Goal: Information Seeking & Learning: Learn about a topic

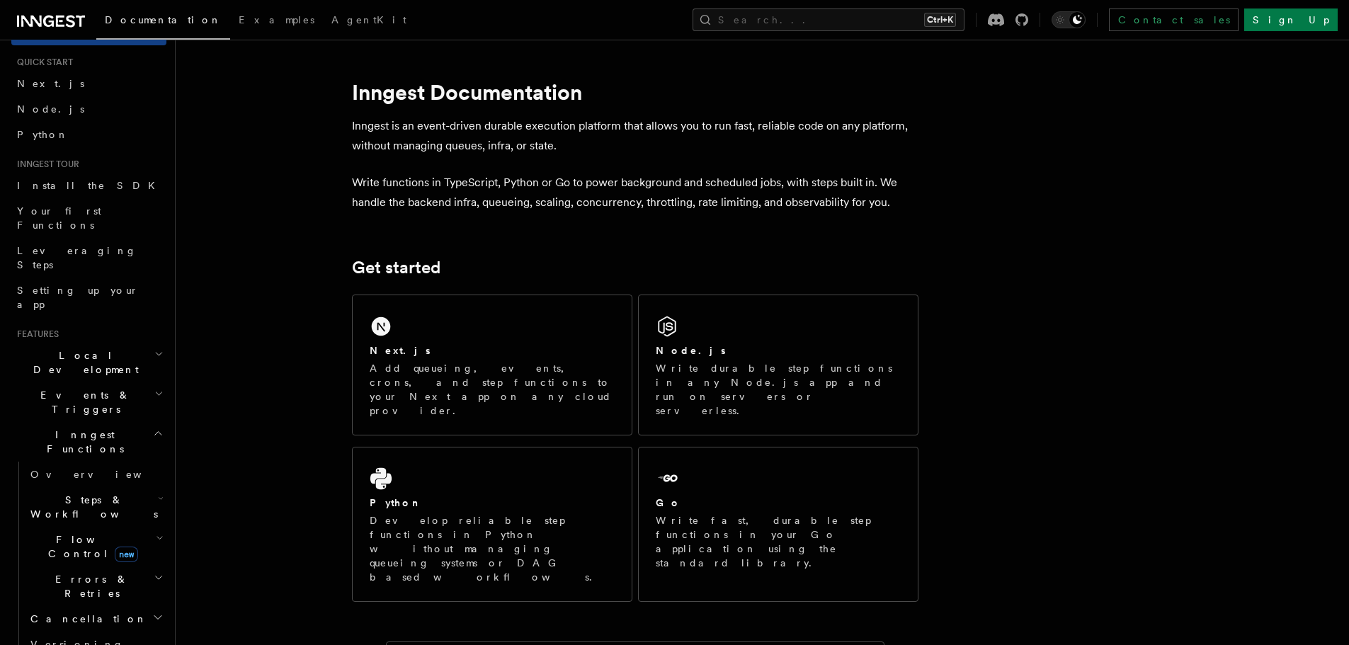
scroll to position [142, 0]
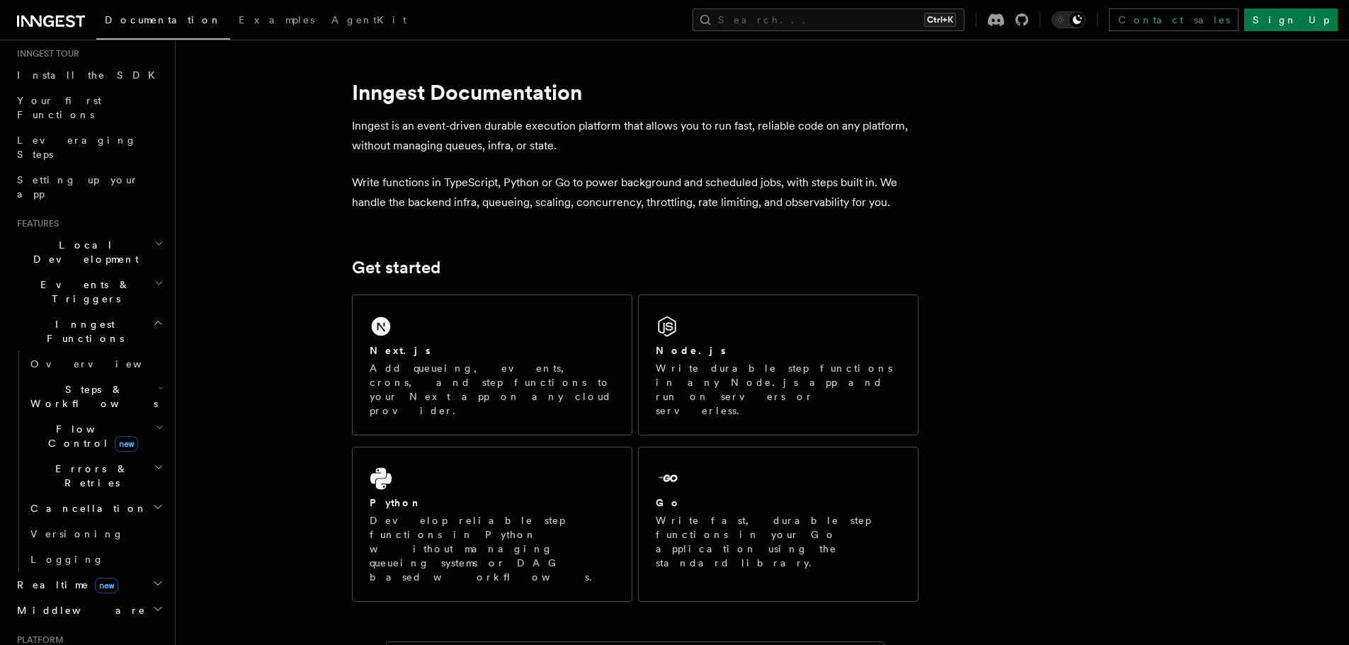
click at [76, 422] on span "Flow Control new" at bounding box center [90, 436] width 131 height 28
click at [91, 517] on span "Concurrency" at bounding box center [90, 522] width 93 height 11
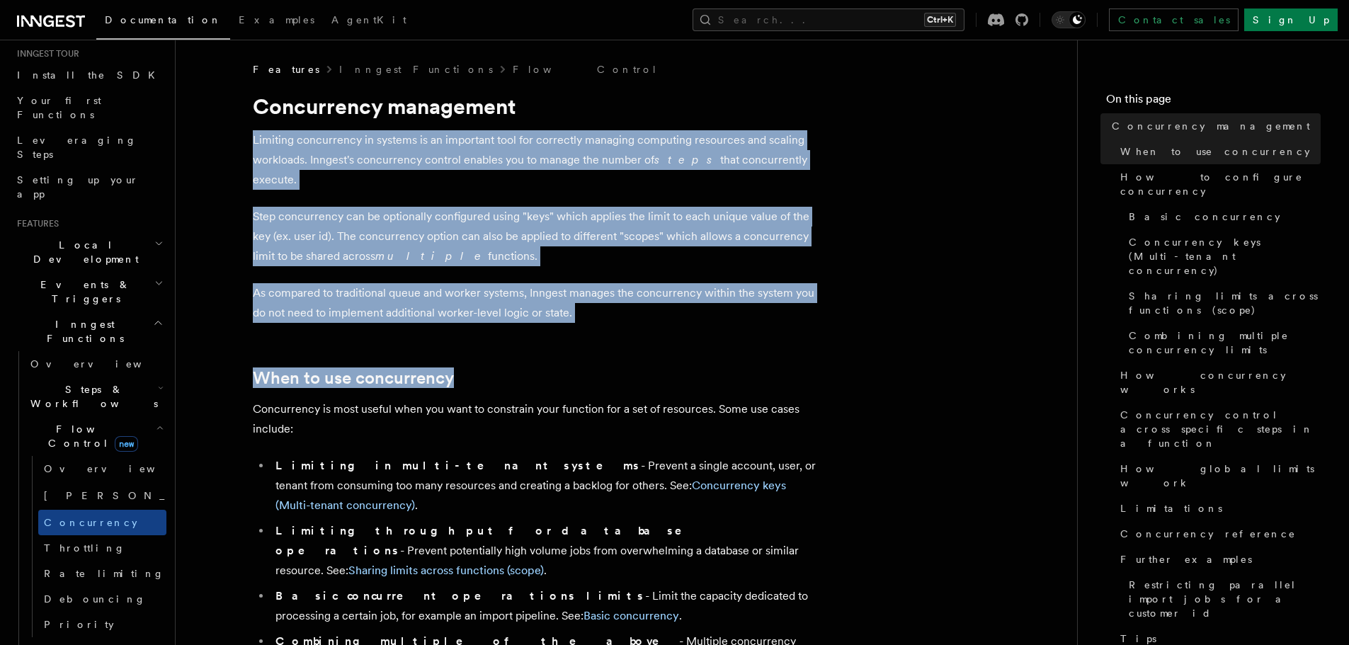
drag, startPoint x: 252, startPoint y: 146, endPoint x: 628, endPoint y: 309, distance: 409.8
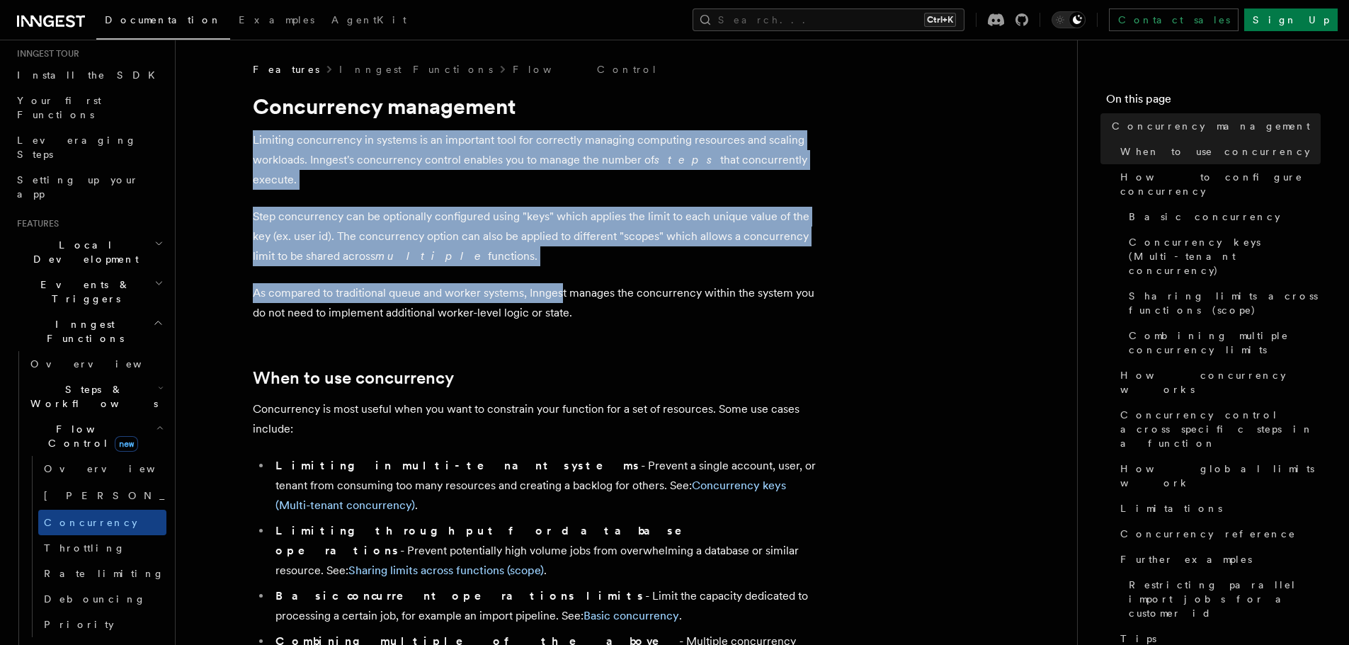
drag, startPoint x: 449, startPoint y: 232, endPoint x: 229, endPoint y: 135, distance: 240.0
drag, startPoint x: 542, startPoint y: 268, endPoint x: 606, endPoint y: 292, distance: 68.1
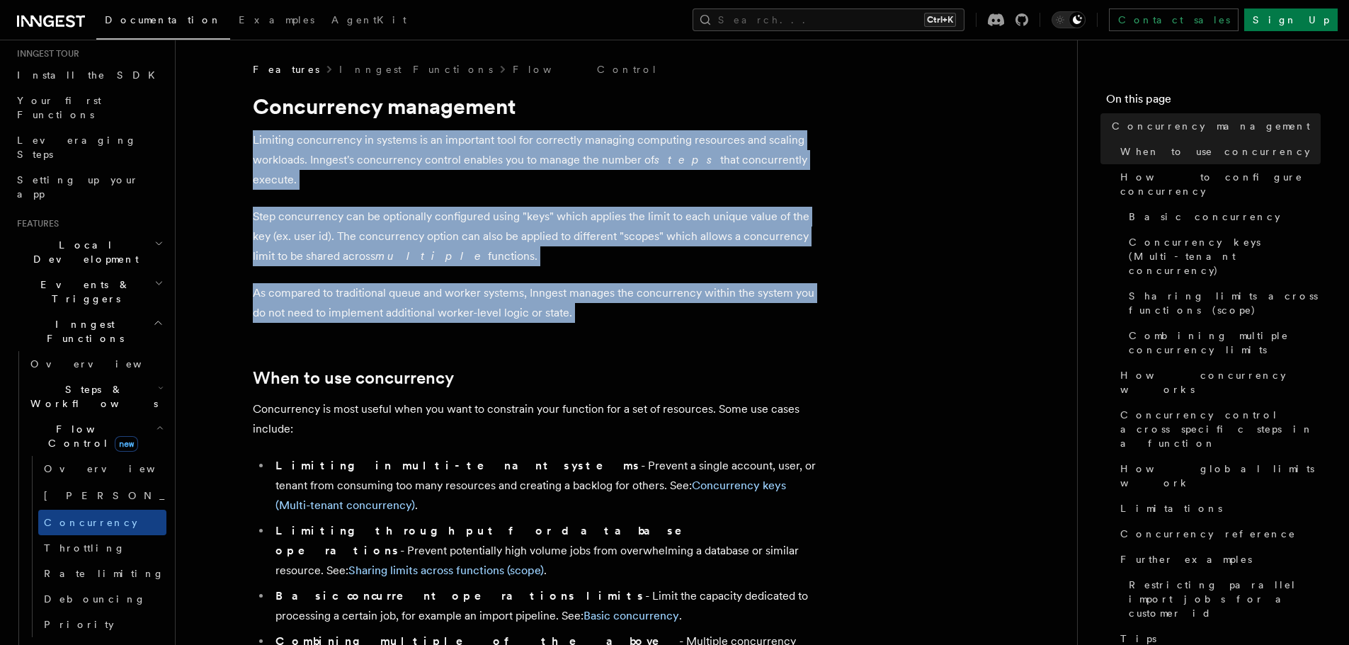
click at [606, 292] on p "As compared to traditional queue and worker systems, Inngest manages the concur…" at bounding box center [536, 303] width 566 height 40
drag, startPoint x: 606, startPoint y: 292, endPoint x: 287, endPoint y: 125, distance: 360.4
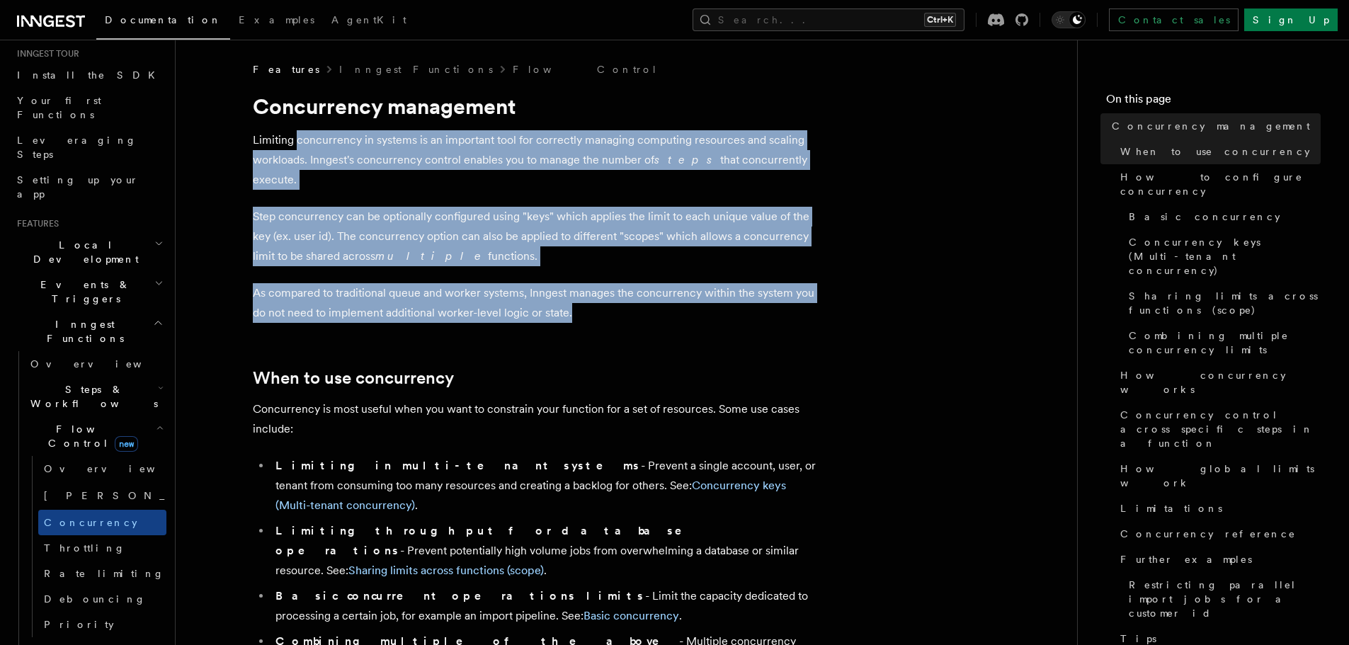
drag, startPoint x: 441, startPoint y: 214, endPoint x: 601, endPoint y: 300, distance: 181.5
click at [601, 300] on p "As compared to traditional queue and worker systems, Inngest manages the concur…" at bounding box center [536, 303] width 566 height 40
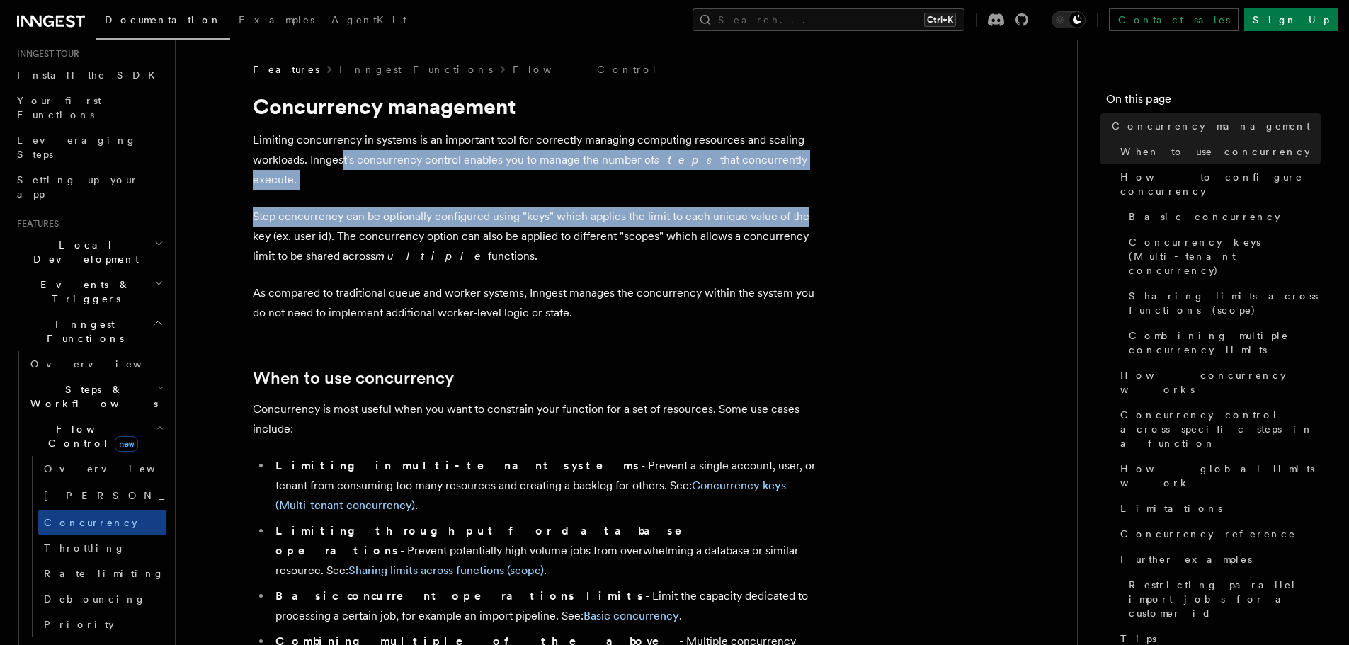
drag, startPoint x: 345, startPoint y: 165, endPoint x: 839, endPoint y: 173, distance: 494.3
drag, startPoint x: 710, startPoint y: 162, endPoint x: 467, endPoint y: 150, distance: 242.5
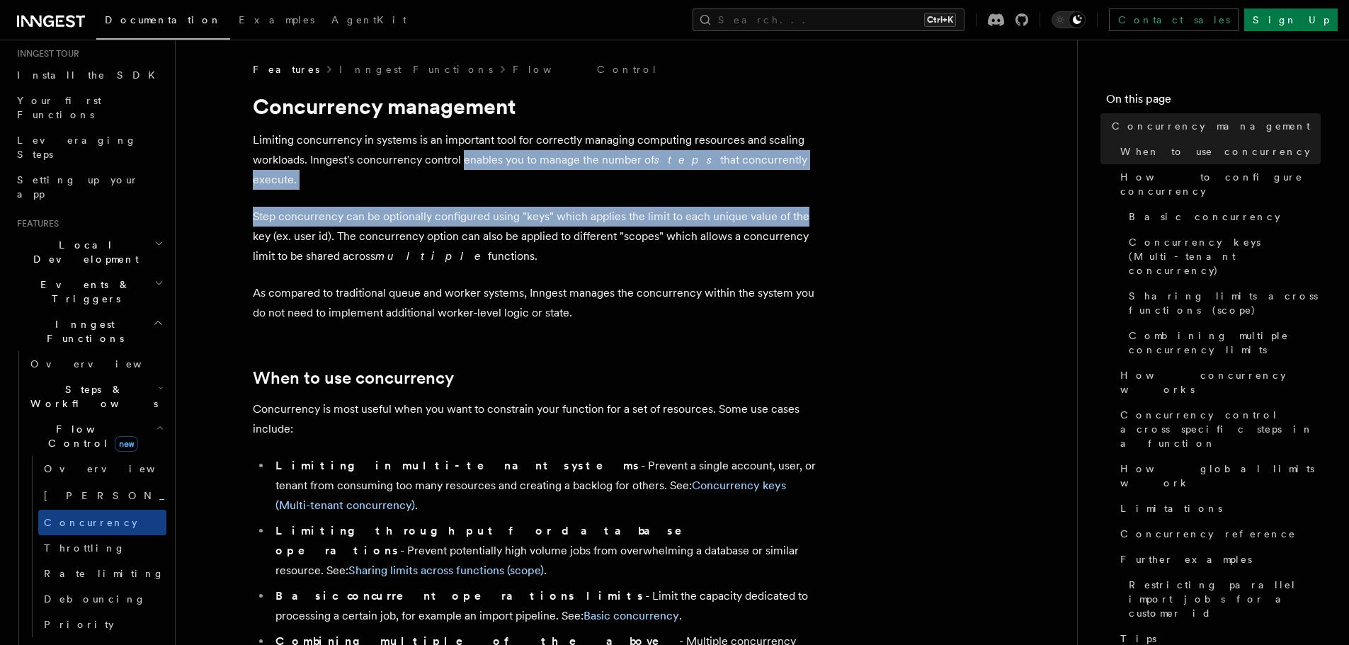
click at [467, 150] on p "Limiting concurrency in systems is an important tool for correctly managing com…" at bounding box center [536, 159] width 566 height 59
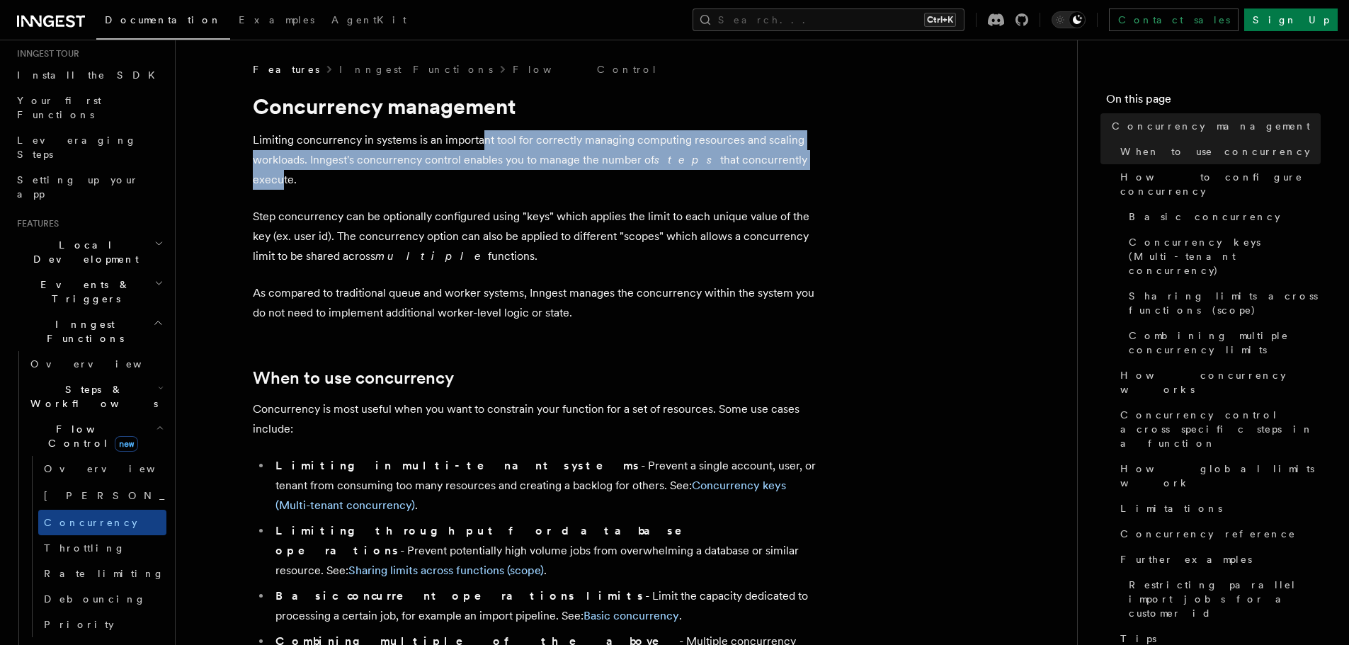
drag, startPoint x: 554, startPoint y: 149, endPoint x: 794, endPoint y: 151, distance: 240.8
click at [794, 151] on p "Limiting concurrency in systems is an important tool for correctly managing com…" at bounding box center [536, 159] width 566 height 59
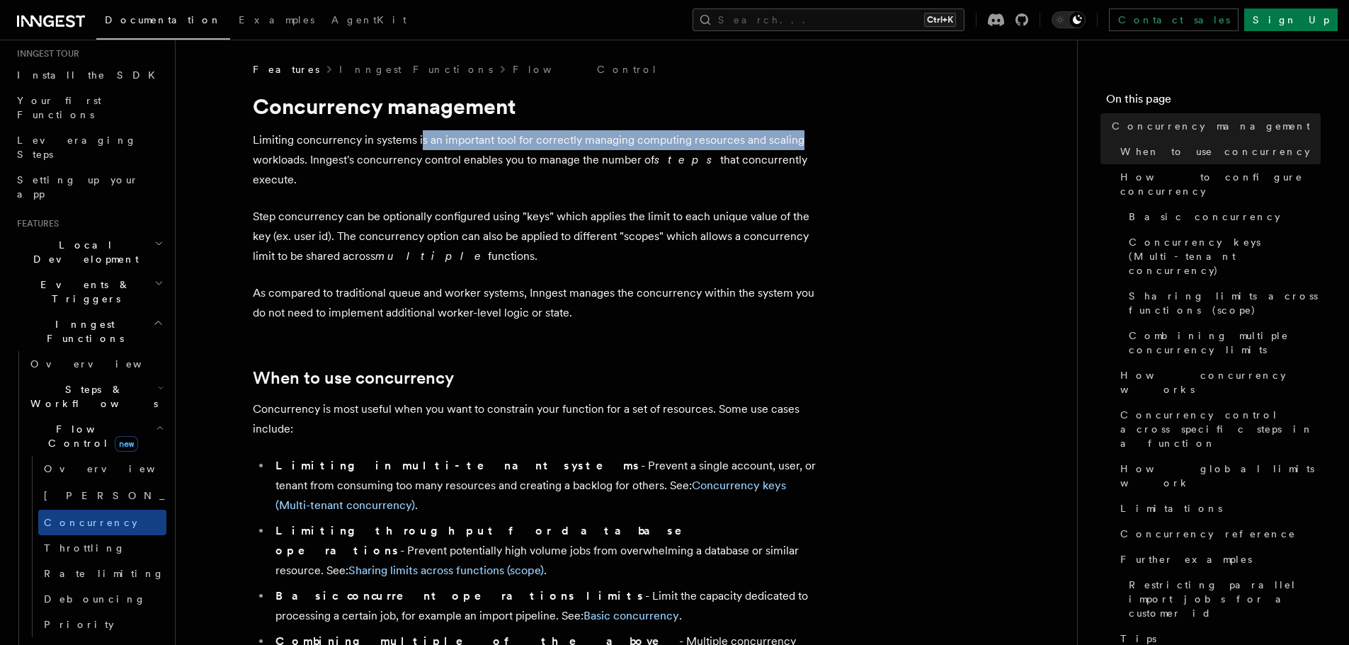
drag, startPoint x: 798, startPoint y: 149, endPoint x: 418, endPoint y: 129, distance: 380.1
drag, startPoint x: 260, startPoint y: 186, endPoint x: 501, endPoint y: 242, distance: 247.9
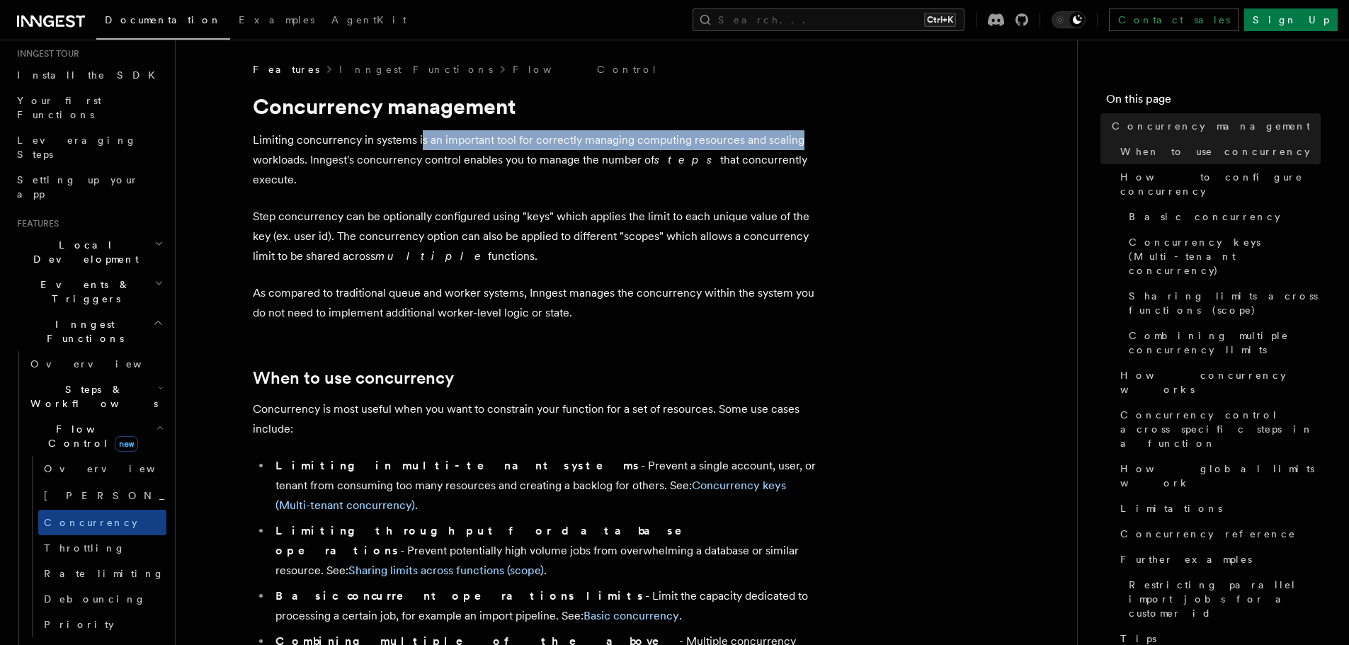
click at [501, 242] on p "Step concurrency can be optionally configured using "keys" which applies the li…" at bounding box center [536, 236] width 566 height 59
drag, startPoint x: 320, startPoint y: 207, endPoint x: 229, endPoint y: 189, distance: 92.3
drag, startPoint x: 462, startPoint y: 235, endPoint x: 531, endPoint y: 243, distance: 69.8
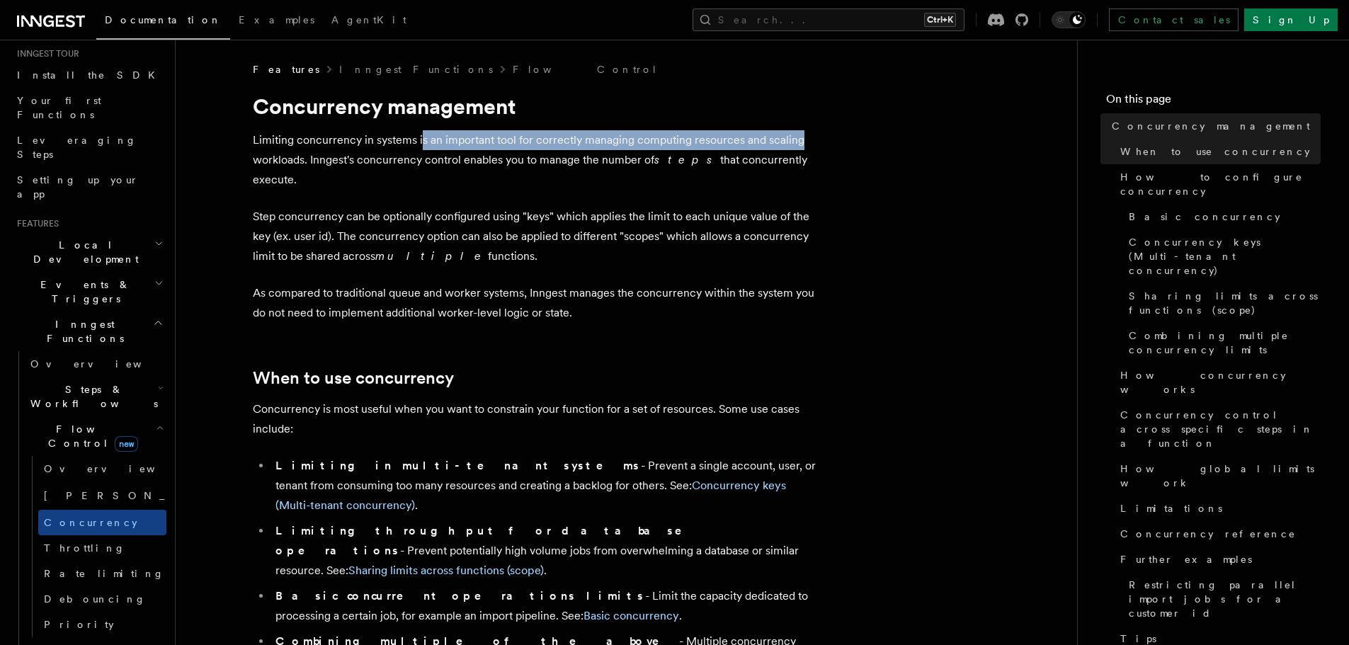
click at [531, 243] on p "Step concurrency can be optionally configured using "keys" which applies the li…" at bounding box center [536, 236] width 566 height 59
drag, startPoint x: 472, startPoint y: 232, endPoint x: 235, endPoint y: 187, distance: 240.7
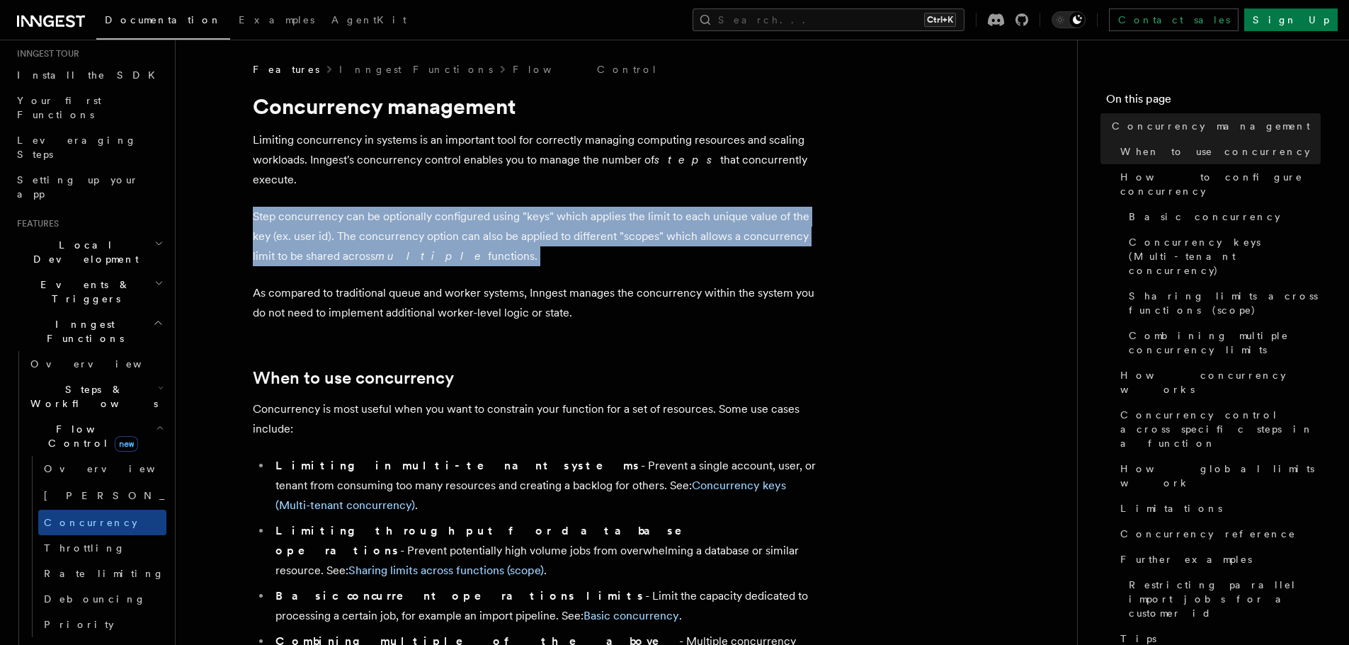
drag, startPoint x: 235, startPoint y: 187, endPoint x: 504, endPoint y: 237, distance: 273.6
click at [513, 239] on p "Step concurrency can be optionally configured using "keys" which applies the li…" at bounding box center [536, 236] width 566 height 59
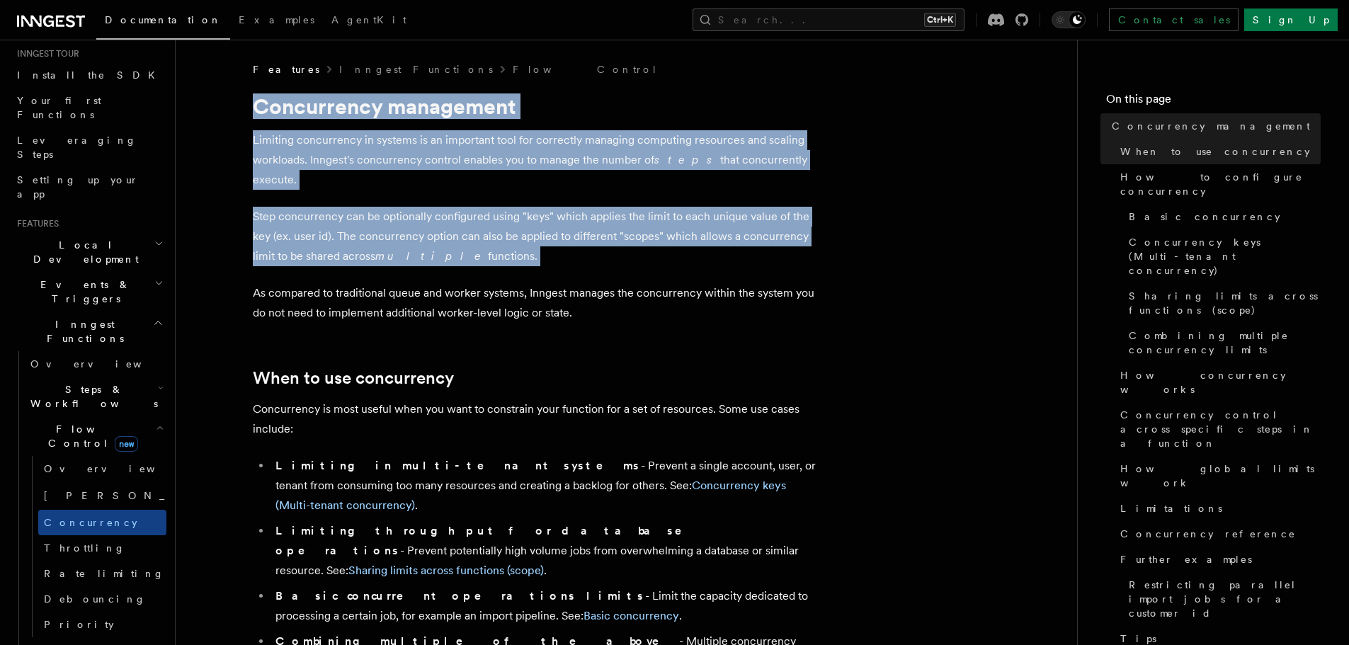
drag, startPoint x: 513, startPoint y: 239, endPoint x: 216, endPoint y: 108, distance: 324.0
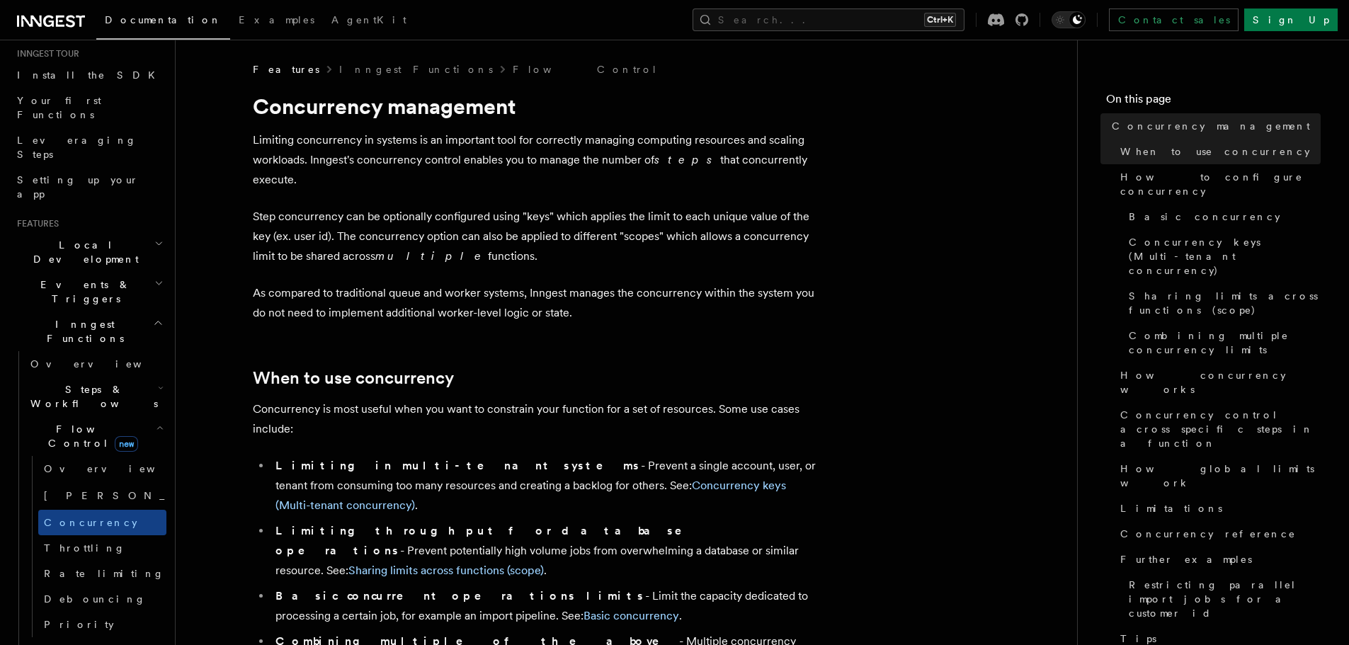
click at [585, 284] on p "As compared to traditional queue and worker systems, Inngest manages the concur…" at bounding box center [536, 303] width 566 height 40
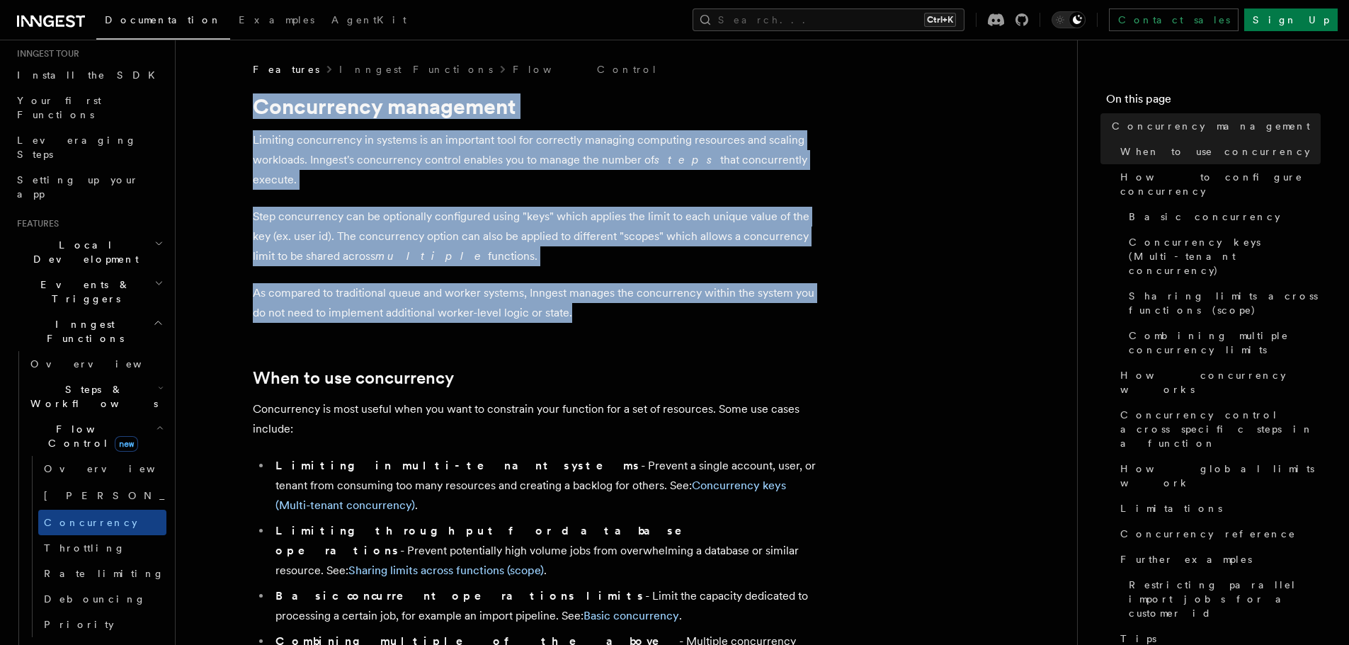
drag, startPoint x: 583, startPoint y: 298, endPoint x: 212, endPoint y: 107, distance: 418.0
drag, startPoint x: 251, startPoint y: 90, endPoint x: 607, endPoint y: 298, distance: 411.9
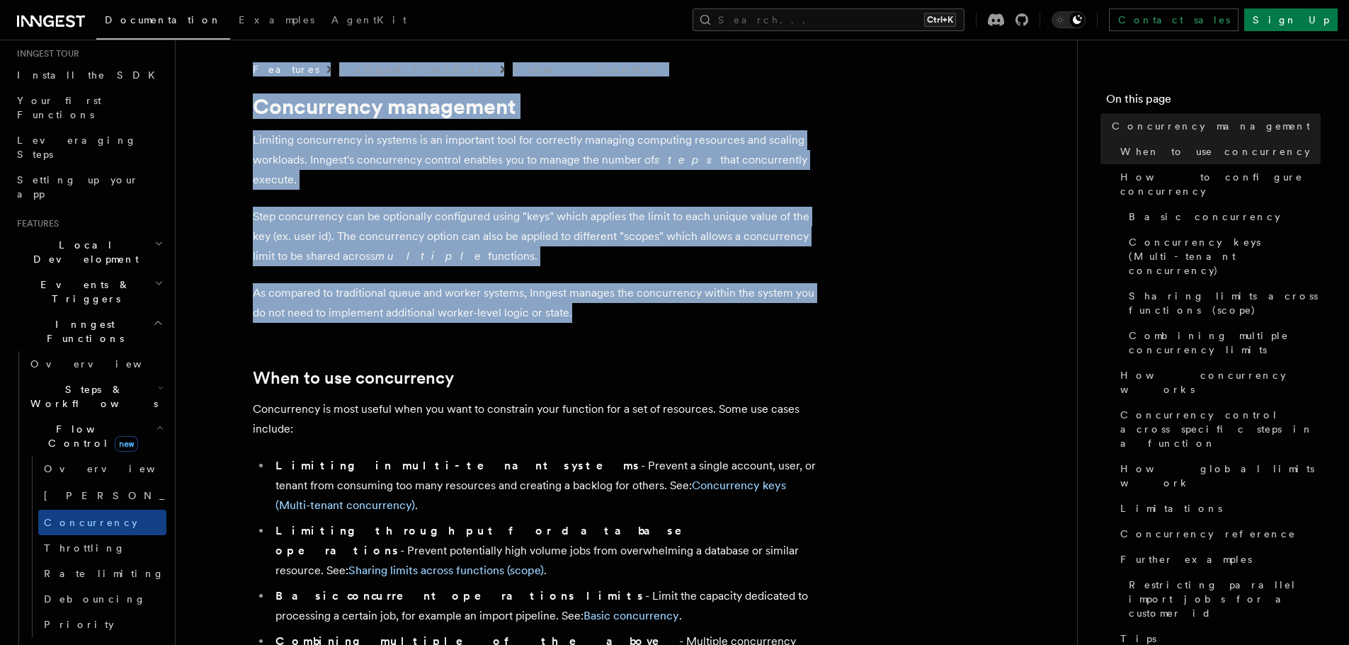
click at [607, 298] on p "As compared to traditional queue and worker systems, Inngest manages the concur…" at bounding box center [536, 303] width 566 height 40
drag, startPoint x: 472, startPoint y: 230, endPoint x: 217, endPoint y: 79, distance: 295.6
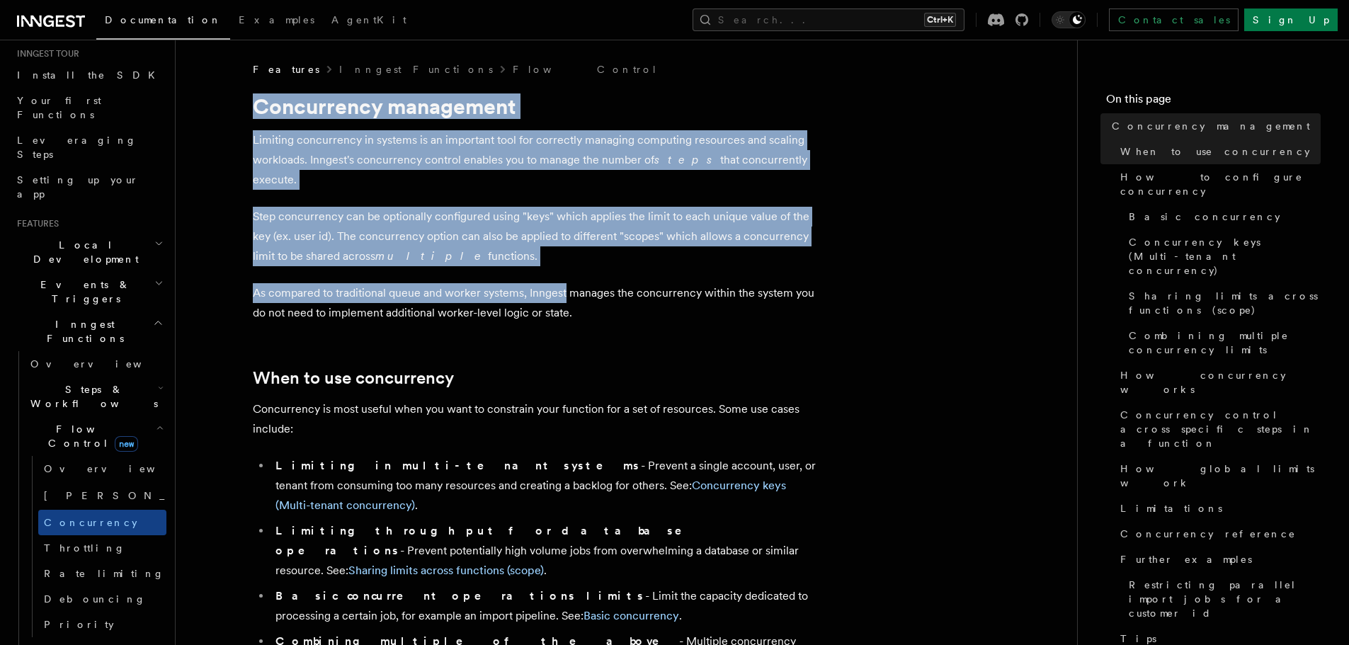
drag, startPoint x: 217, startPoint y: 79, endPoint x: 600, endPoint y: 288, distance: 435.7
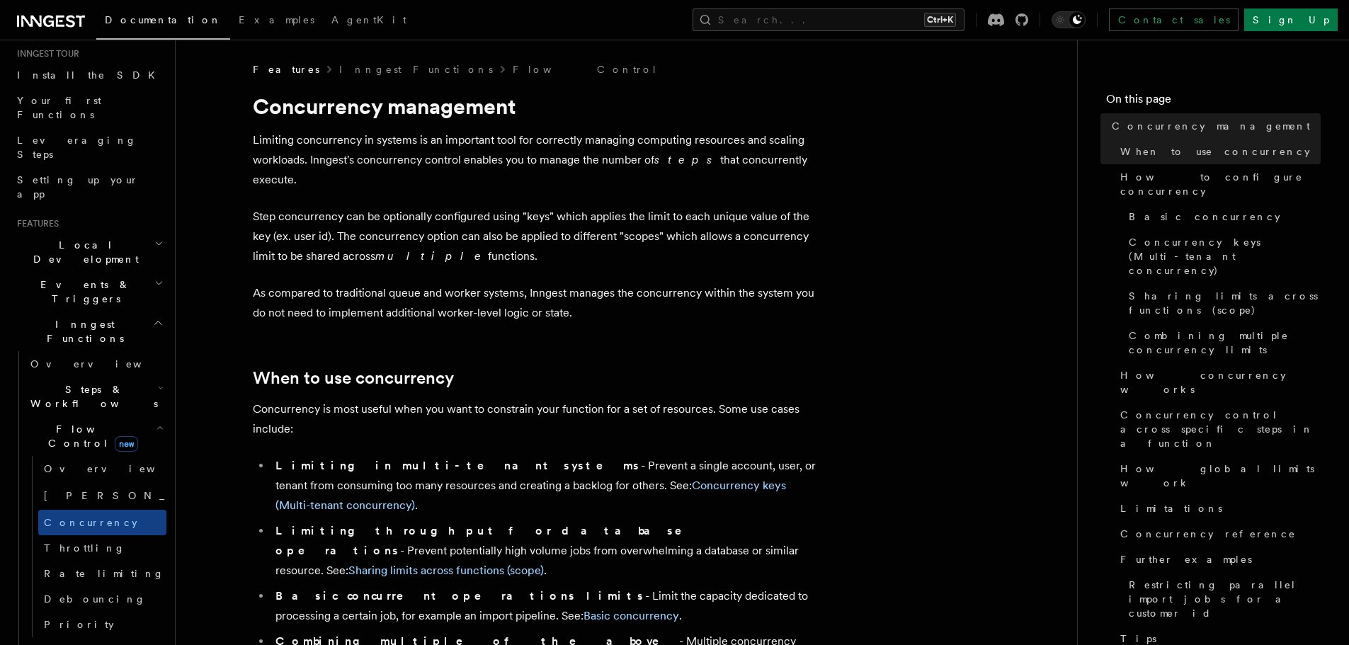
click at [600, 288] on p "As compared to traditional queue and worker systems, Inngest manages the concur…" at bounding box center [536, 303] width 566 height 40
click at [95, 535] on link "Throttling" at bounding box center [102, 547] width 128 height 25
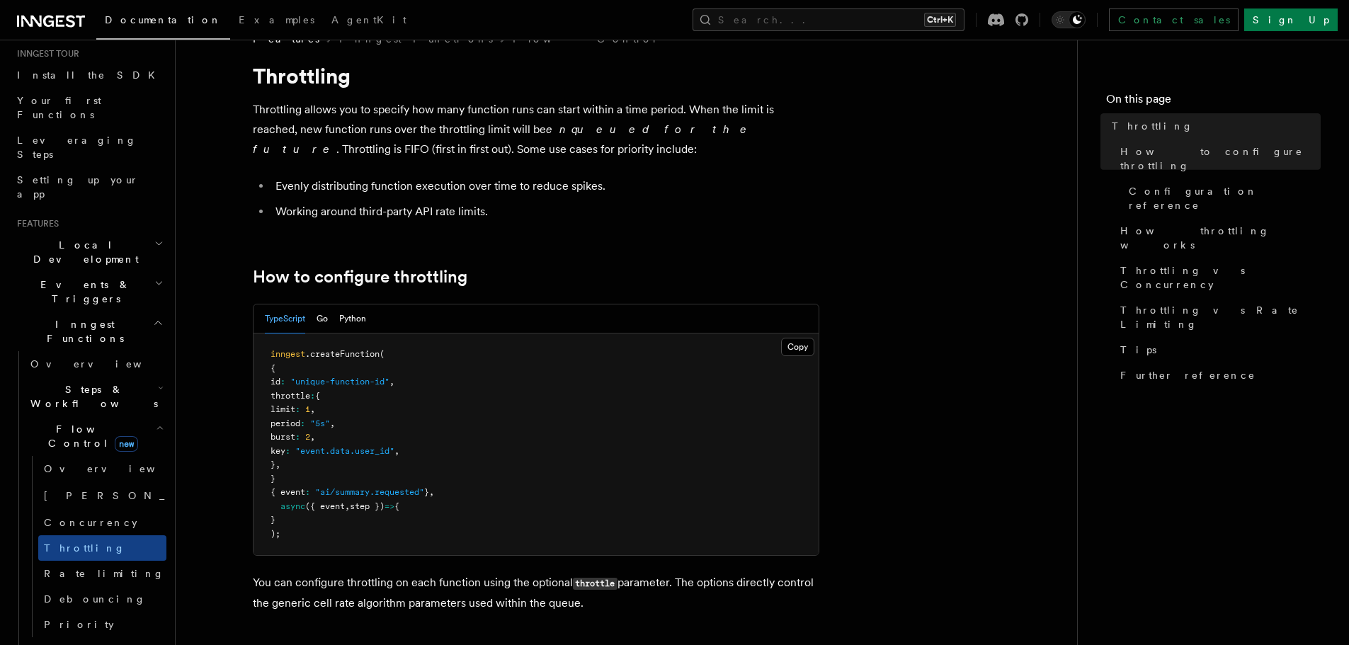
scroll to position [71, 0]
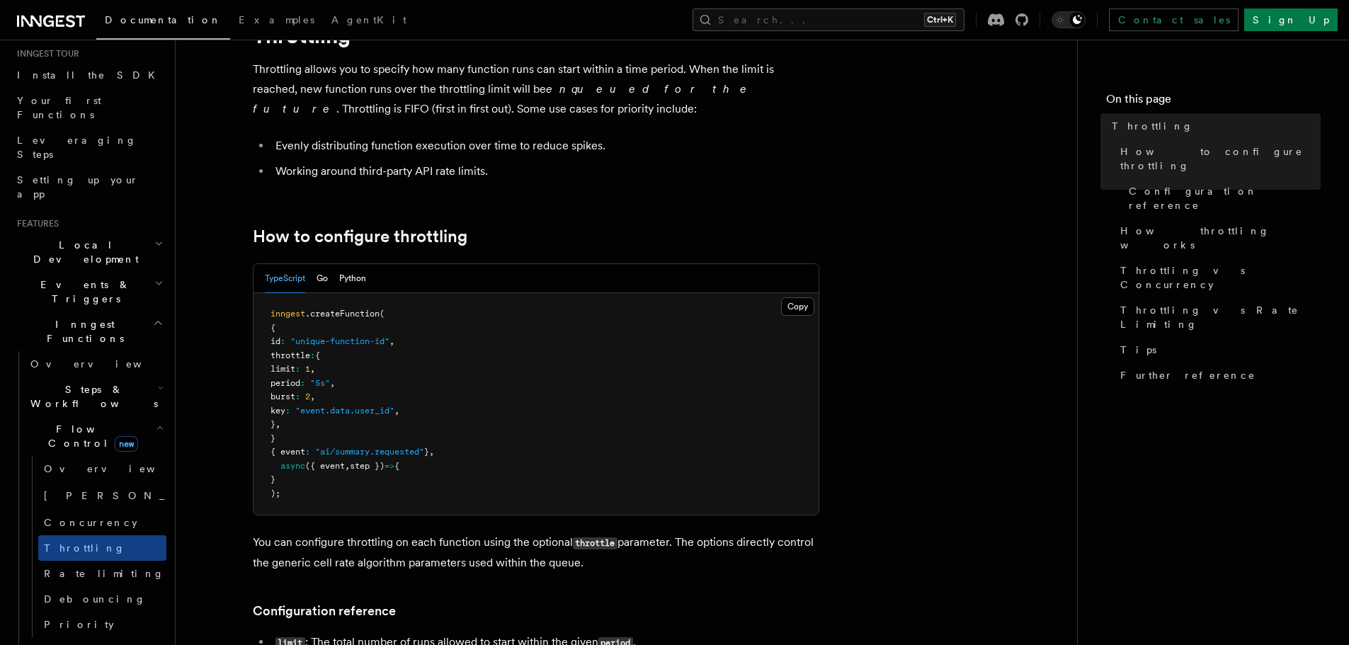
drag, startPoint x: 300, startPoint y: 366, endPoint x: 341, endPoint y: 420, distance: 67.3
click at [341, 420] on pre "inngest .createFunction ( { id : "unique-function-id" , throttle : { limit : 1 …" at bounding box center [535, 404] width 565 height 222
drag, startPoint x: 307, startPoint y: 363, endPoint x: 330, endPoint y: 429, distance: 70.5
click at [330, 428] on pre "inngest .createFunction ( { id : "unique-function-id" , throttle : { limit : 1 …" at bounding box center [535, 404] width 565 height 222
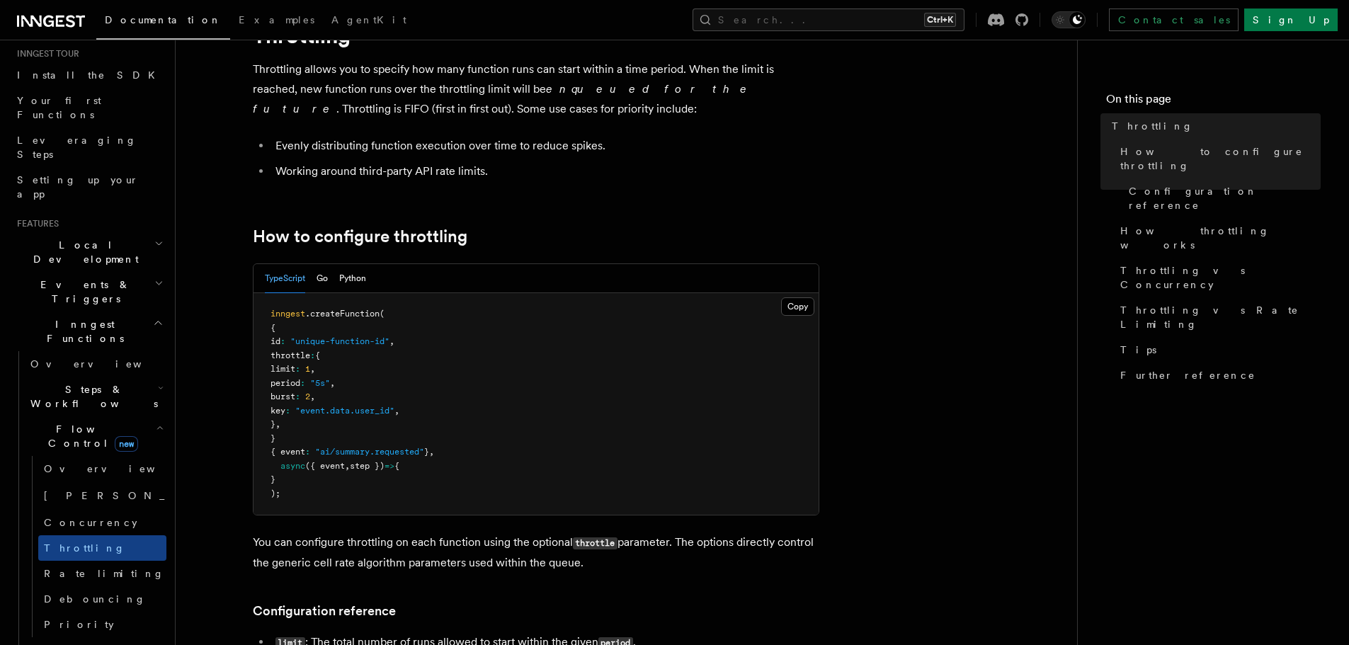
click at [330, 429] on pre "inngest .createFunction ( { id : "unique-function-id" , throttle : { limit : 1 …" at bounding box center [535, 404] width 565 height 222
click at [105, 561] on link "Rate limiting" at bounding box center [102, 573] width 128 height 25
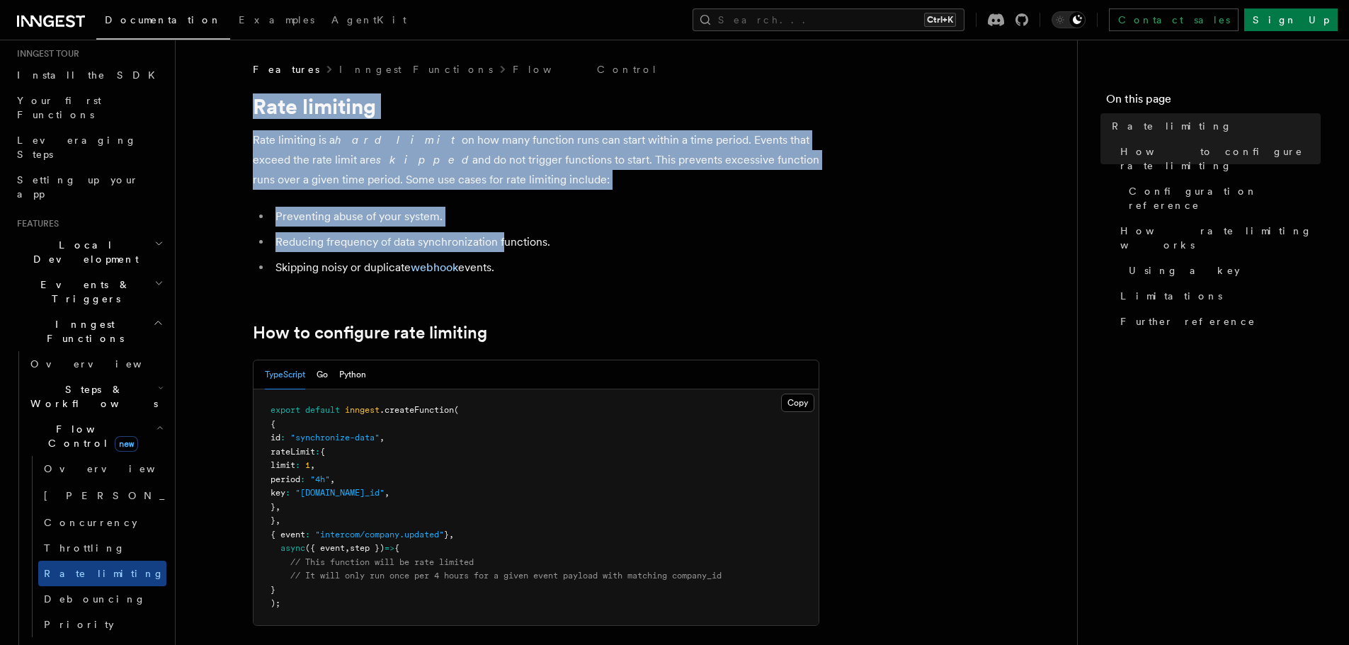
drag, startPoint x: 241, startPoint y: 115, endPoint x: 533, endPoint y: 270, distance: 331.0
click at [533, 270] on li "Skipping noisy or duplicate webhook events." at bounding box center [545, 268] width 548 height 20
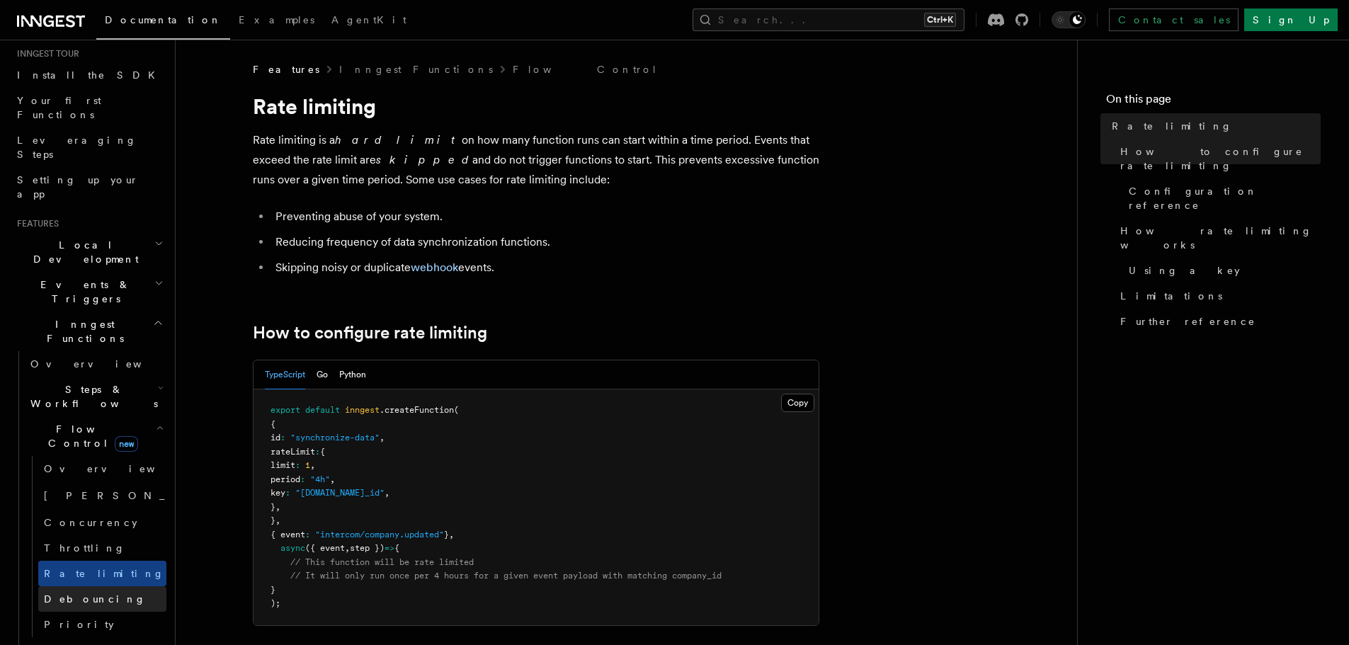
click at [84, 592] on span "Debouncing" at bounding box center [95, 599] width 102 height 14
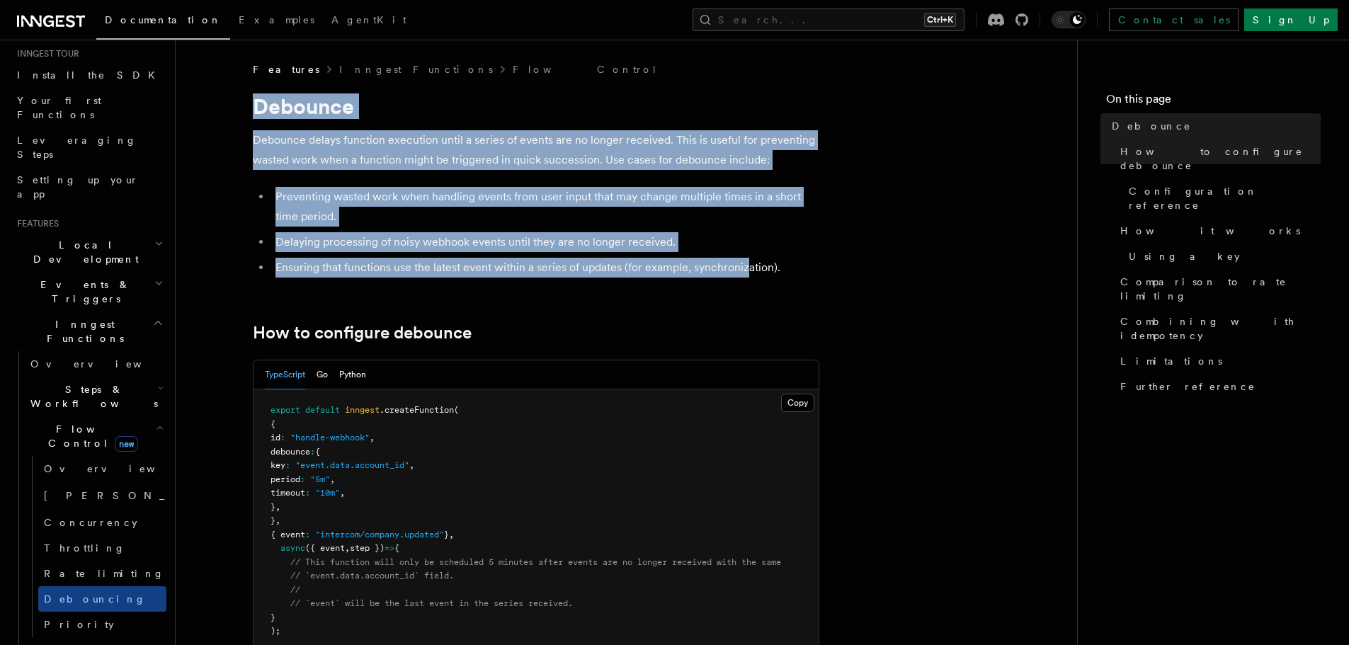
drag, startPoint x: 246, startPoint y: 115, endPoint x: 764, endPoint y: 275, distance: 541.8
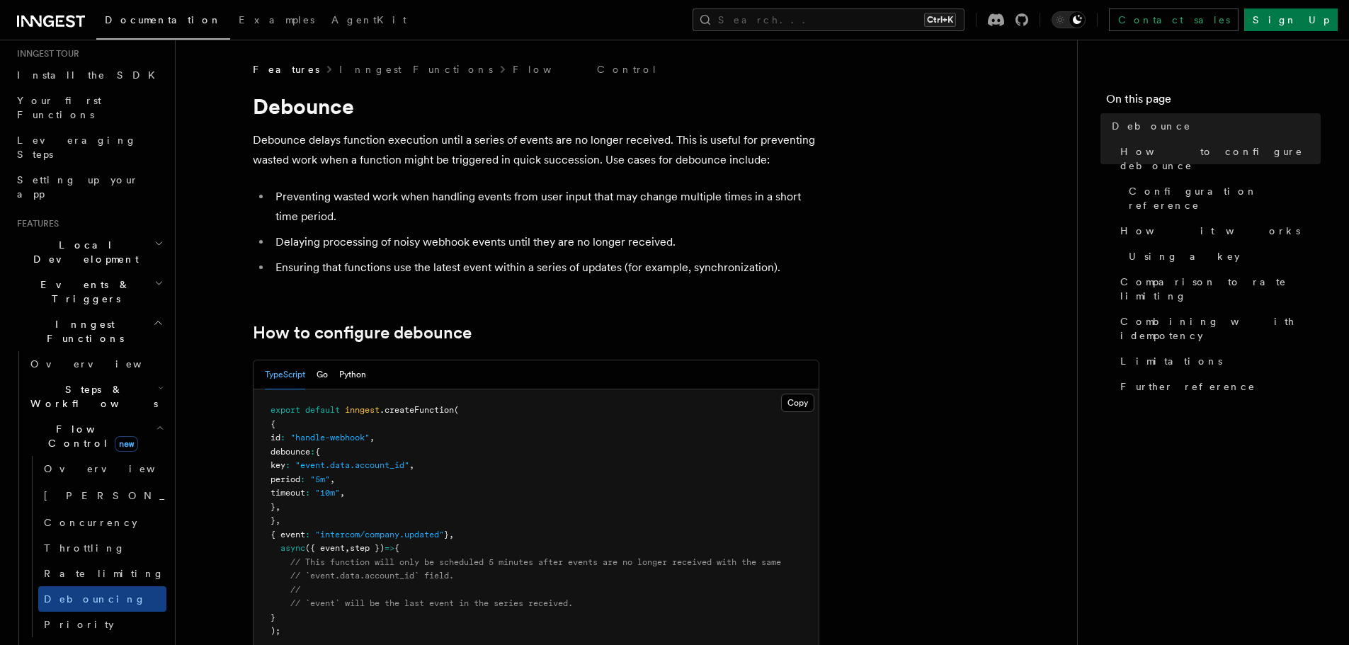
click at [764, 275] on li "Ensuring that functions use the latest event within a series of updates (for ex…" at bounding box center [545, 268] width 548 height 20
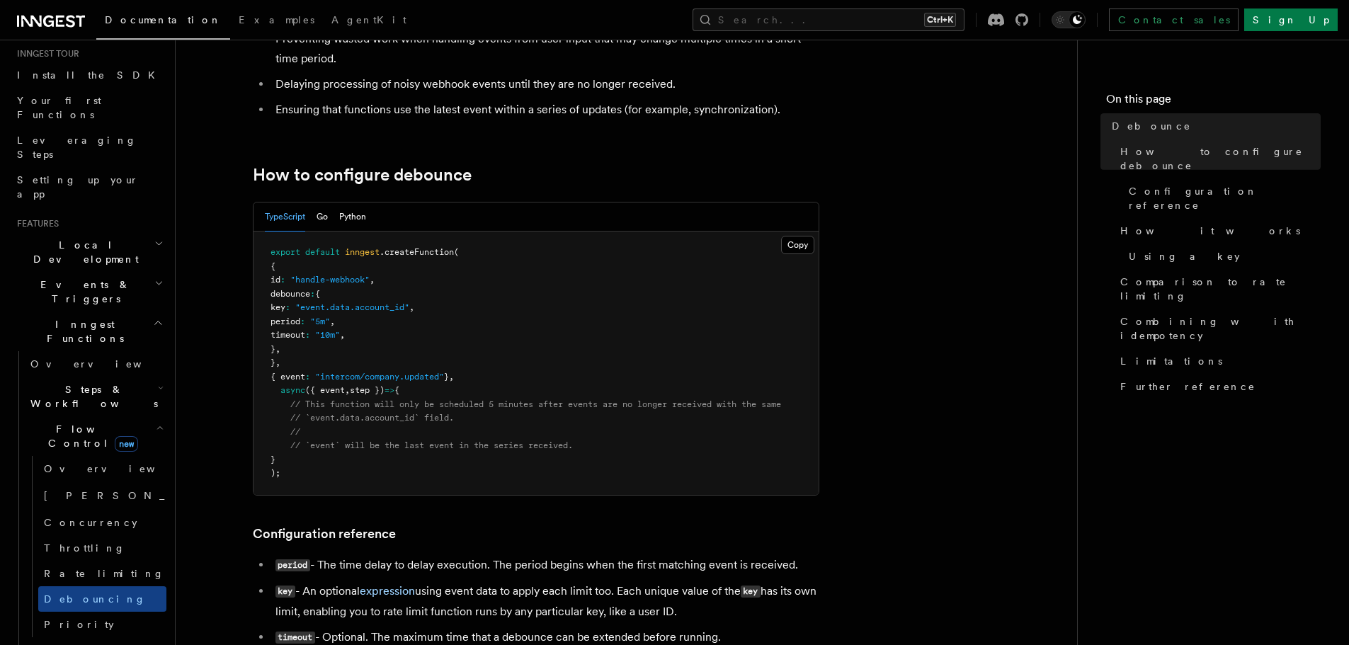
scroll to position [212, 0]
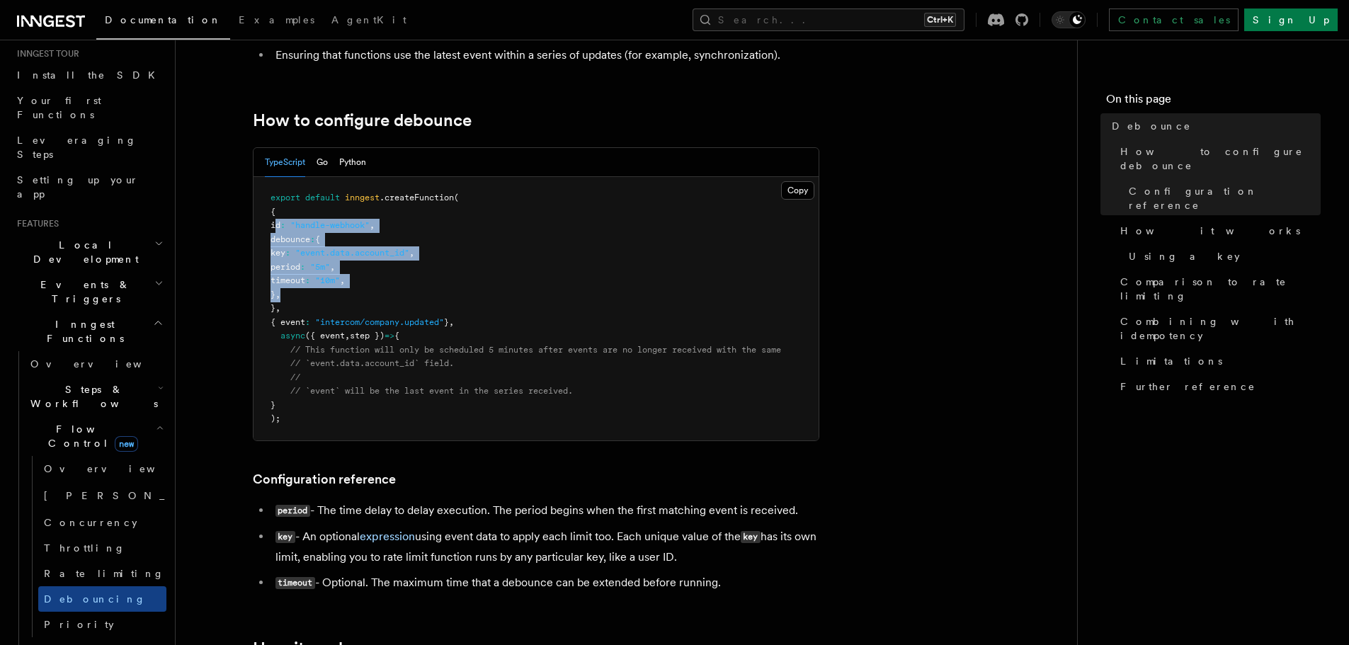
drag, startPoint x: 314, startPoint y: 294, endPoint x: 273, endPoint y: 227, distance: 78.8
click at [273, 227] on pre "export default inngest .createFunction ( { id : "handle-webhook" , debounce : {…" at bounding box center [535, 308] width 565 height 263
click at [273, 227] on span "id" at bounding box center [275, 225] width 10 height 10
click at [375, 316] on pre "export default inngest .createFunction ( { id : "handle-webhook" , debounce : {…" at bounding box center [535, 308] width 565 height 263
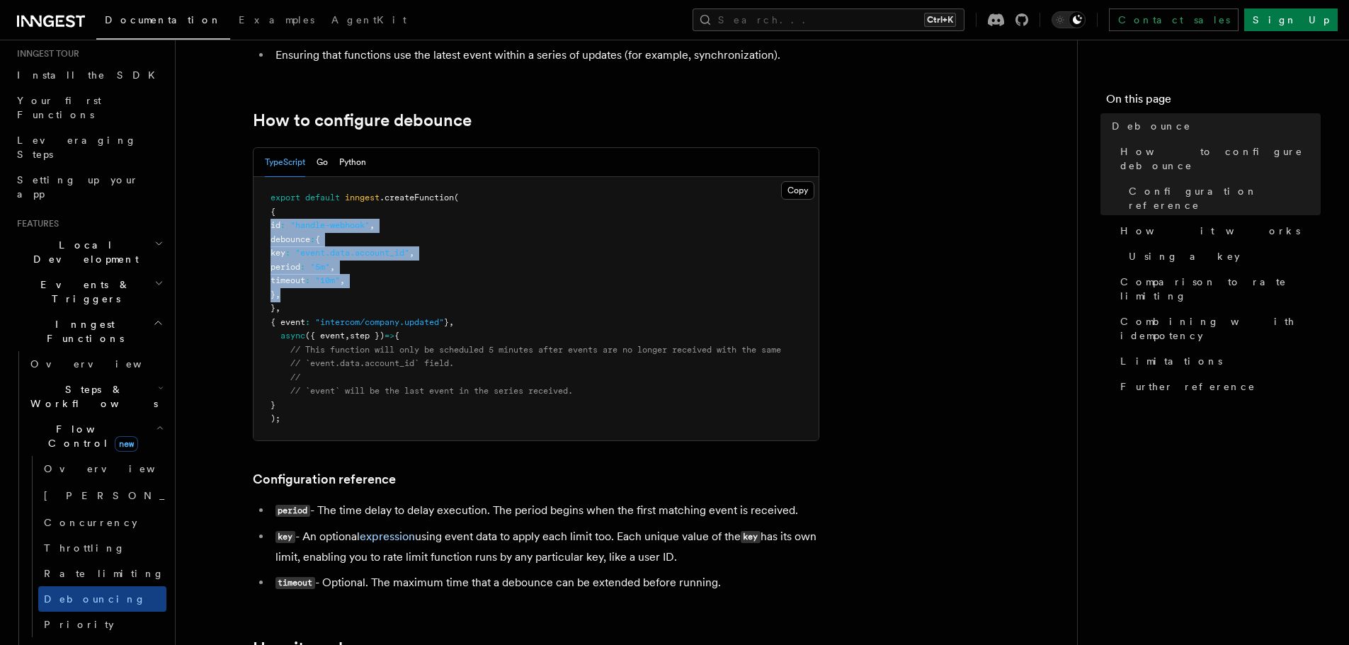
drag, startPoint x: 314, startPoint y: 309, endPoint x: 268, endPoint y: 197, distance: 121.0
click at [268, 197] on pre "export default inngest .createFunction ( { id : "handle-webhook" , debounce : {…" at bounding box center [535, 308] width 565 height 263
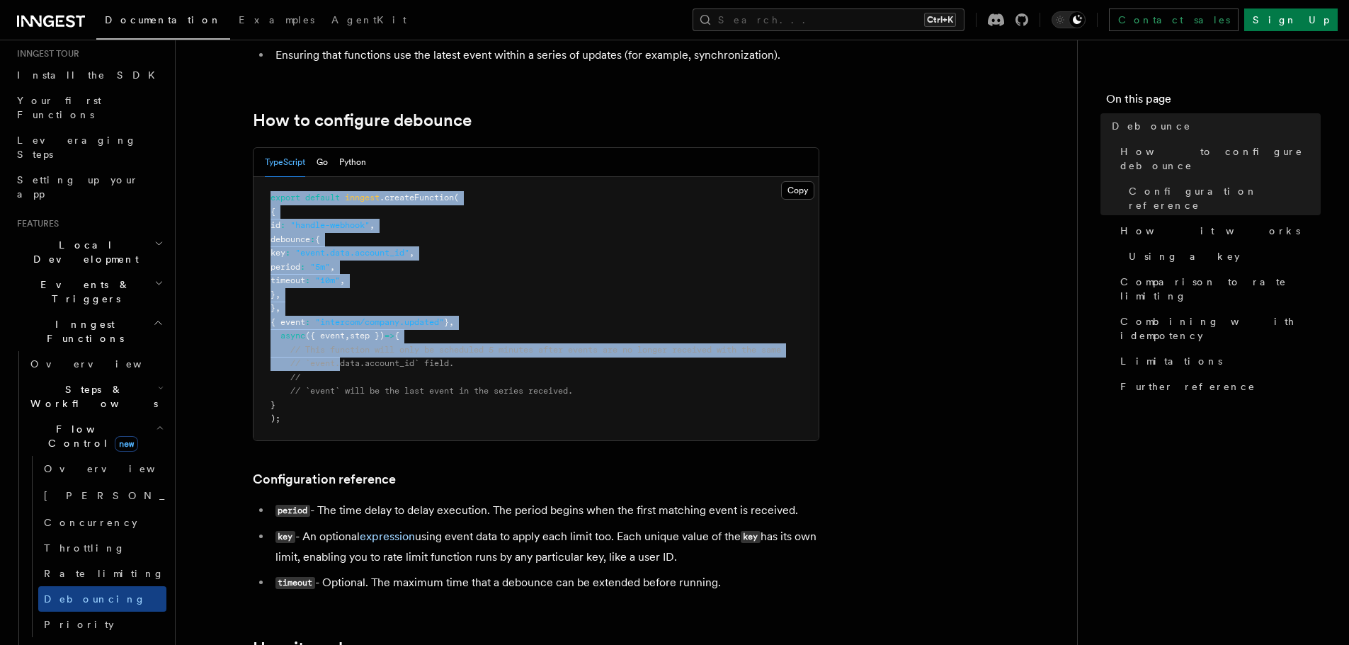
drag, startPoint x: 268, startPoint y: 197, endPoint x: 338, endPoint y: 379, distance: 195.3
click at [338, 378] on pre "export default inngest .createFunction ( { id : "handle-webhook" , debounce : {…" at bounding box center [535, 308] width 565 height 263
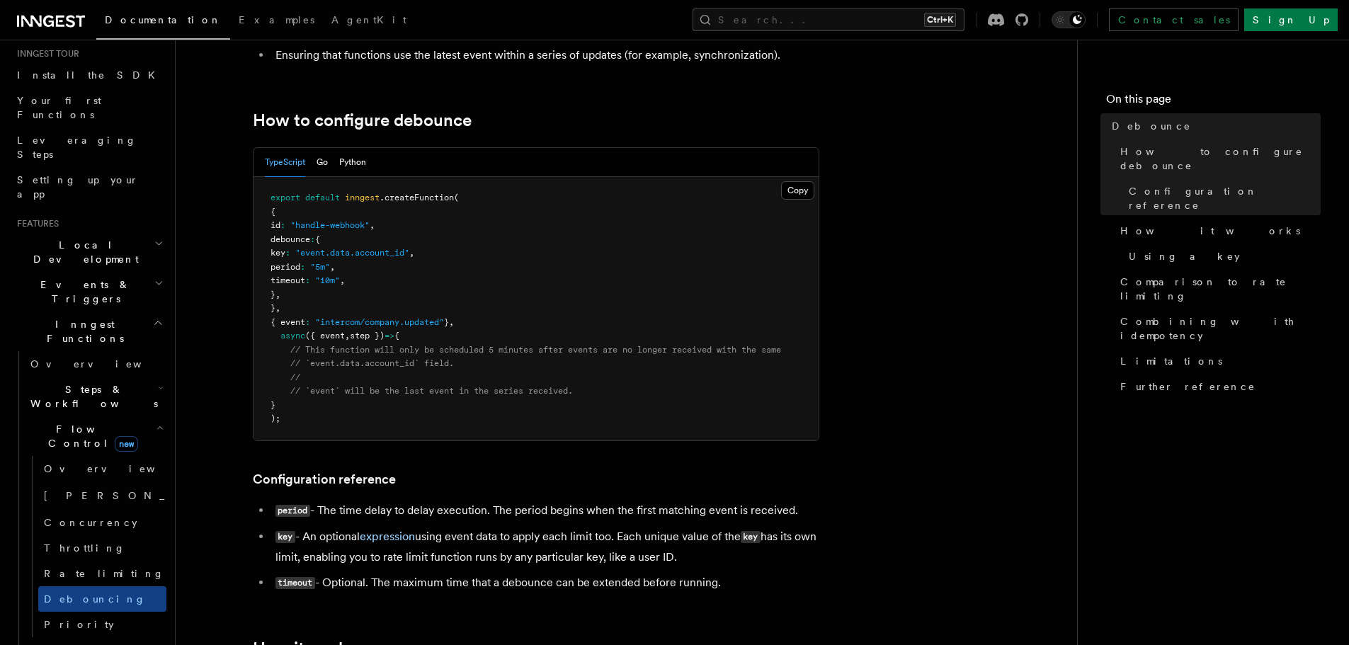
click at [341, 391] on span "// `event` will be the last event in the series received." at bounding box center [431, 391] width 283 height 10
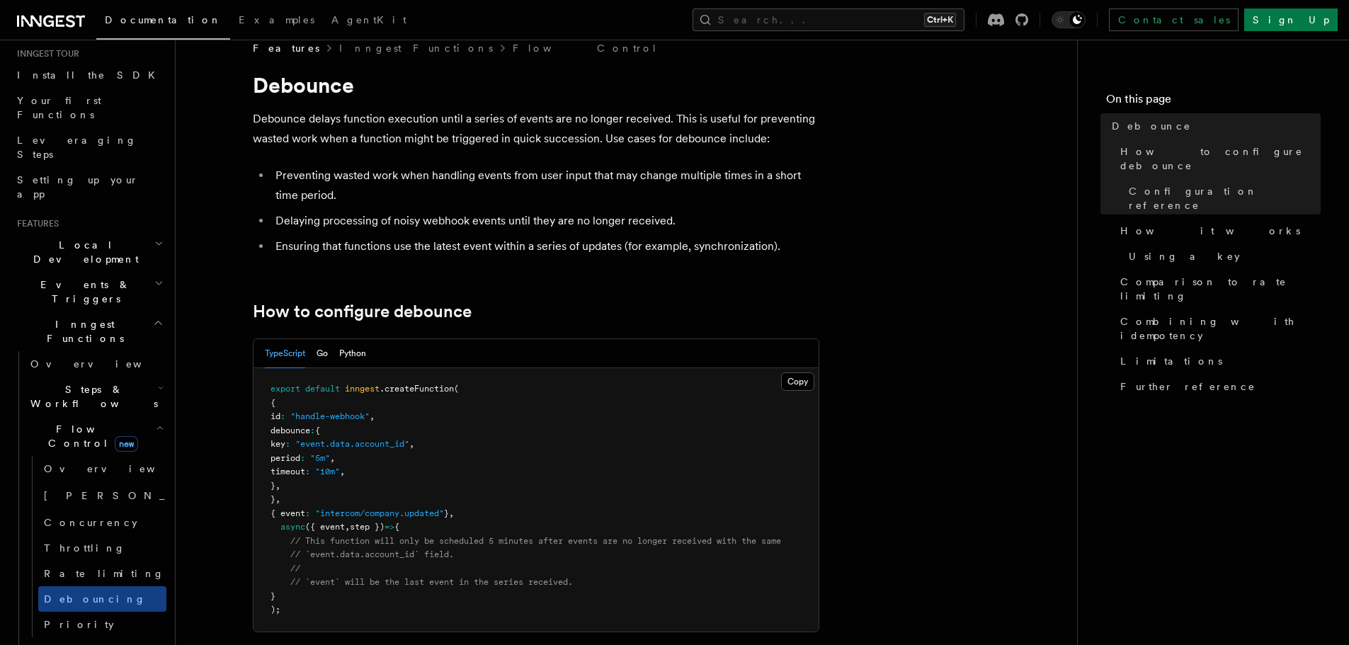
scroll to position [0, 0]
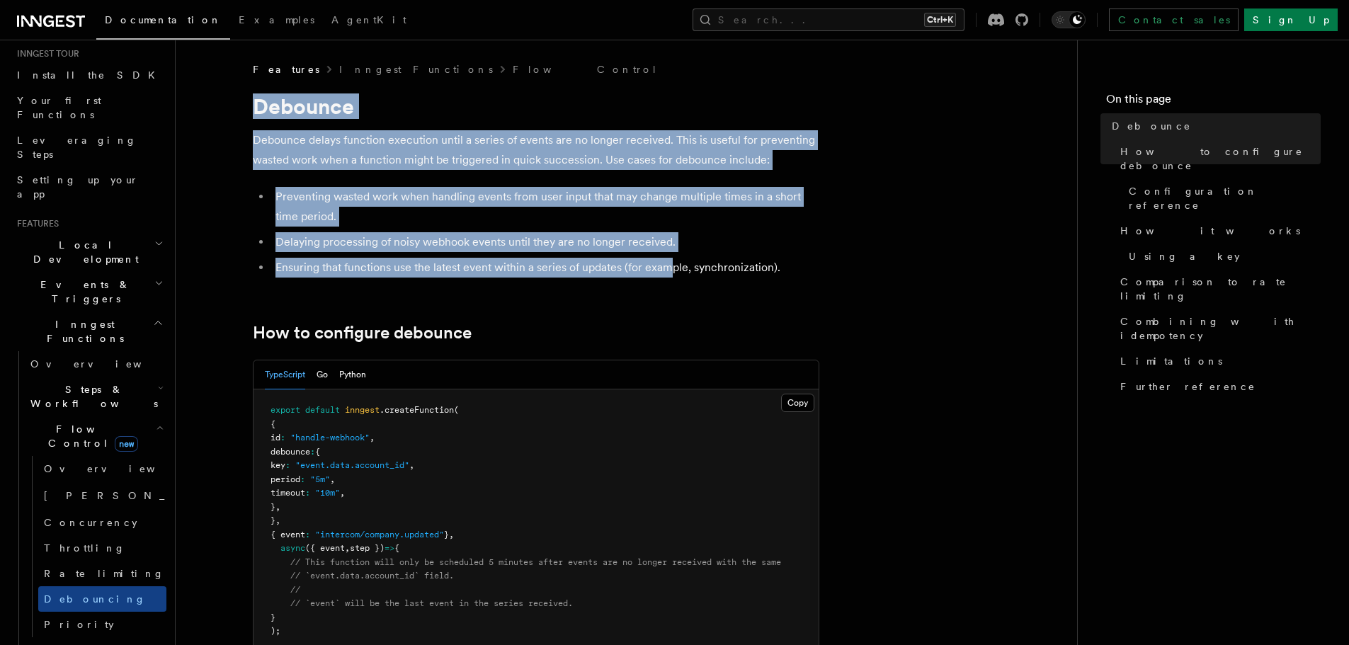
drag, startPoint x: 242, startPoint y: 104, endPoint x: 690, endPoint y: 253, distance: 471.6
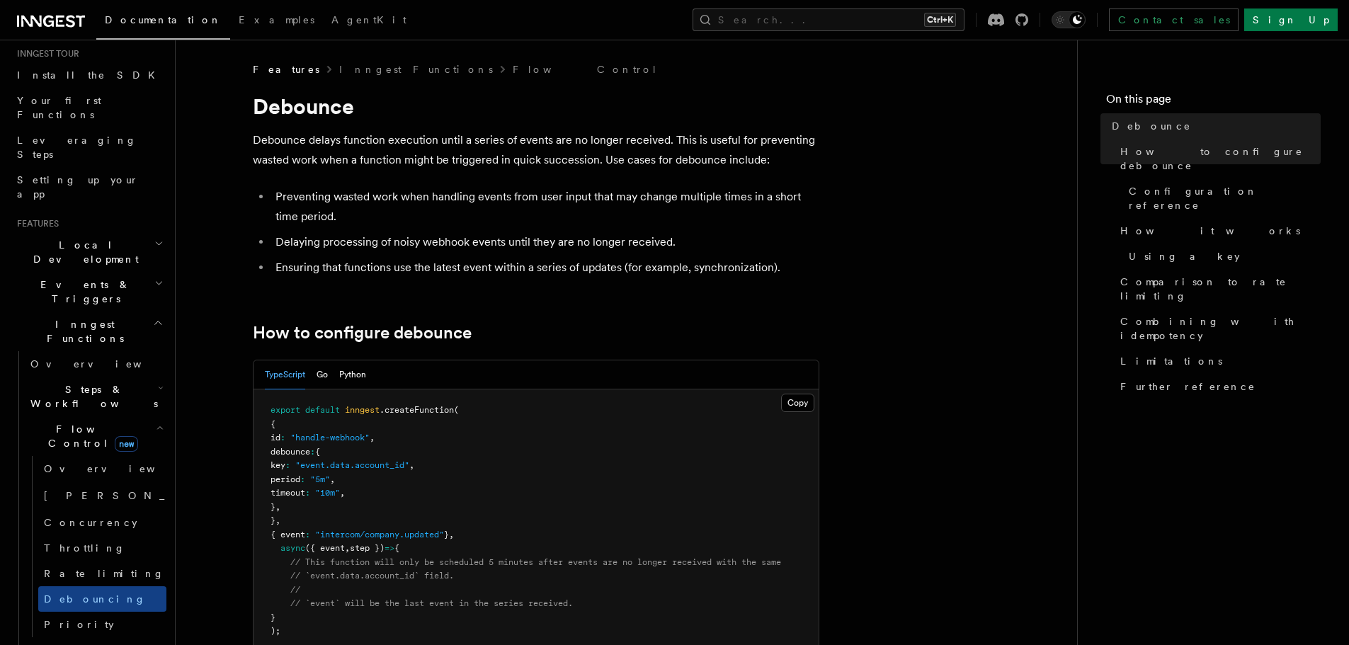
click at [690, 253] on ul "Preventing wasted work when handling events from user input that may change mul…" at bounding box center [536, 232] width 566 height 91
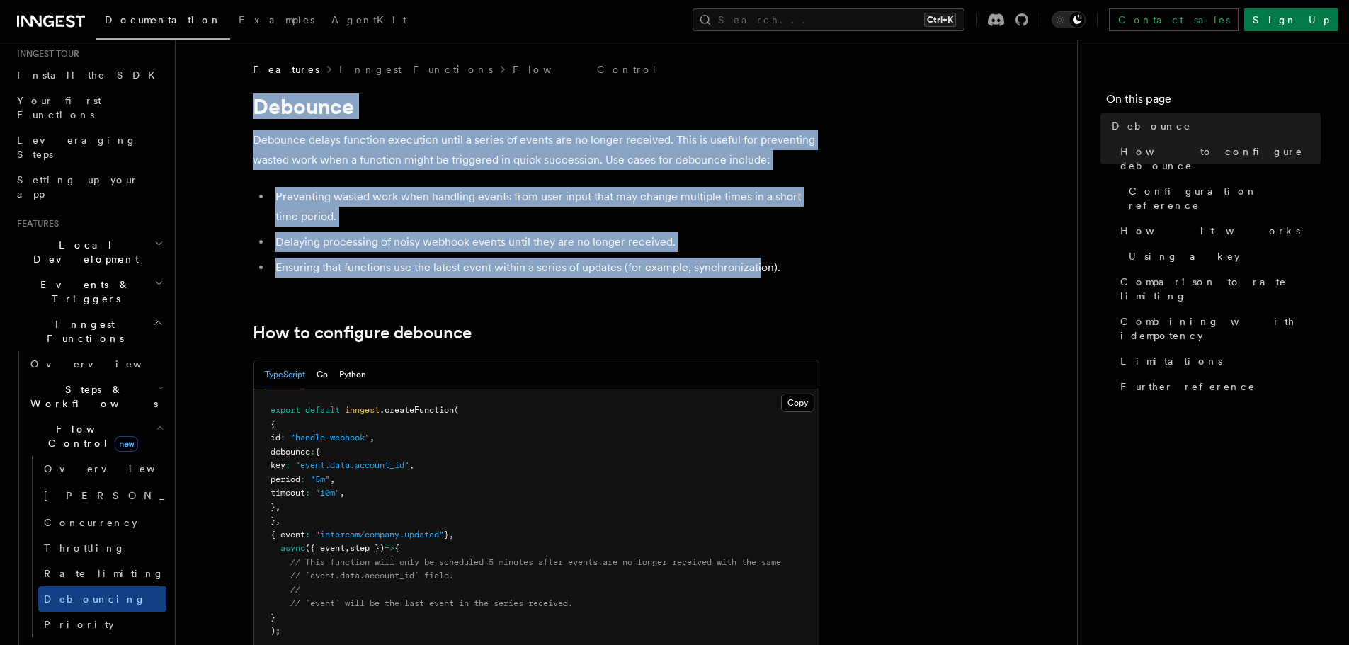
drag, startPoint x: 755, startPoint y: 256, endPoint x: 257, endPoint y: 112, distance: 518.3
click at [257, 112] on h1 "Debounce" at bounding box center [536, 105] width 566 height 25
drag, startPoint x: 257, startPoint y: 112, endPoint x: 783, endPoint y: 261, distance: 546.9
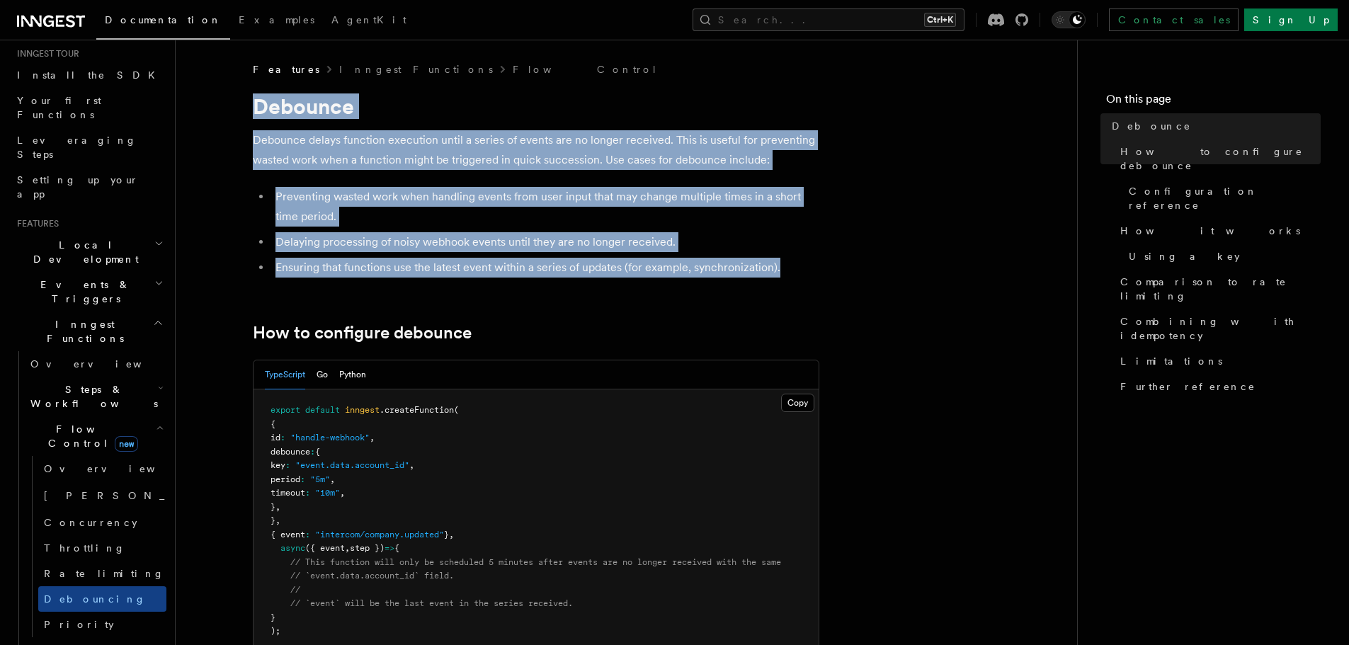
click at [783, 261] on li "Ensuring that functions use the latest event within a series of updates (for ex…" at bounding box center [545, 268] width 548 height 20
drag, startPoint x: 454, startPoint y: 178, endPoint x: 236, endPoint y: 108, distance: 228.9
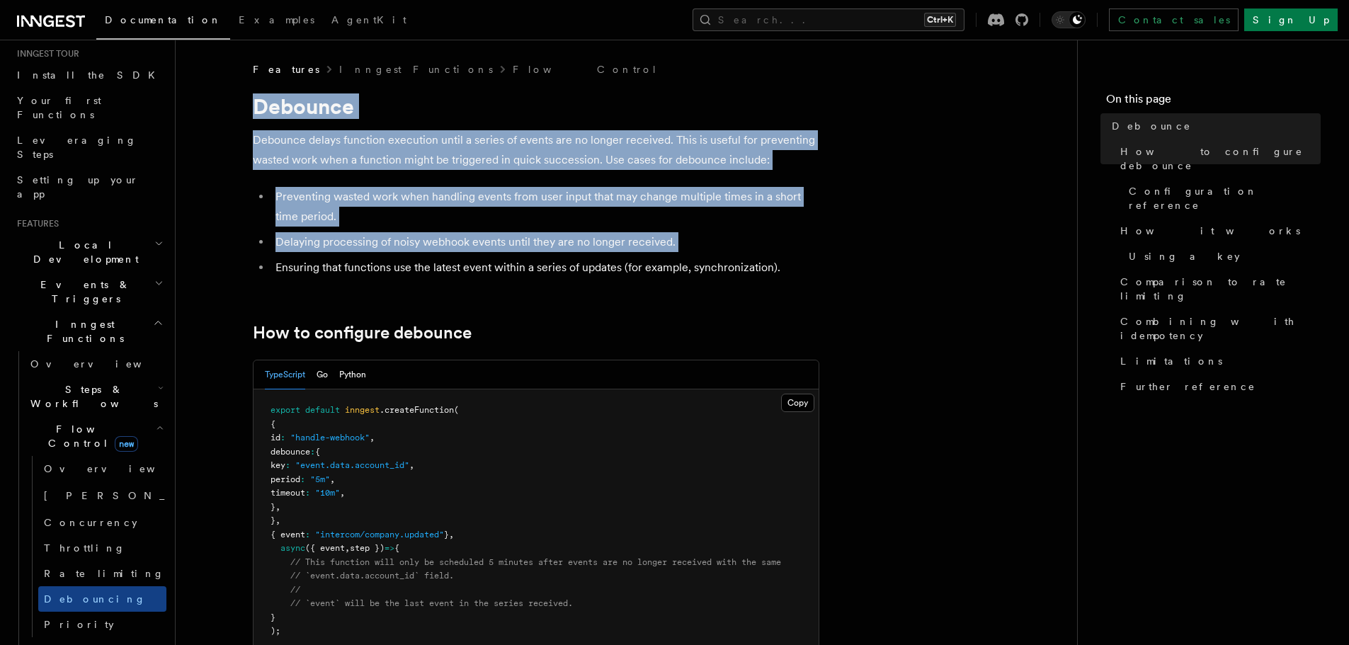
drag
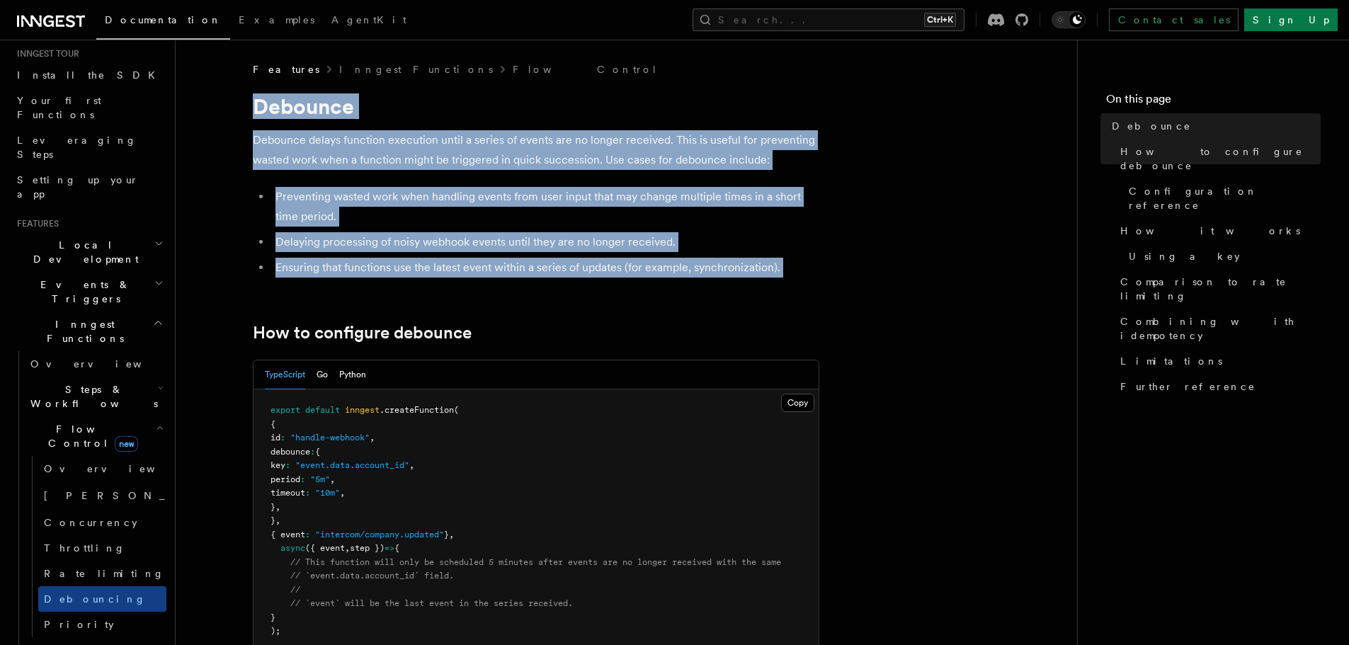
click at [813, 258] on li "Ensuring that functions use the latest event within a series of updates (for ex…" at bounding box center [545, 268] width 548 height 20
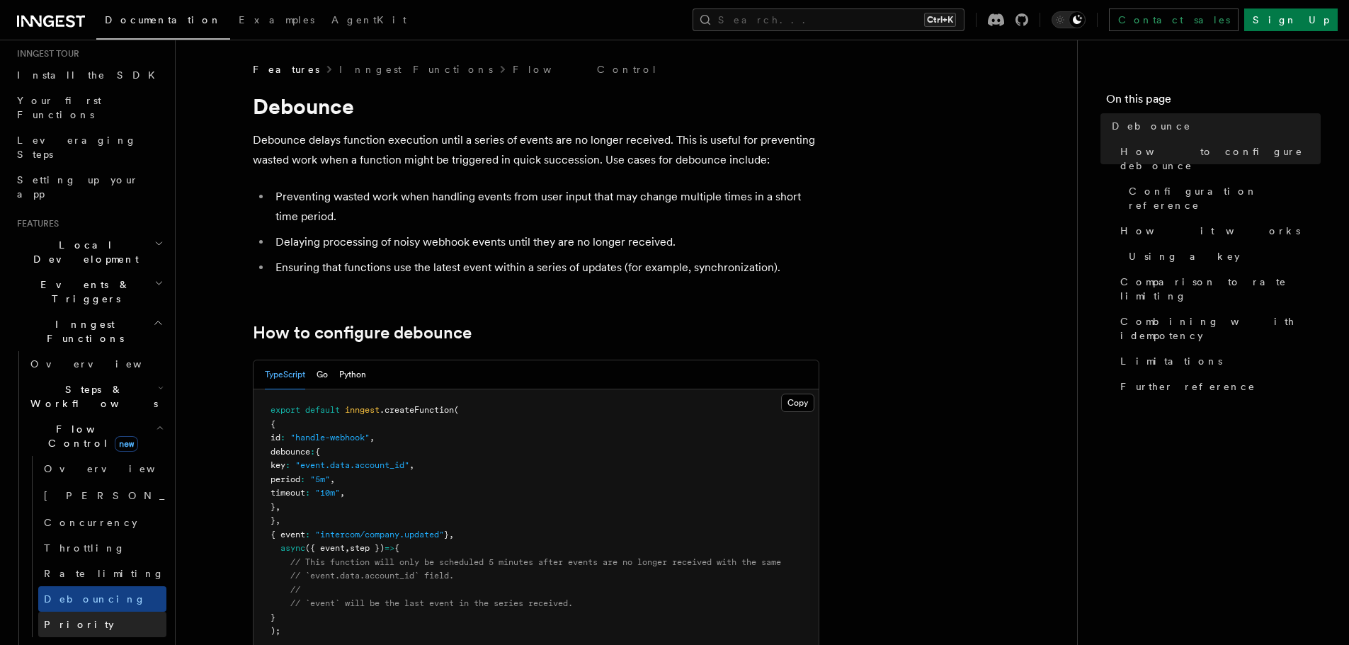
click at [92, 612] on link "Priority" at bounding box center [102, 624] width 128 height 25
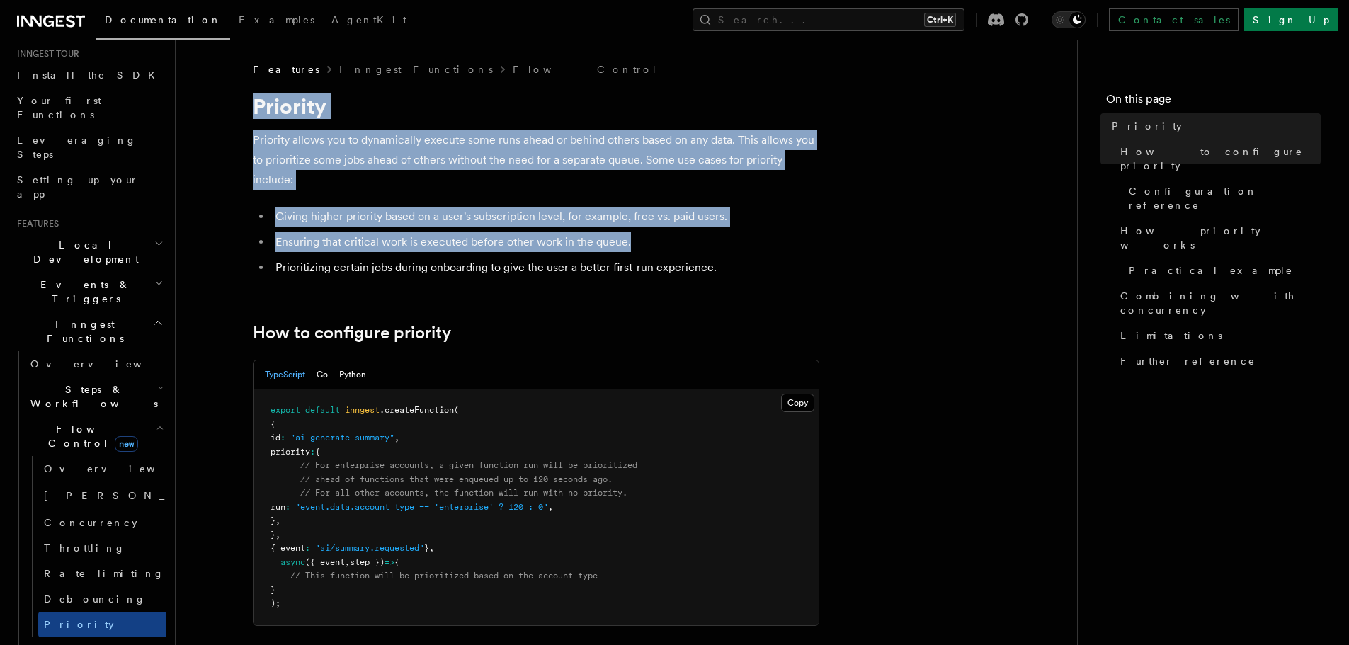
click at [700, 230] on ul "Giving higher priority based on a user's subscription level, for example, free …" at bounding box center [536, 242] width 566 height 71
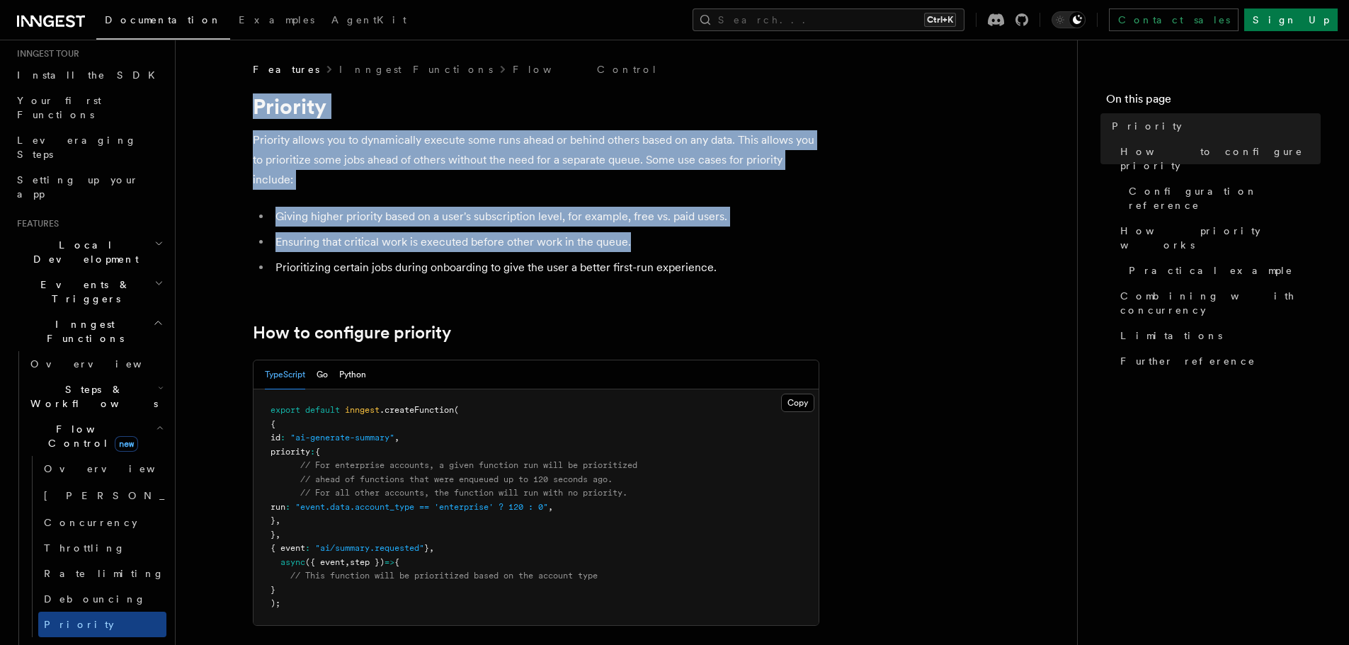
click at [736, 245] on li "Ensuring that critical work is executed before other work in the queue." at bounding box center [545, 242] width 548 height 20
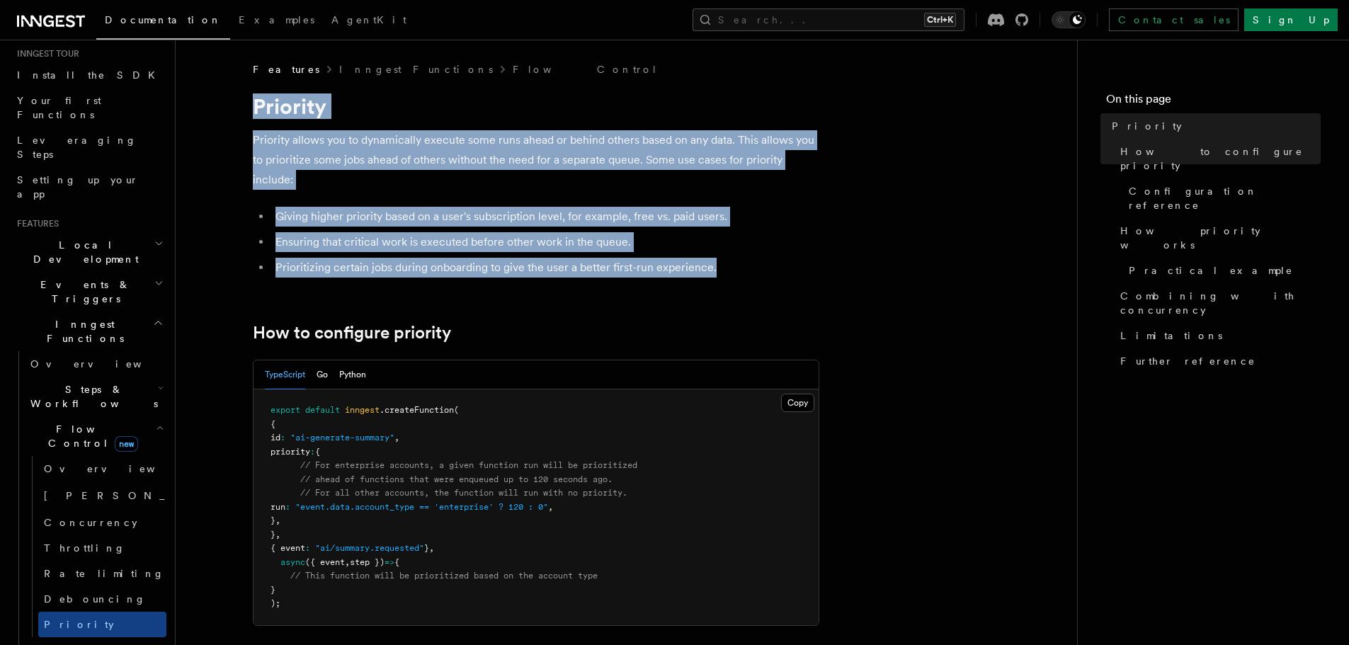
click at [742, 276] on li "Prioritizing certain jobs during onboarding to give the user a better first-run…" at bounding box center [545, 268] width 548 height 20
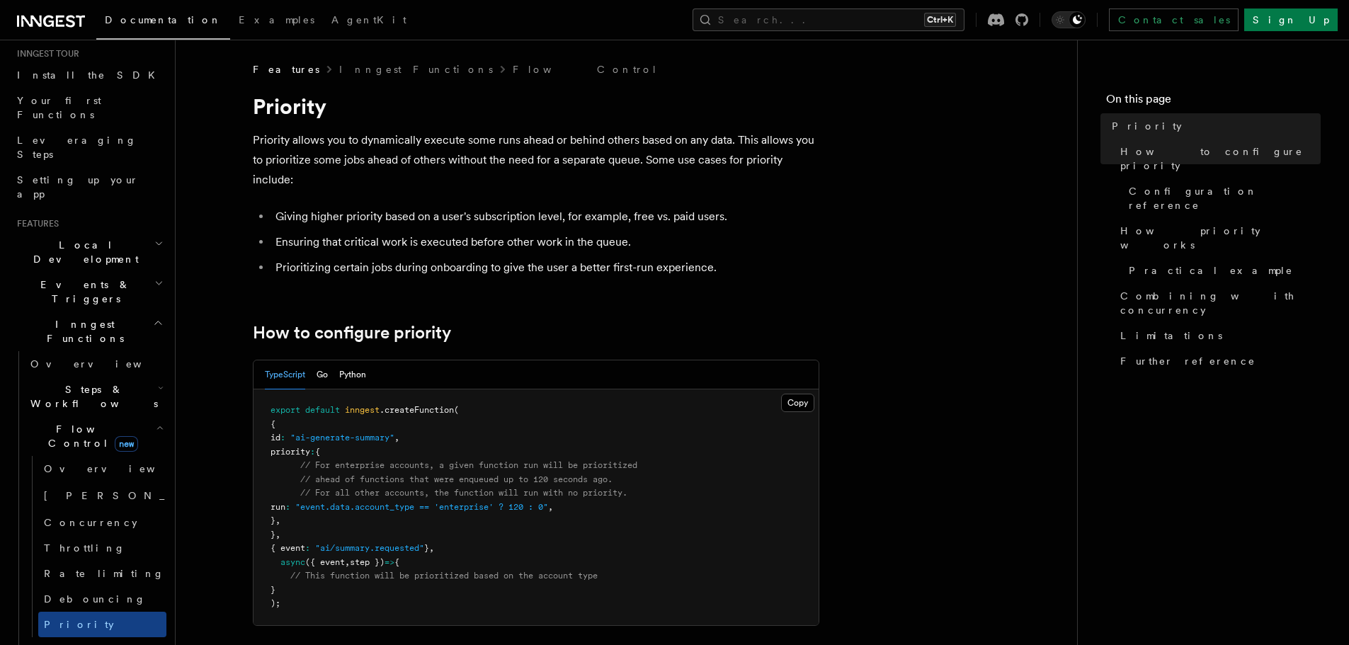
click at [740, 275] on li "Prioritizing certain jobs during onboarding to give the user a better first-run…" at bounding box center [545, 268] width 548 height 20
click at [329, 114] on h1 "Priority" at bounding box center [536, 105] width 566 height 25
click at [340, 115] on h1 "Priority" at bounding box center [536, 105] width 566 height 25
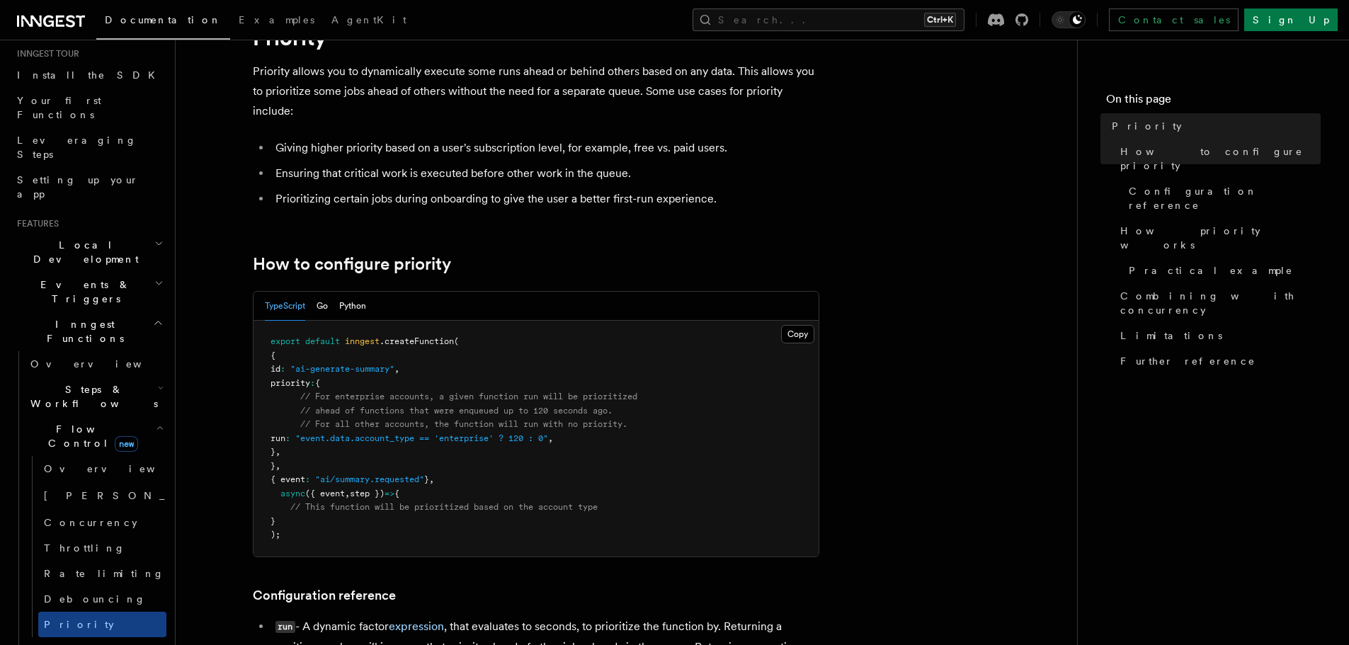
scroll to position [71, 0]
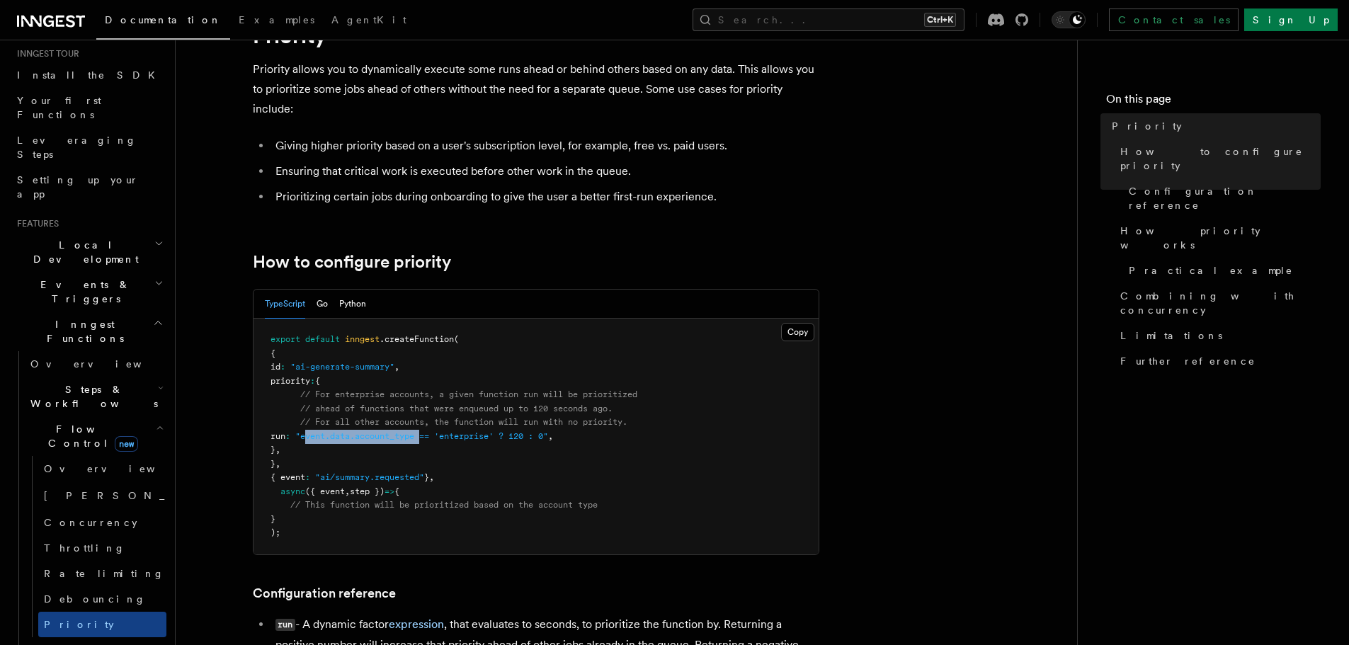
click at [454, 439] on span ""event.data.account_type == 'enterprise' ? 120 : 0"" at bounding box center [421, 436] width 253 height 10
click at [520, 439] on span ""event.data.account_type == 'enterprise' ? 120 : 0"" at bounding box center [421, 436] width 253 height 10
click at [493, 445] on pre "export default inngest .createFunction ( { id : "ai-generate-summary" , priorit…" at bounding box center [535, 437] width 565 height 236
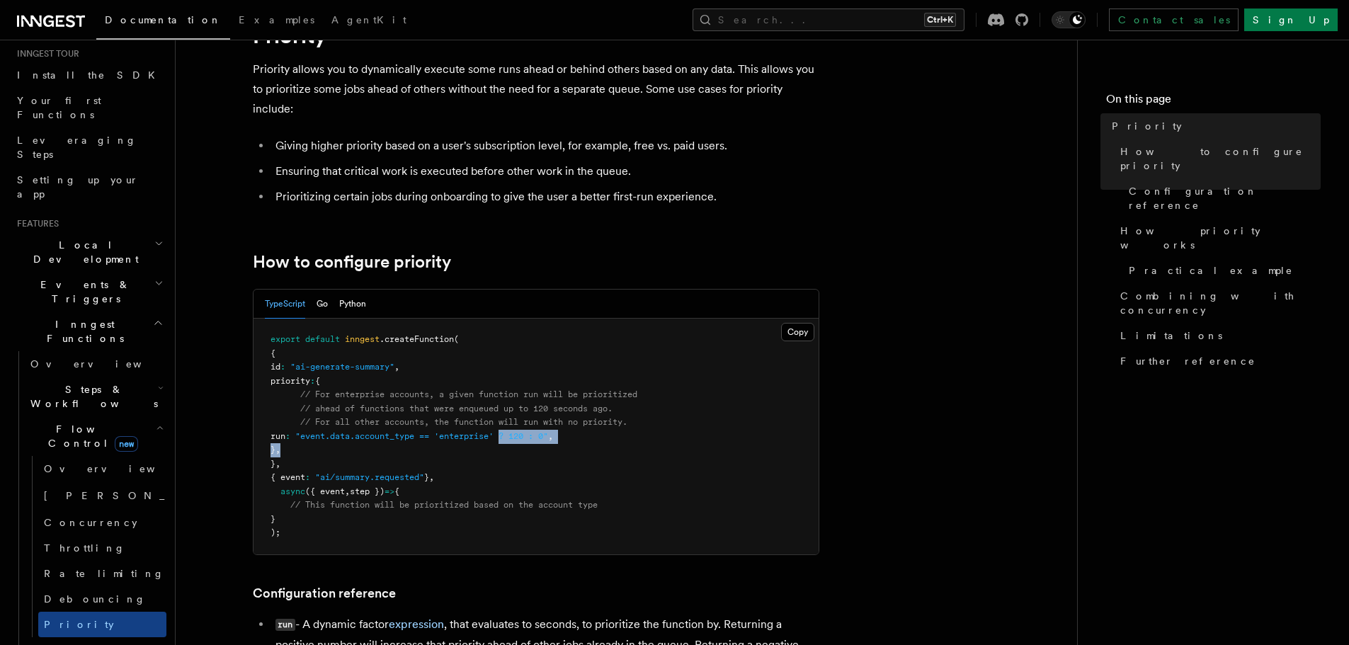
click at [493, 445] on pre "export default inngest .createFunction ( { id : "ai-generate-summary" , priorit…" at bounding box center [535, 437] width 565 height 236
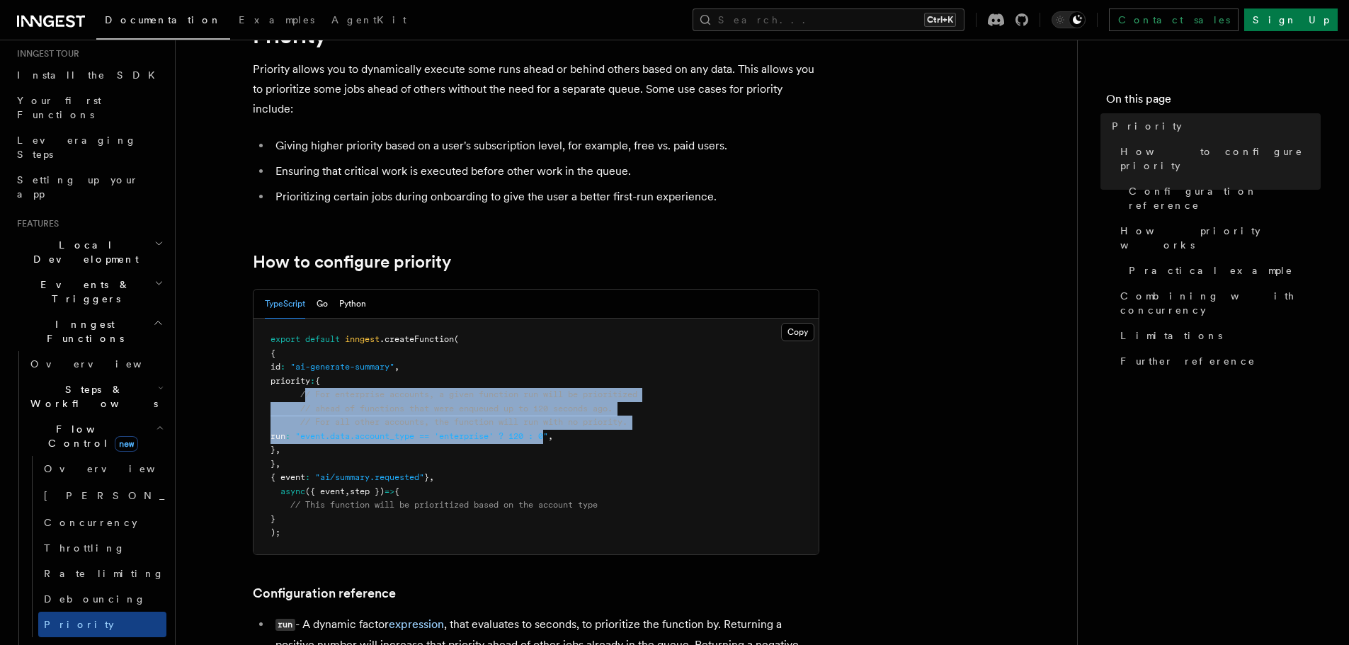
click at [304, 392] on code "export default inngest .createFunction ( { id : "ai-generate-summary" , priorit…" at bounding box center [453, 435] width 367 height 203
click at [304, 392] on span "// For enterprise accounts, a given function run will be prioritized" at bounding box center [468, 394] width 337 height 10
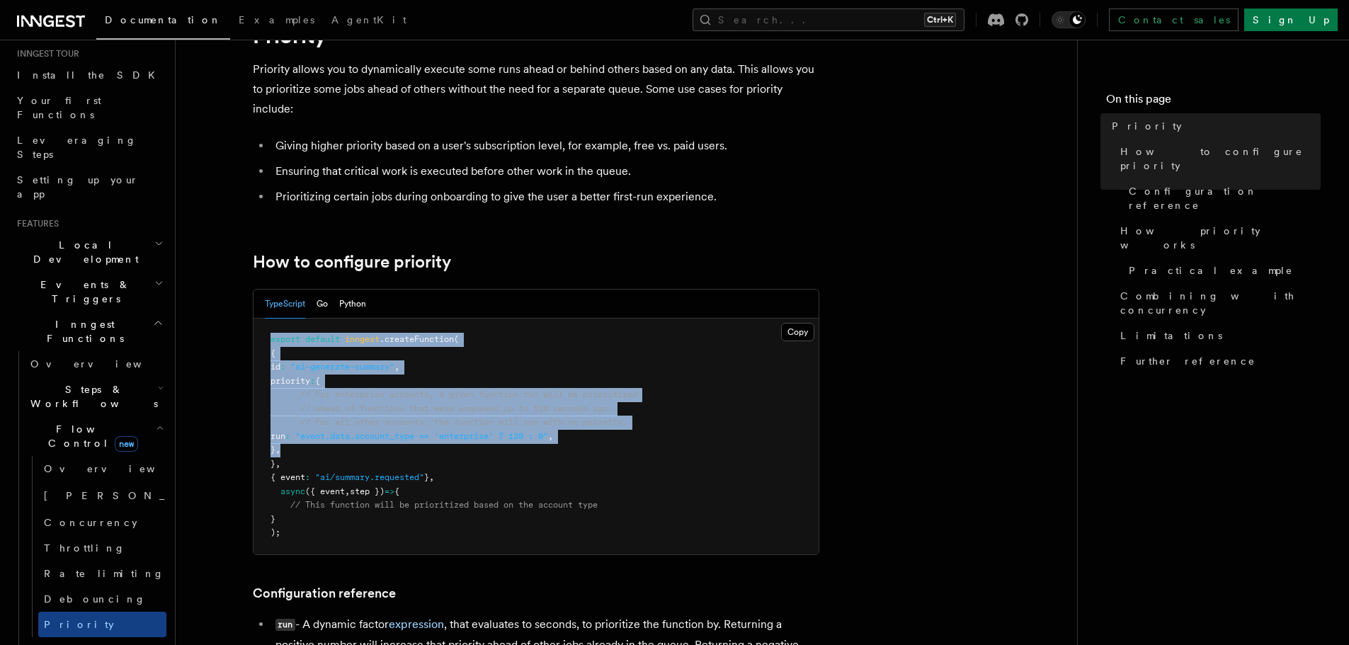
click at [257, 328] on pre "export default inngest .createFunction ( { id : "ai-generate-summary" , priorit…" at bounding box center [535, 437] width 565 height 236
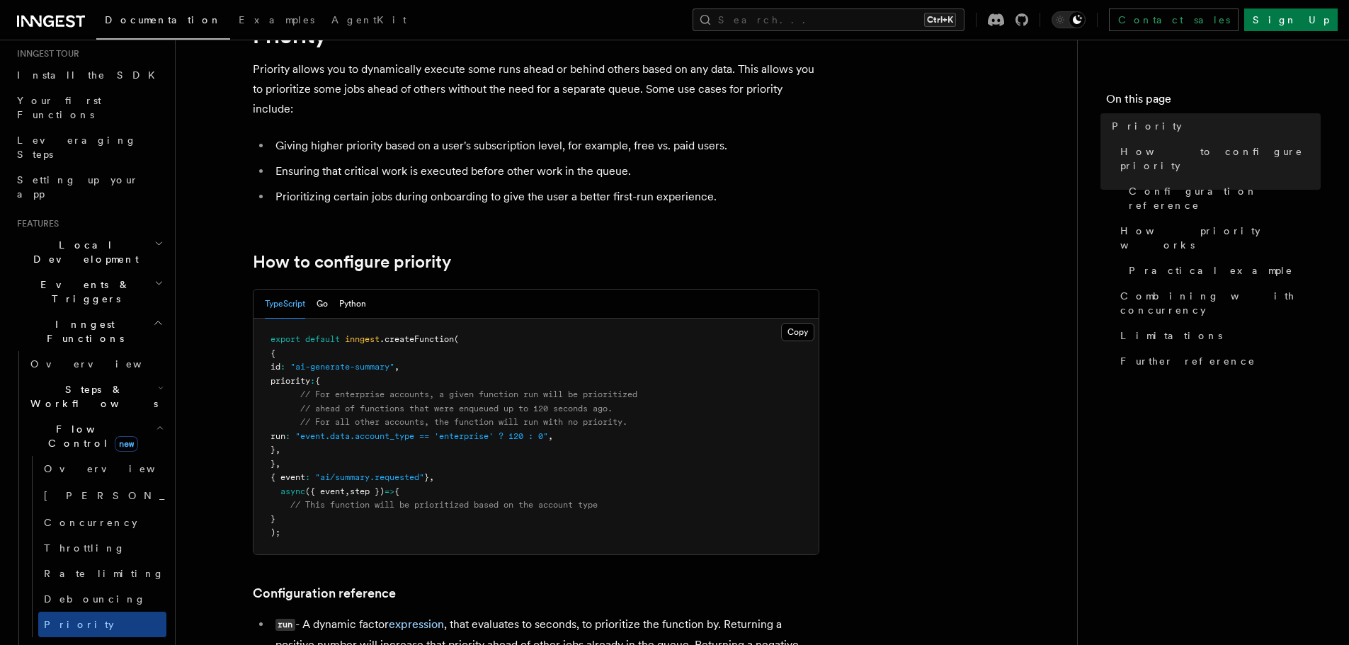
click at [501, 268] on h2 "How to configure priority" at bounding box center [536, 262] width 566 height 20
click at [472, 263] on h2 "How to configure priority" at bounding box center [536, 262] width 566 height 20
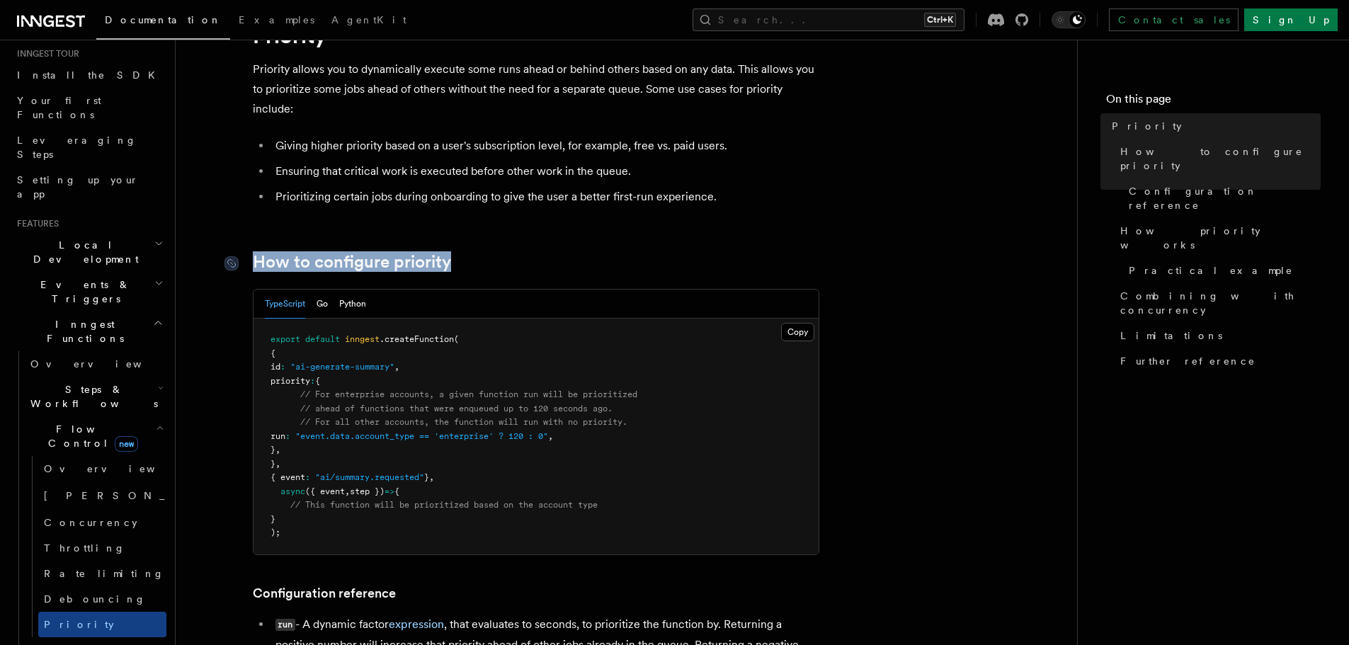
click at [253, 266] on h2 "How to configure priority" at bounding box center [536, 262] width 566 height 20
click at [249, 266] on div at bounding box center [238, 263] width 28 height 14
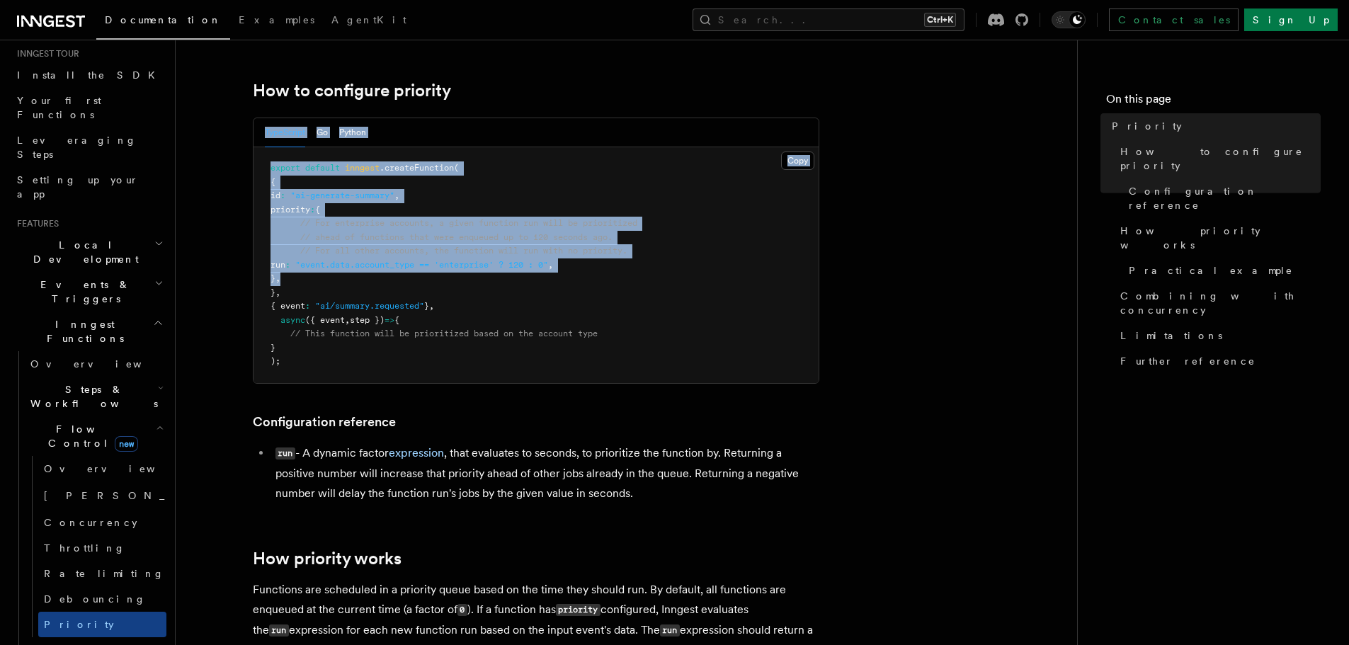
scroll to position [255, 0]
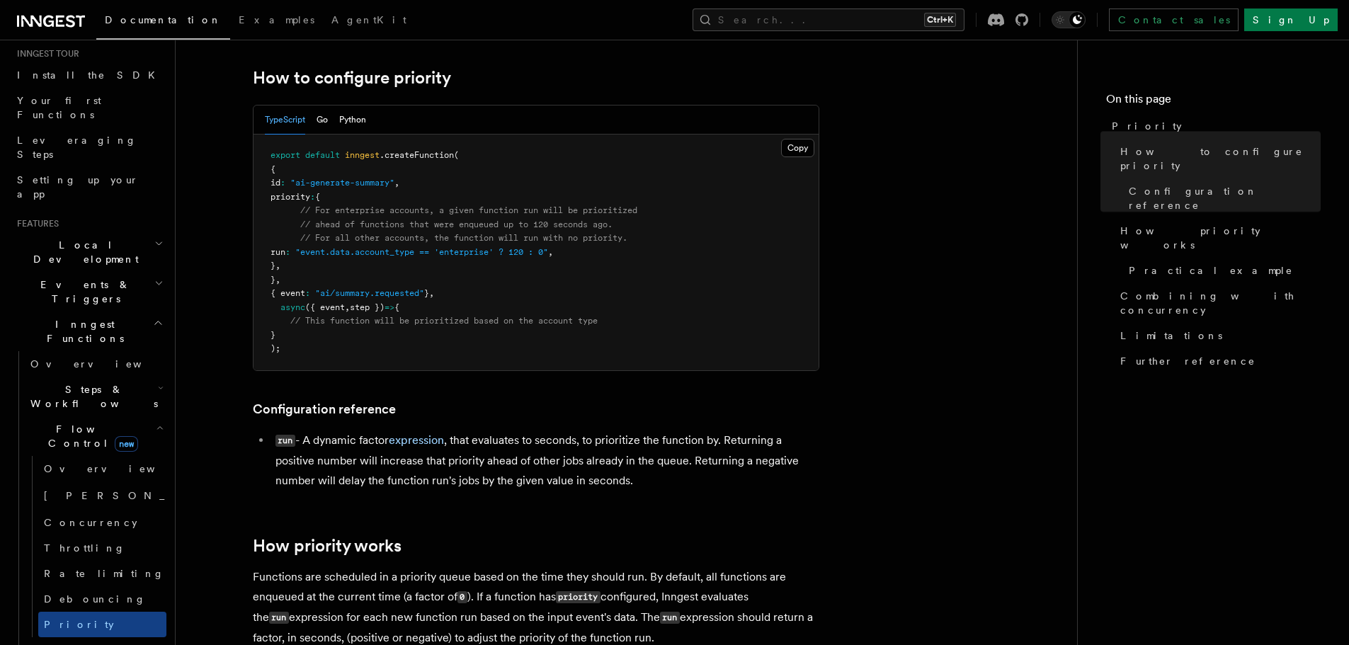
click at [472, 74] on h2 "How to configure priority" at bounding box center [536, 78] width 566 height 20
click at [255, 68] on h2 "How to configure priority" at bounding box center [536, 78] width 566 height 20
click at [255, 68] on link "How to configure priority" at bounding box center [352, 78] width 198 height 20
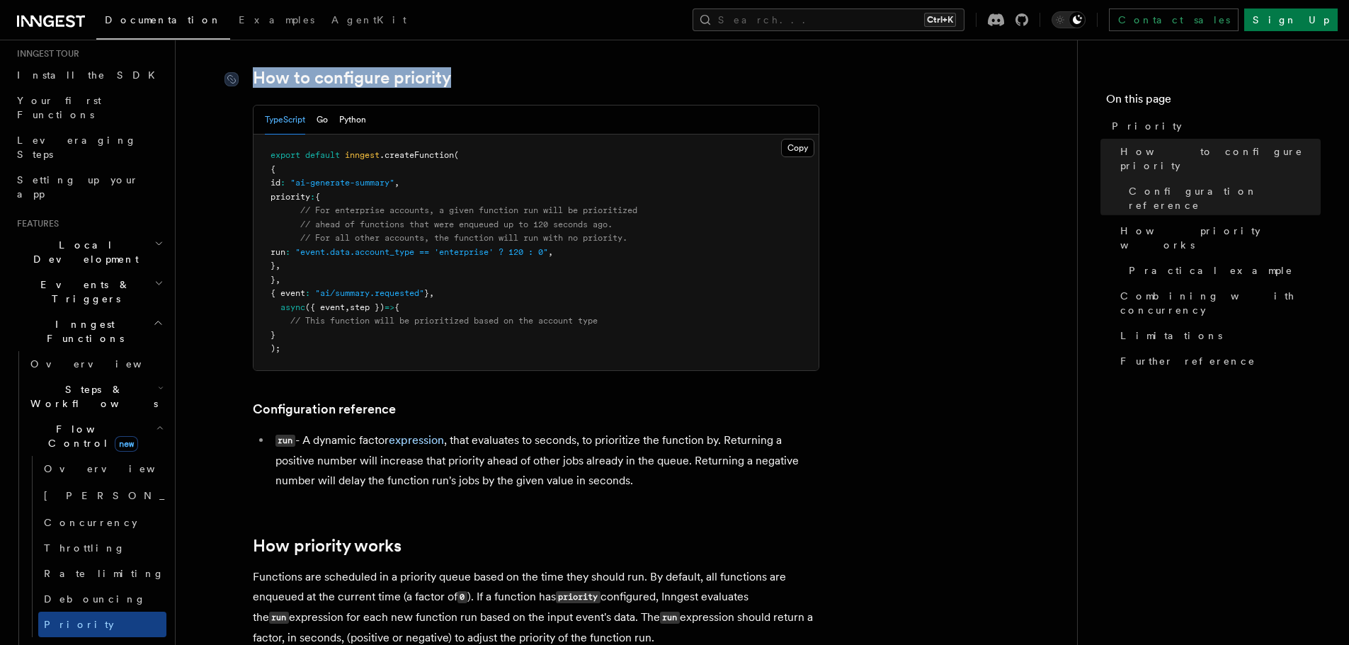
click at [494, 72] on h2 "How to configure priority" at bounding box center [536, 78] width 566 height 20
click at [510, 72] on h2 "How to configure priority" at bounding box center [536, 78] width 566 height 20
click at [282, 69] on h2 "How to configure priority" at bounding box center [536, 78] width 566 height 20
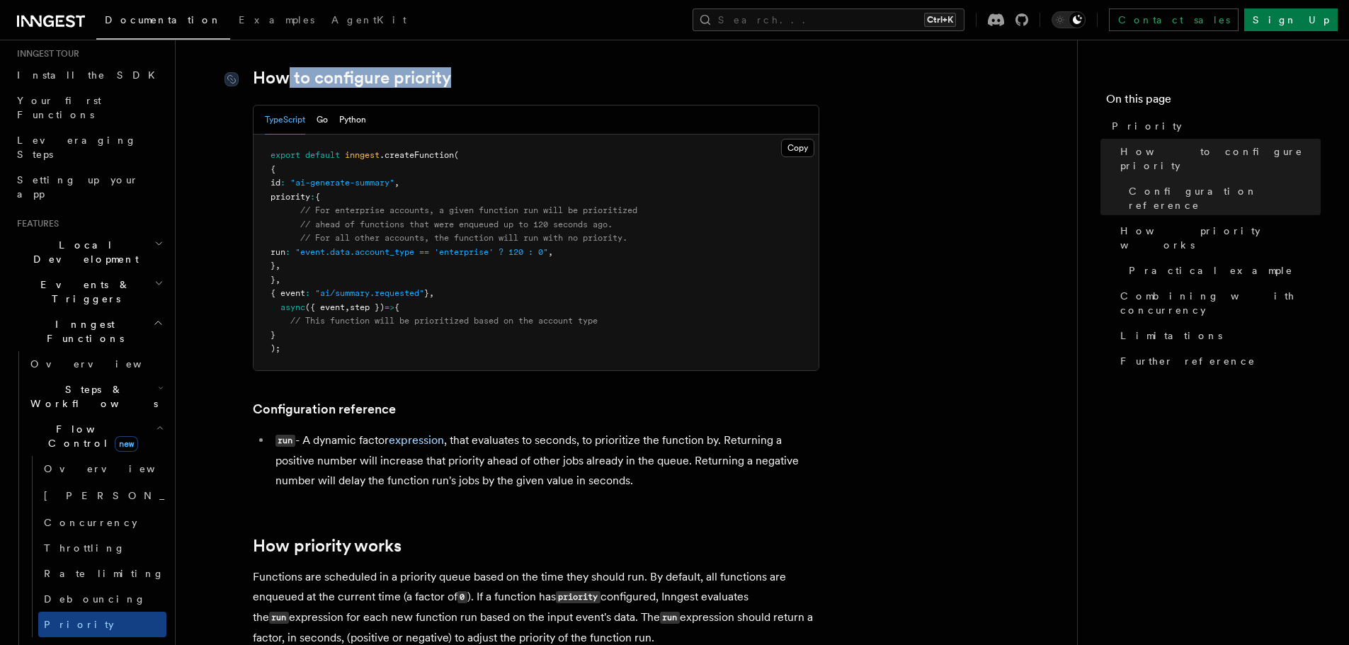
click at [282, 69] on link "How to configure priority" at bounding box center [352, 78] width 198 height 20
click at [477, 69] on h2 "How to configure priority" at bounding box center [536, 78] width 566 height 20
click at [496, 72] on h2 "How to configure priority" at bounding box center [536, 78] width 566 height 20
click at [265, 69] on h2 "How to configure priority" at bounding box center [536, 78] width 566 height 20
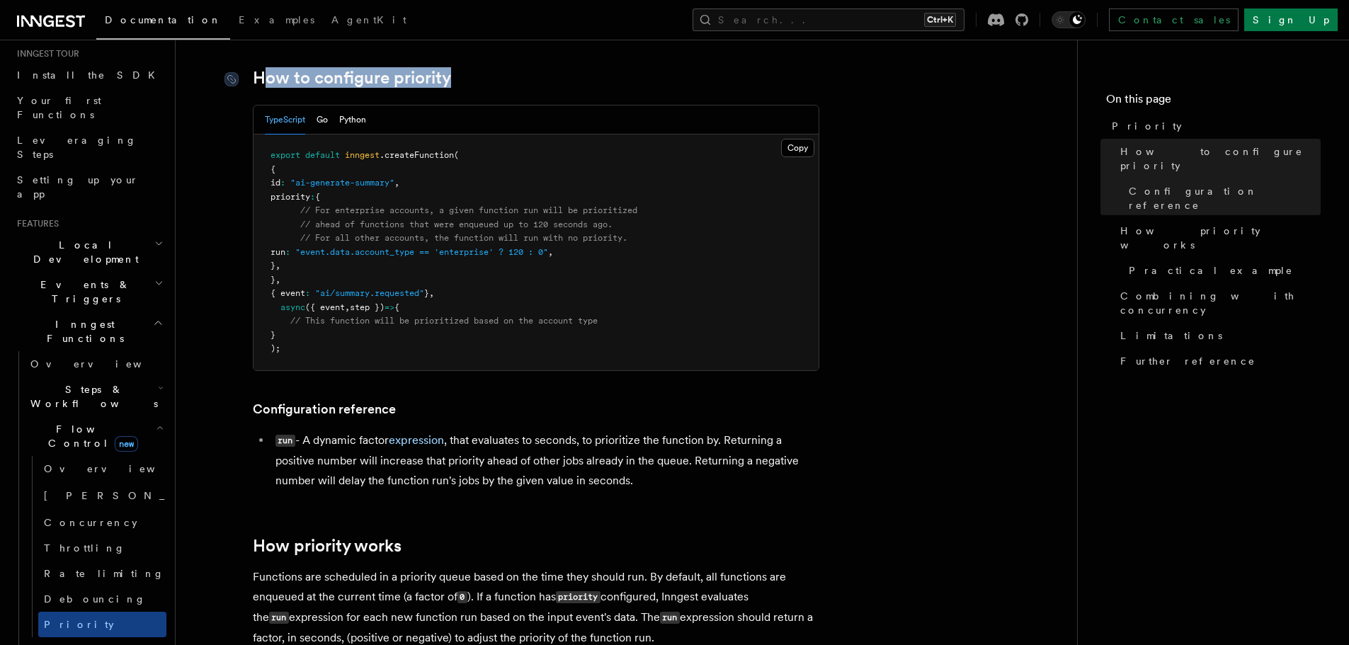
click at [265, 69] on link "How to configure priority" at bounding box center [352, 78] width 198 height 20
click at [428, 72] on link "How to configure priority" at bounding box center [352, 78] width 198 height 20
click at [469, 72] on h2 "How to configure priority" at bounding box center [536, 78] width 566 height 20
click at [275, 70] on h2 "How to configure priority" at bounding box center [536, 78] width 566 height 20
click at [253, 69] on link "How to configure priority" at bounding box center [352, 78] width 198 height 20
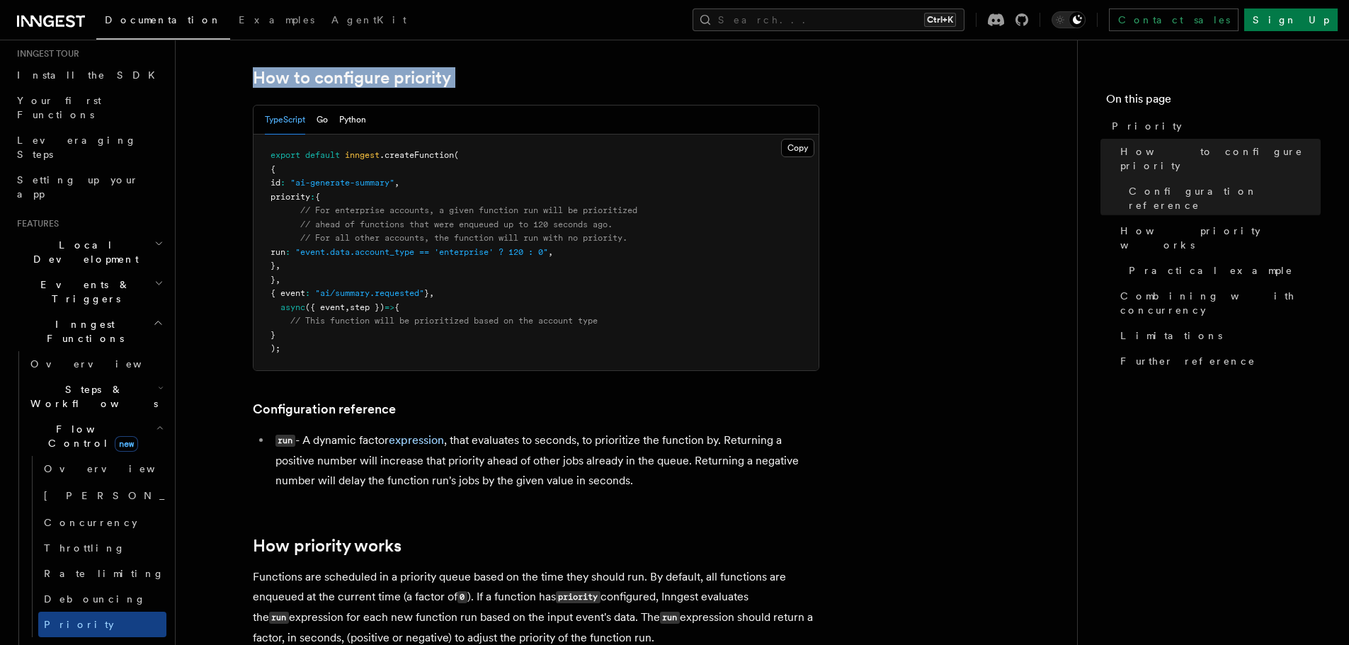
click at [482, 74] on h2 "How to configure priority" at bounding box center [536, 78] width 566 height 20
click at [700, 75] on h2 "How to configure priority" at bounding box center [536, 78] width 566 height 20
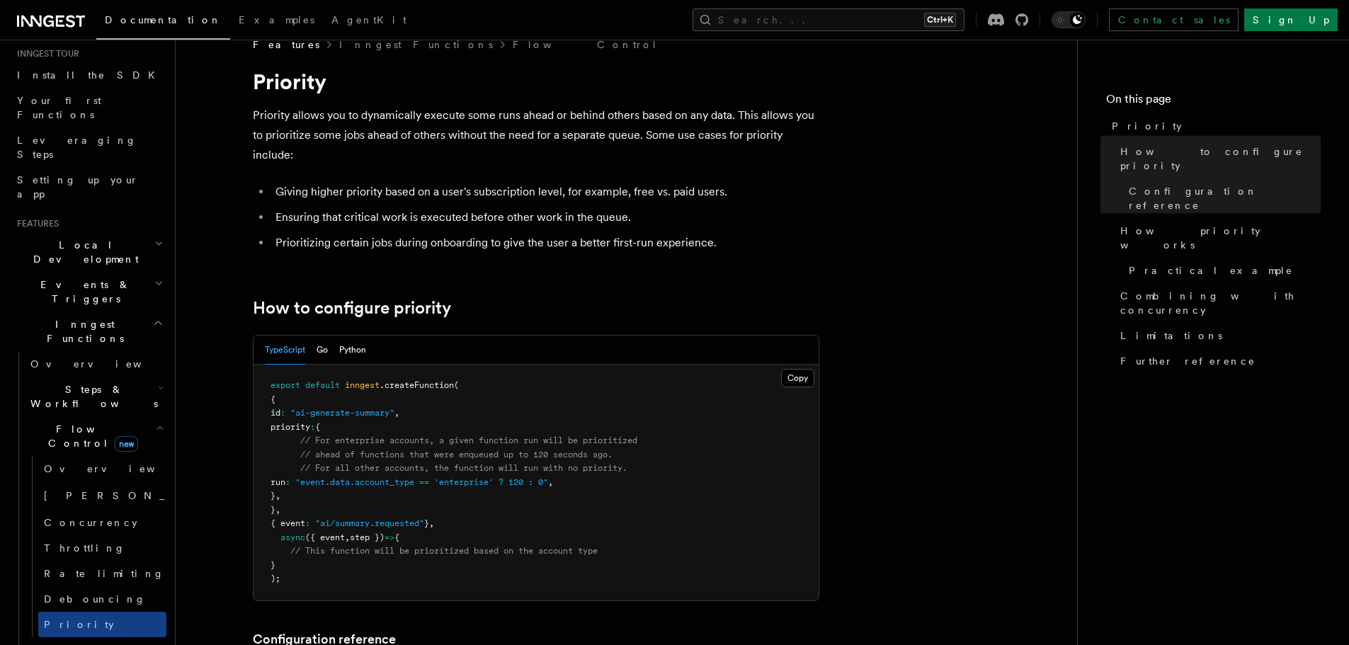
scroll to position [0, 0]
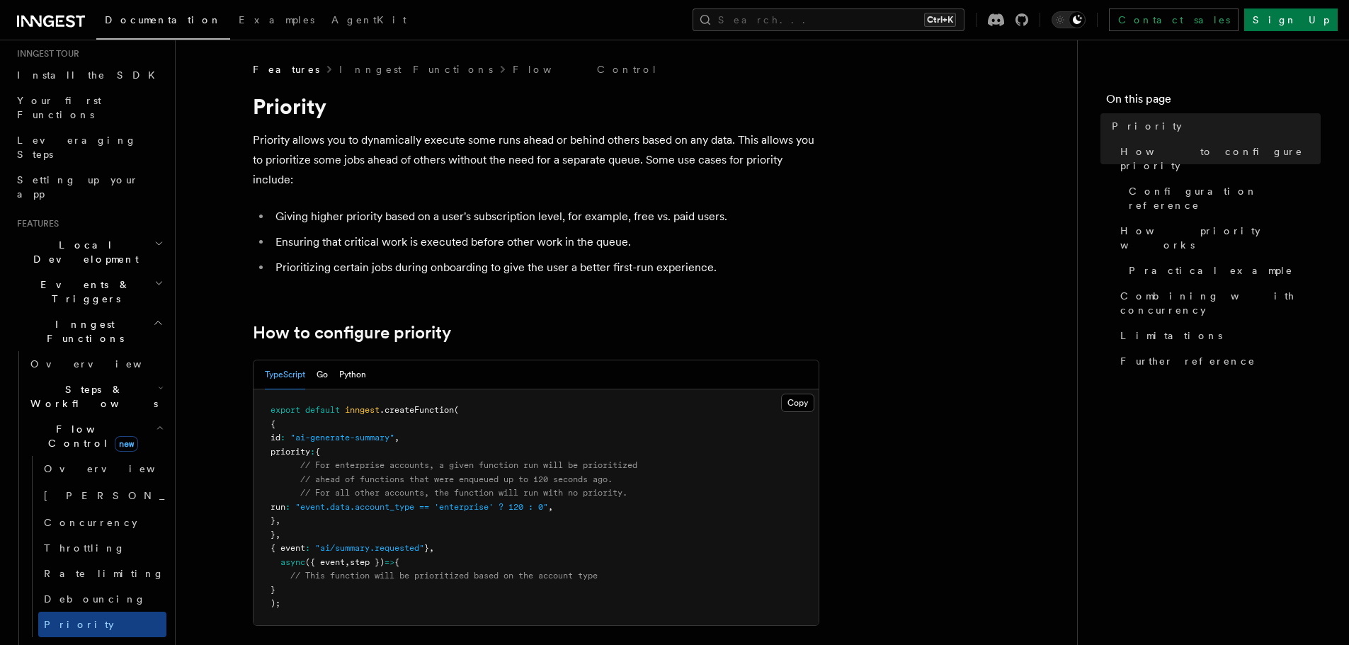
click at [584, 261] on li "Prioritizing certain jobs during onboarding to give the user a better first-run…" at bounding box center [545, 268] width 548 height 20
click at [101, 482] on link "[PERSON_NAME] new" at bounding box center [102, 496] width 128 height 28
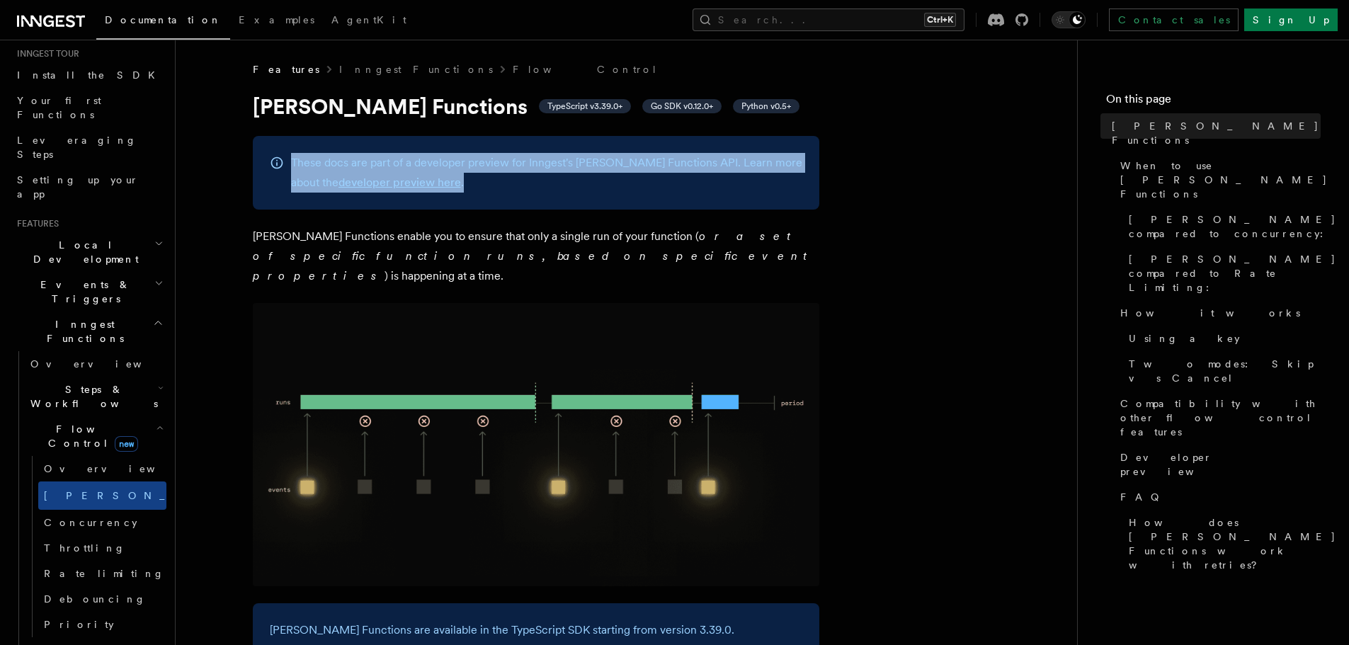
click at [473, 190] on div "These docs are part of a developer preview for Inngest's [PERSON_NAME] Function…" at bounding box center [536, 173] width 566 height 74
click at [477, 190] on p "These docs are part of a developer preview for Inngest's [PERSON_NAME] Function…" at bounding box center [546, 173] width 511 height 40
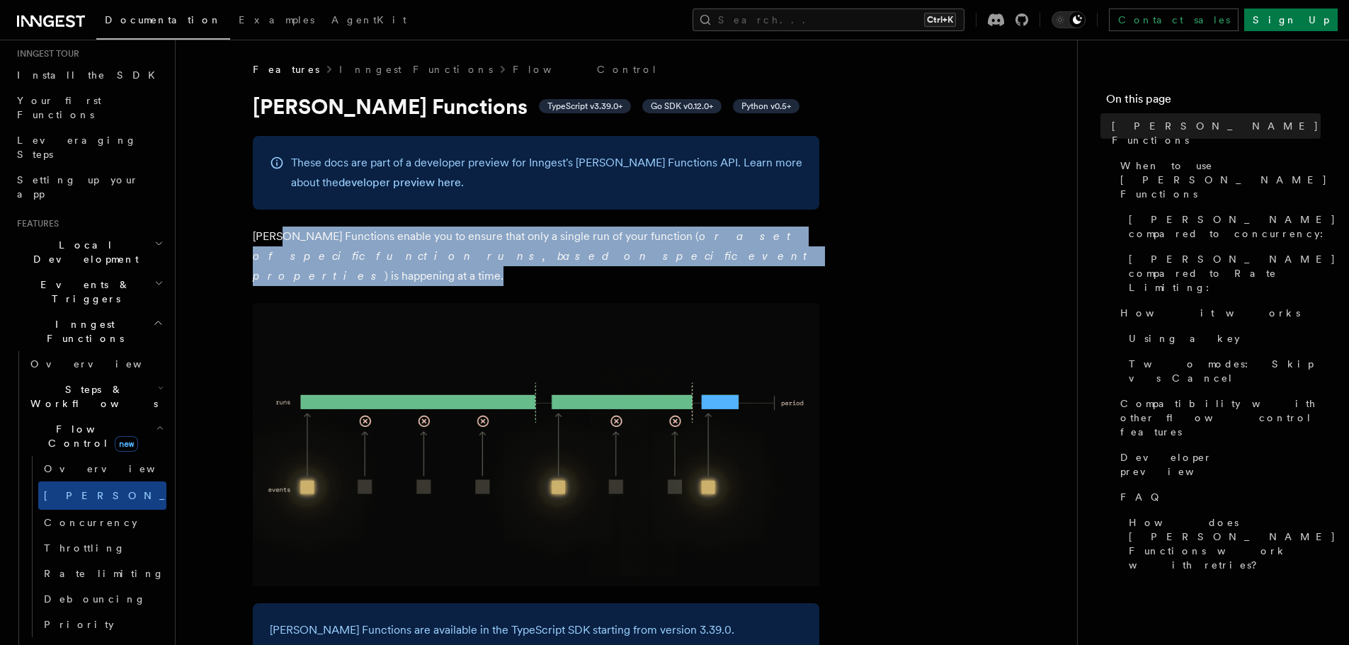
click at [581, 252] on p "[PERSON_NAME] Functions enable you to ensure that only a single run of your fun…" at bounding box center [536, 256] width 566 height 59
click at [285, 229] on p "[PERSON_NAME] Functions enable you to ensure that only a single run of your fun…" at bounding box center [536, 256] width 566 height 59
click at [284, 229] on p "[PERSON_NAME] Functions enable you to ensure that only a single run of your fun…" at bounding box center [536, 256] width 566 height 59
click at [552, 254] on p "[PERSON_NAME] Functions enable you to ensure that only a single run of your fun…" at bounding box center [536, 256] width 566 height 59
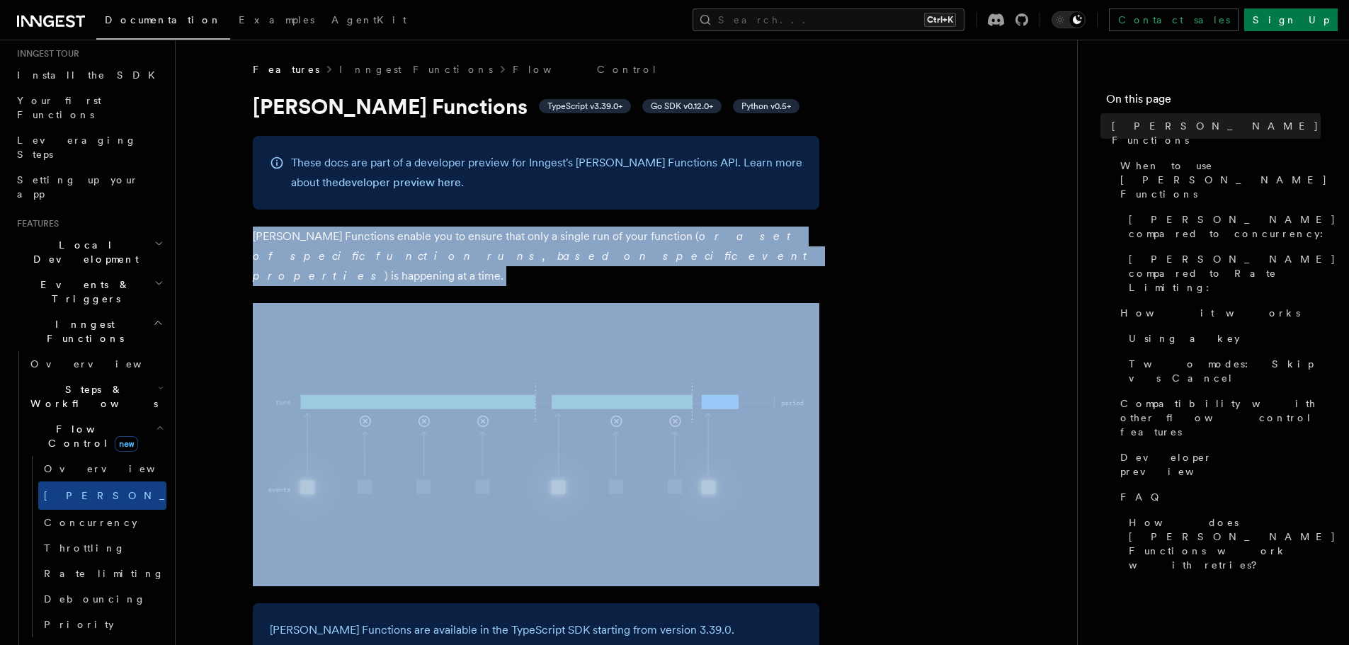
click at [576, 257] on p "[PERSON_NAME] Functions enable you to ensure that only a single run of your fun…" at bounding box center [536, 256] width 566 height 59
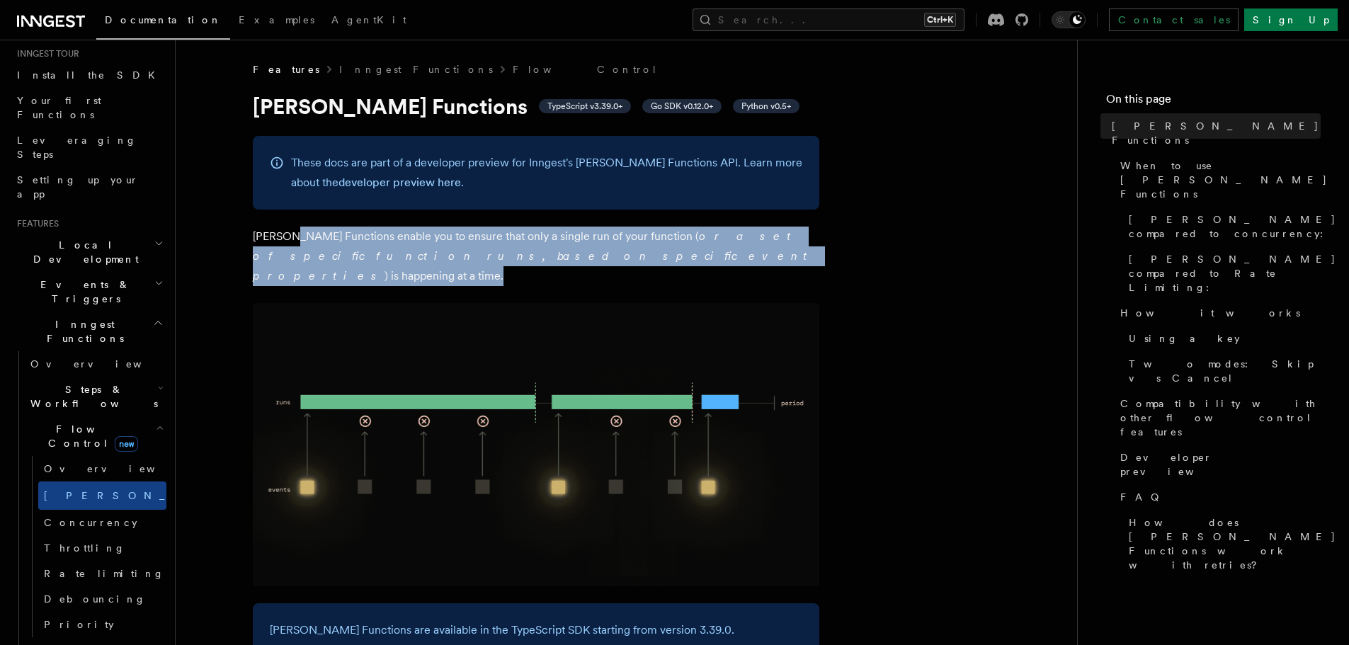
click at [287, 233] on p "[PERSON_NAME] Functions enable you to ensure that only a single run of your fun…" at bounding box center [536, 256] width 566 height 59
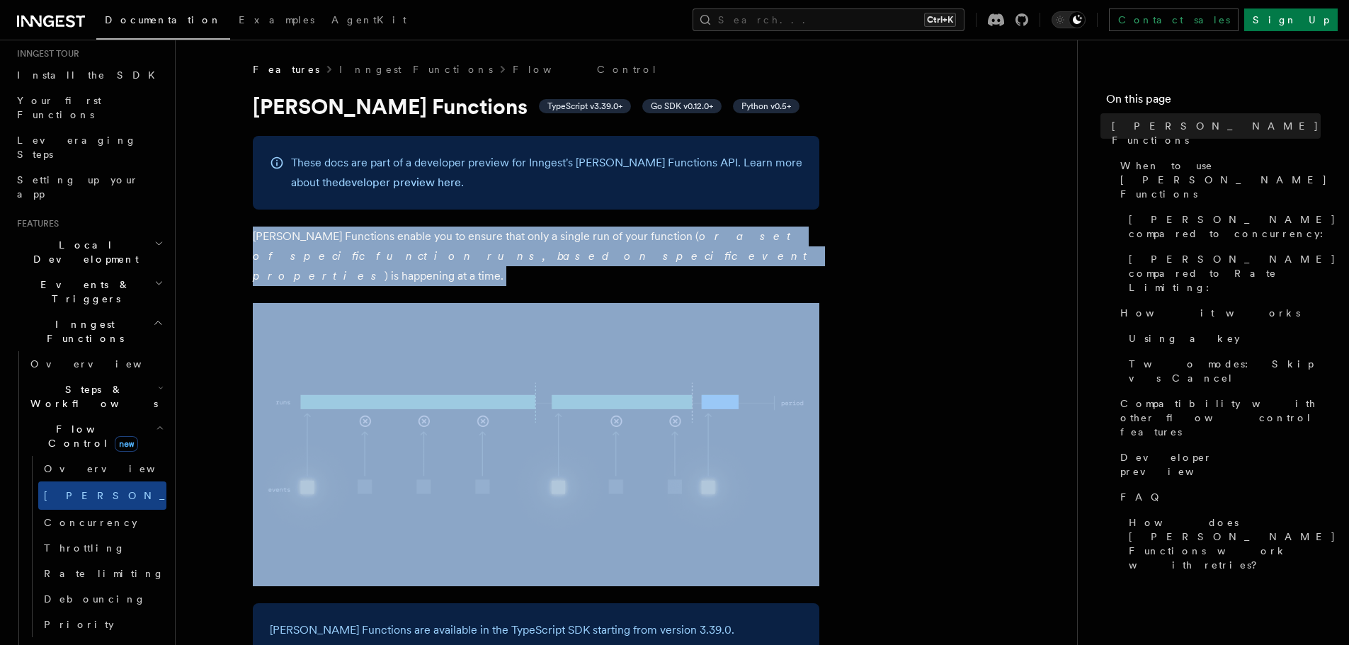
click at [571, 258] on p "[PERSON_NAME] Functions enable you to ensure that only a single run of your fun…" at bounding box center [536, 256] width 566 height 59
click at [586, 258] on p "[PERSON_NAME] Functions enable you to ensure that only a single run of your fun…" at bounding box center [536, 256] width 566 height 59
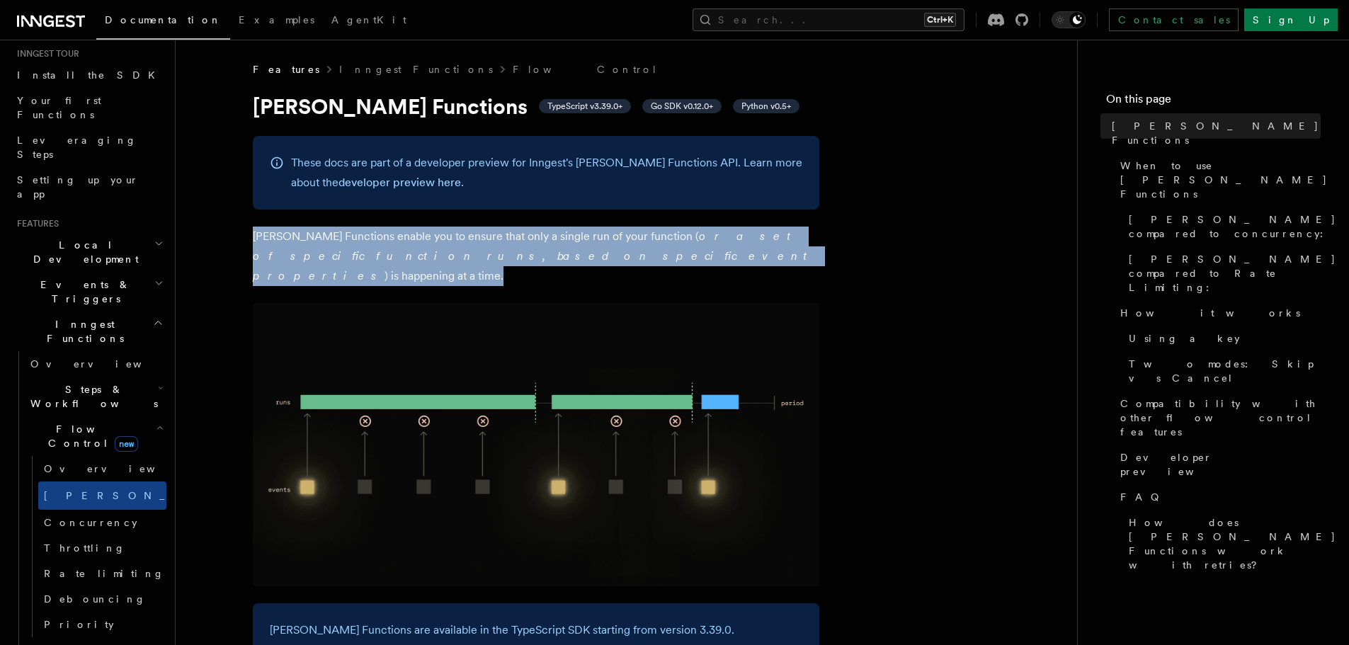
click at [253, 236] on p "[PERSON_NAME] Functions enable you to ensure that only a single run of your fun…" at bounding box center [536, 256] width 566 height 59
click at [509, 263] on p "[PERSON_NAME] Functions enable you to ensure that only a single run of your fun…" at bounding box center [536, 256] width 566 height 59
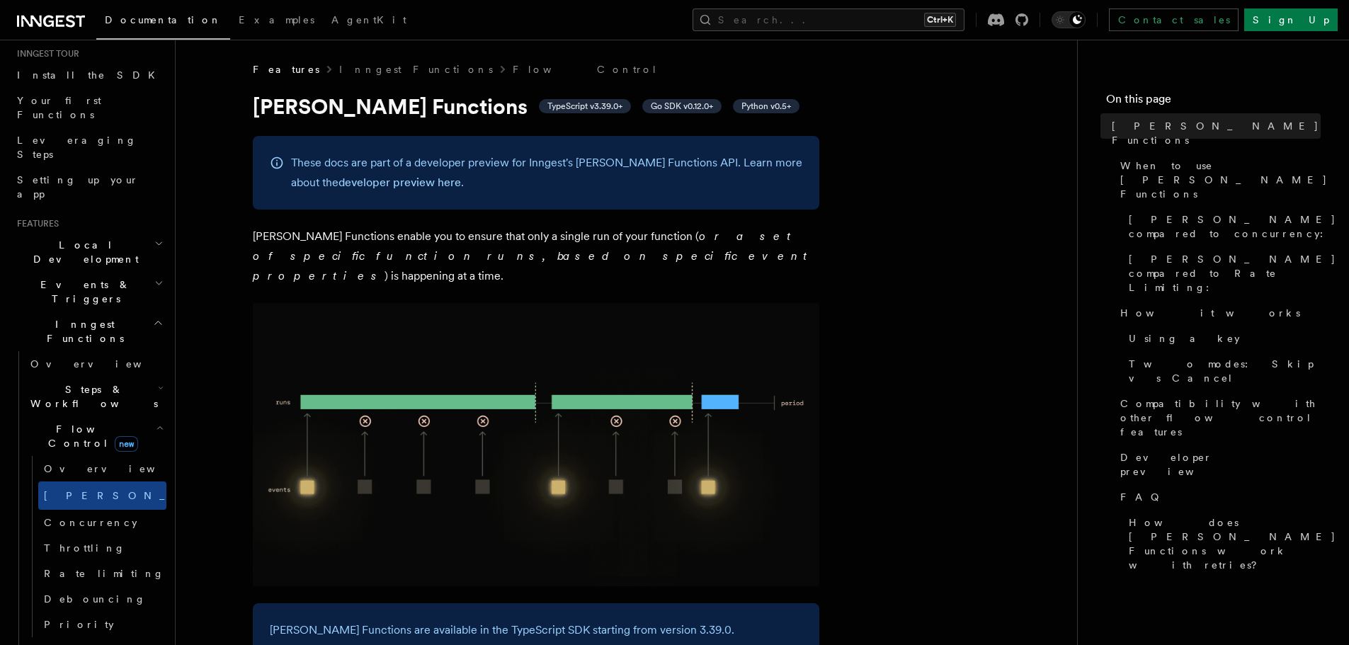
click at [520, 264] on p "[PERSON_NAME] Functions enable you to ensure that only a single run of your fun…" at bounding box center [536, 256] width 566 height 59
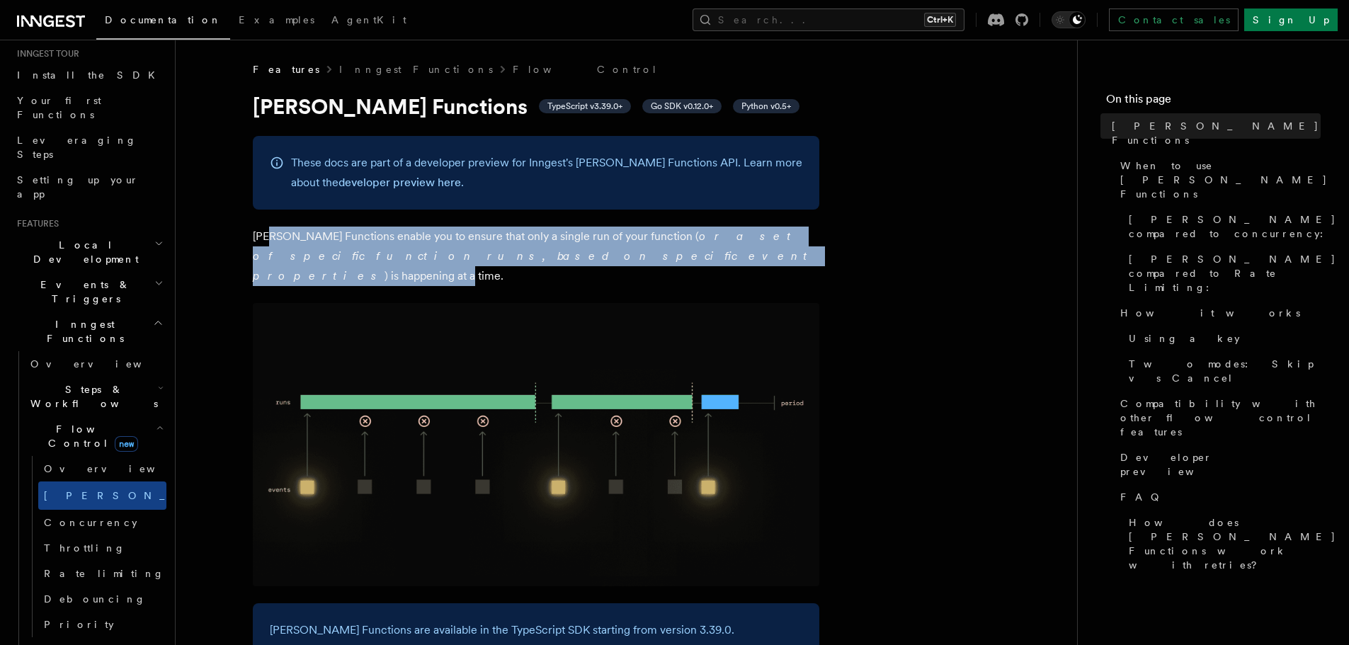
click at [261, 234] on p "[PERSON_NAME] Functions enable you to ensure that only a single run of your fun…" at bounding box center [536, 256] width 566 height 59
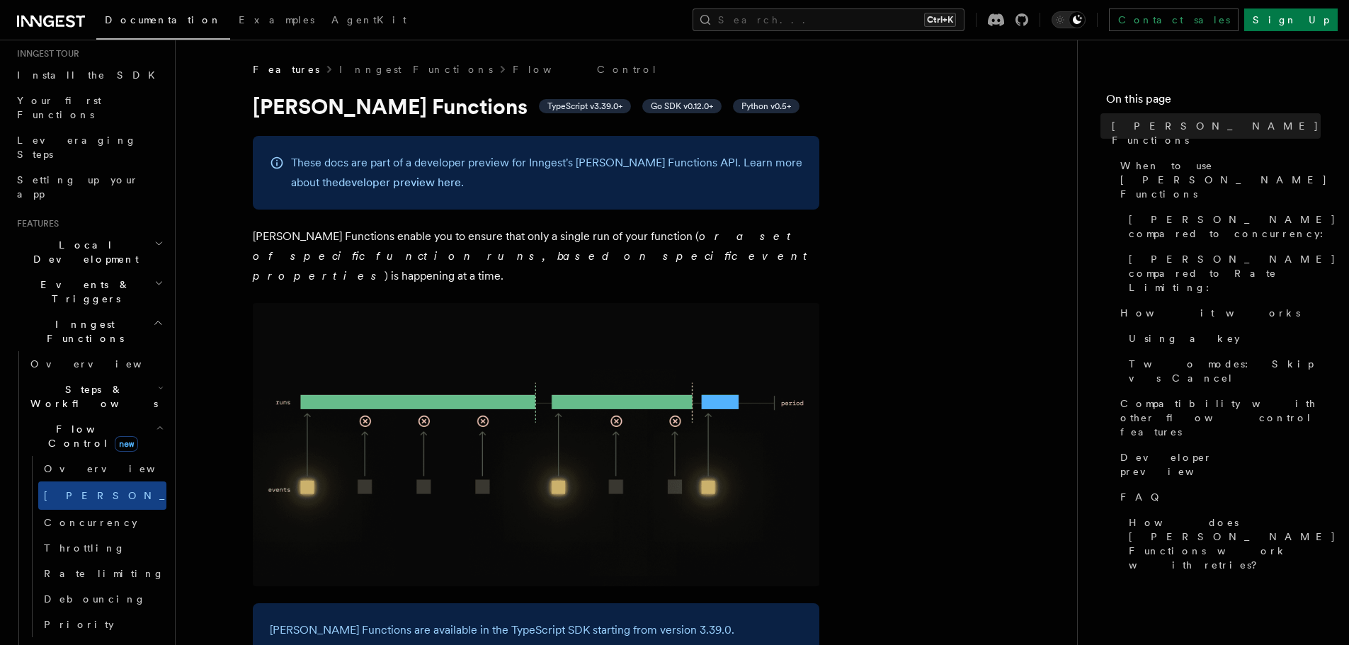
click at [261, 233] on p "[PERSON_NAME] Functions enable you to ensure that only a single run of your fun…" at bounding box center [536, 256] width 566 height 59
click at [562, 259] on p "[PERSON_NAME] Functions enable you to ensure that only a single run of your fun…" at bounding box center [536, 256] width 566 height 59
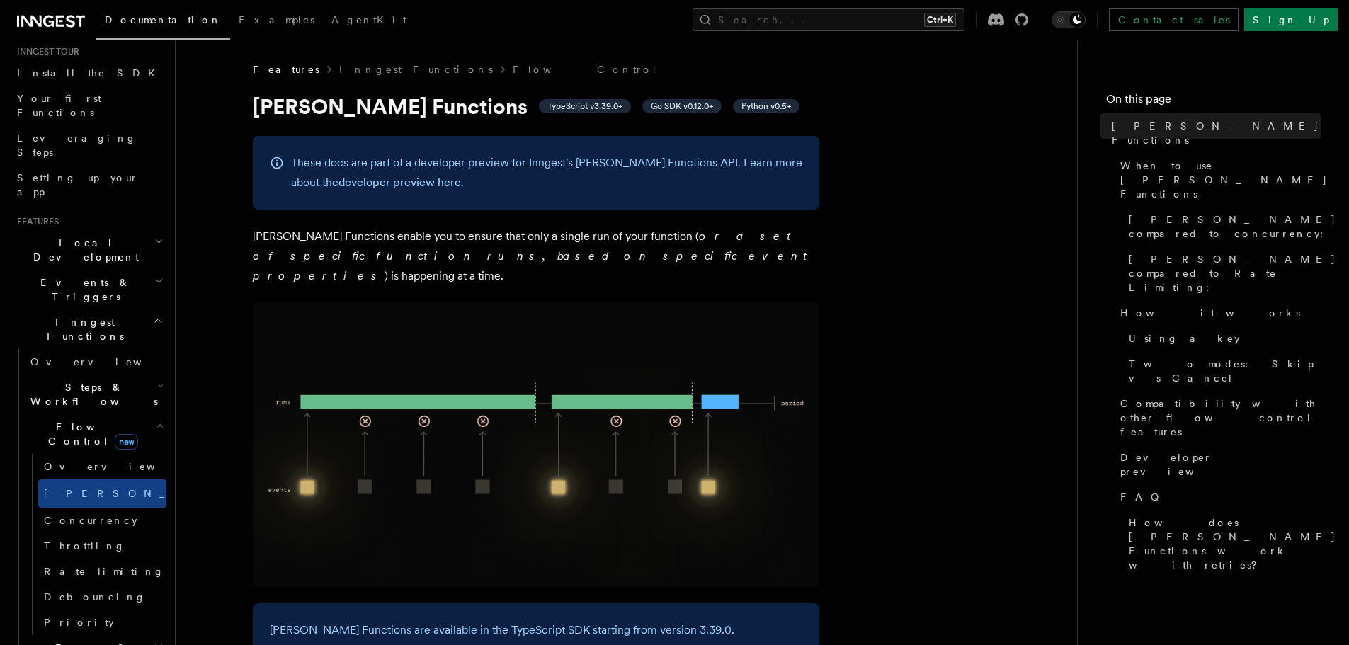
scroll to position [142, 0]
click at [90, 351] on link "Overview" at bounding box center [96, 363] width 142 height 25
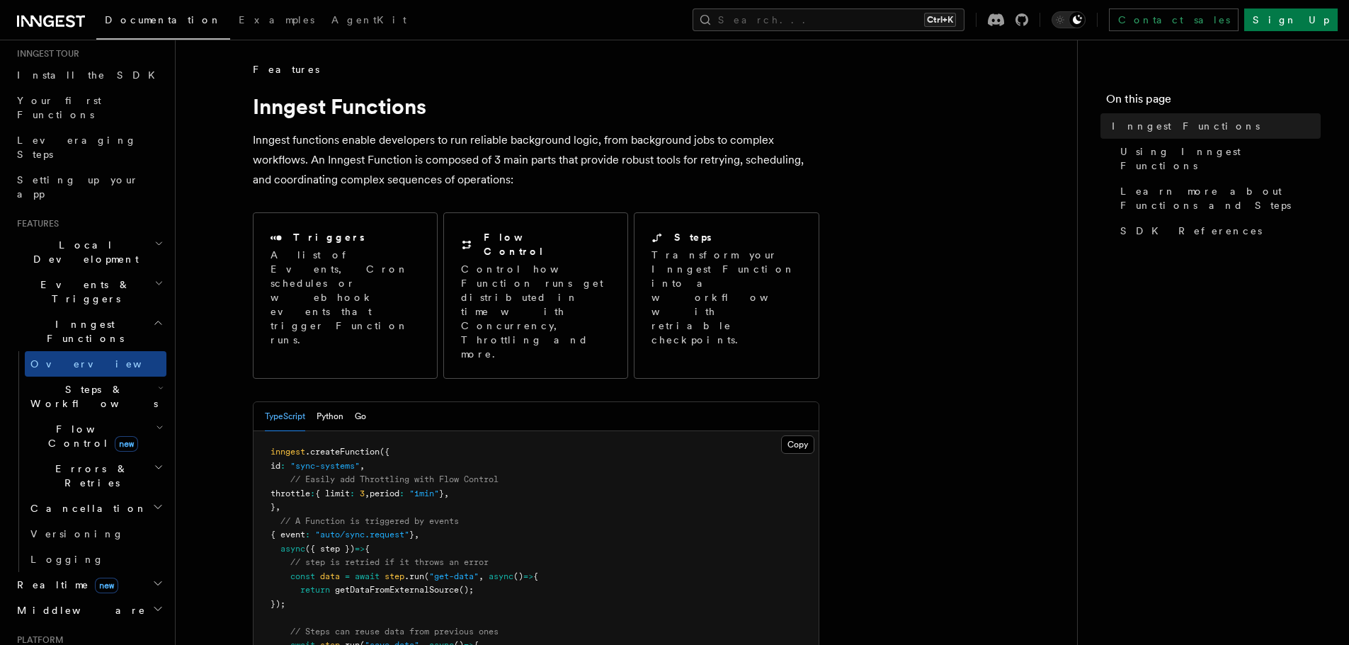
click at [553, 168] on p "Inngest functions enable developers to run reliable background logic, from back…" at bounding box center [536, 159] width 566 height 59
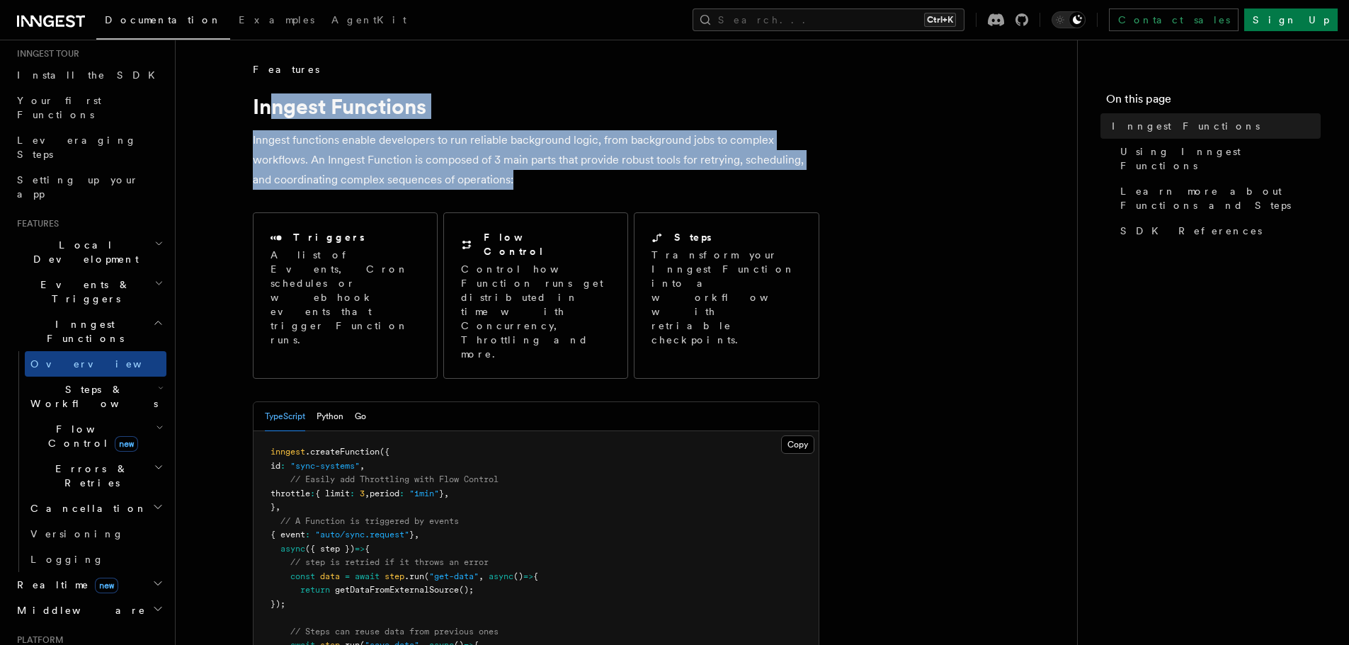
click at [270, 112] on h1 "Inngest Functions" at bounding box center [536, 105] width 566 height 25
click at [578, 187] on p "Inngest functions enable developers to run reliable background logic, from back…" at bounding box center [536, 159] width 566 height 59
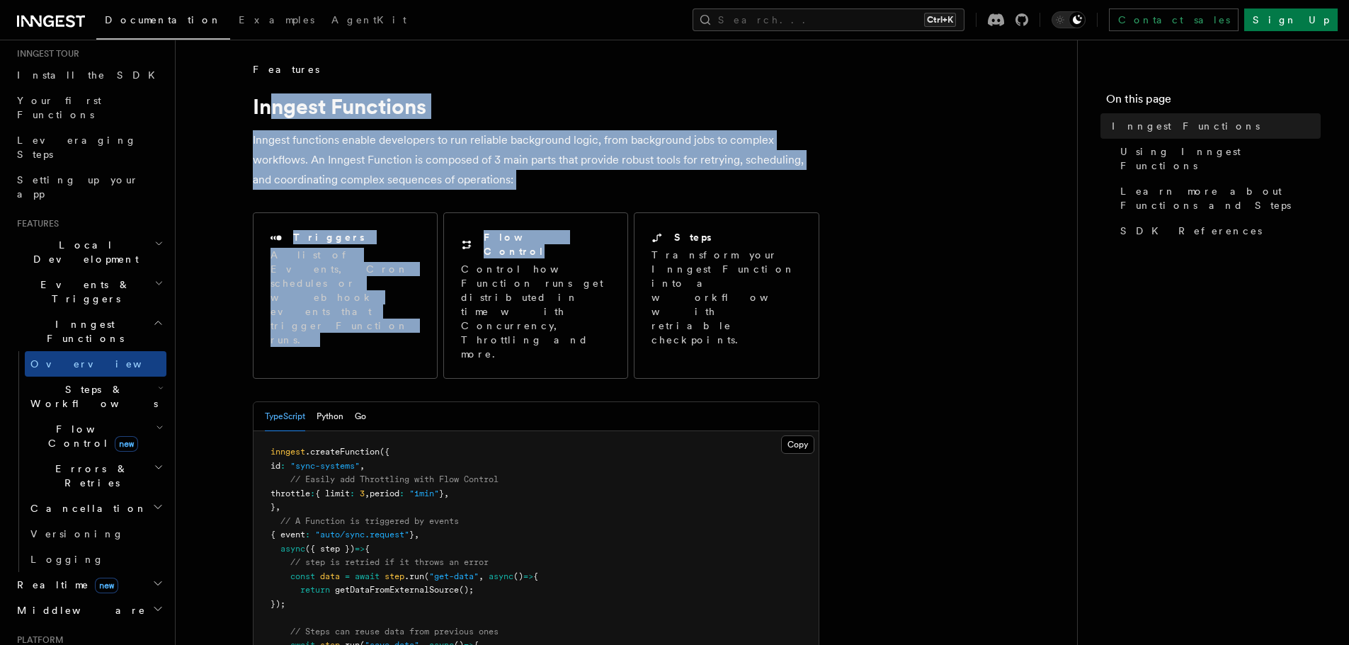
click at [272, 105] on h1 "Inngest Functions" at bounding box center [536, 105] width 566 height 25
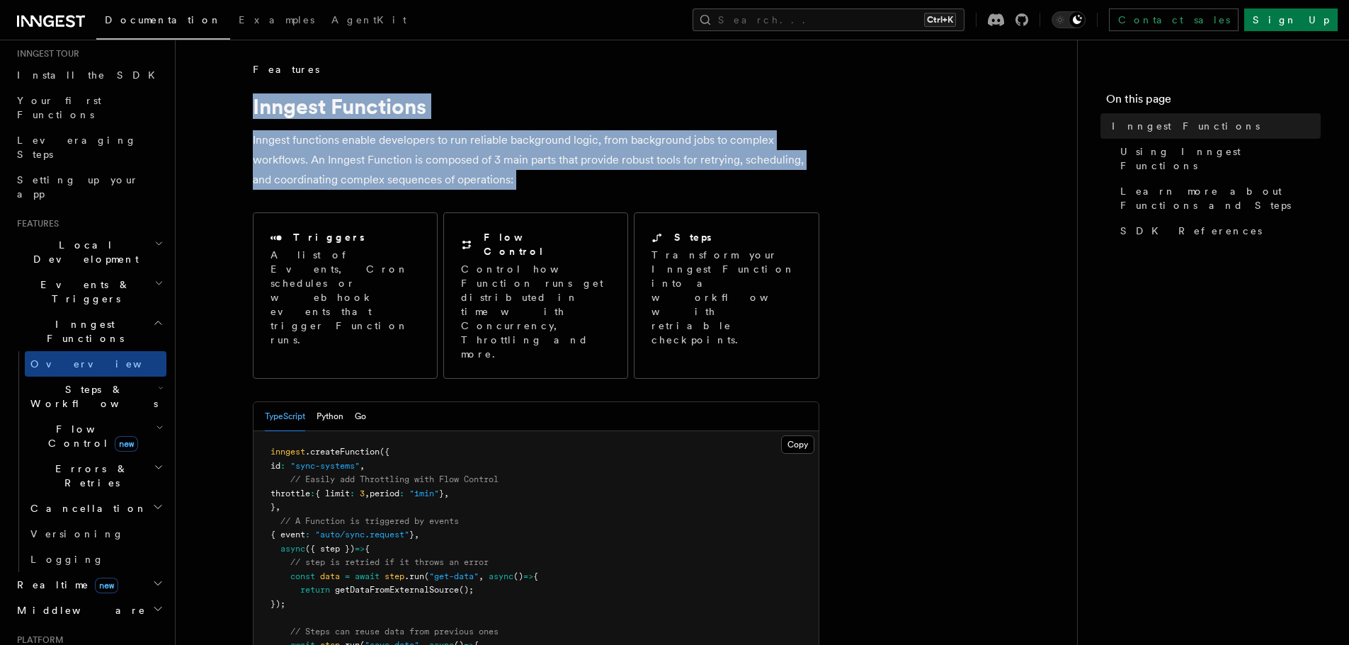
click at [566, 186] on p "Inngest functions enable developers to run reliable background logic, from back…" at bounding box center [536, 159] width 566 height 59
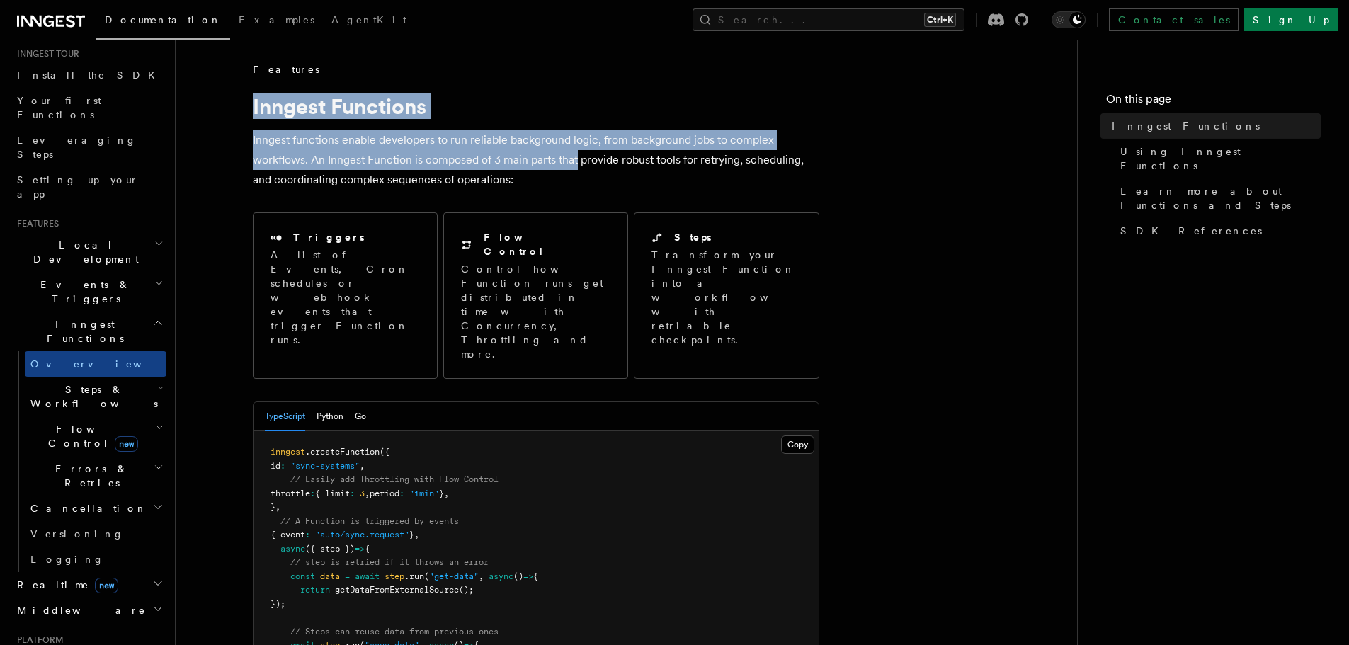
click at [576, 166] on p "Inngest functions enable developers to run reliable background logic, from back…" at bounding box center [536, 159] width 566 height 59
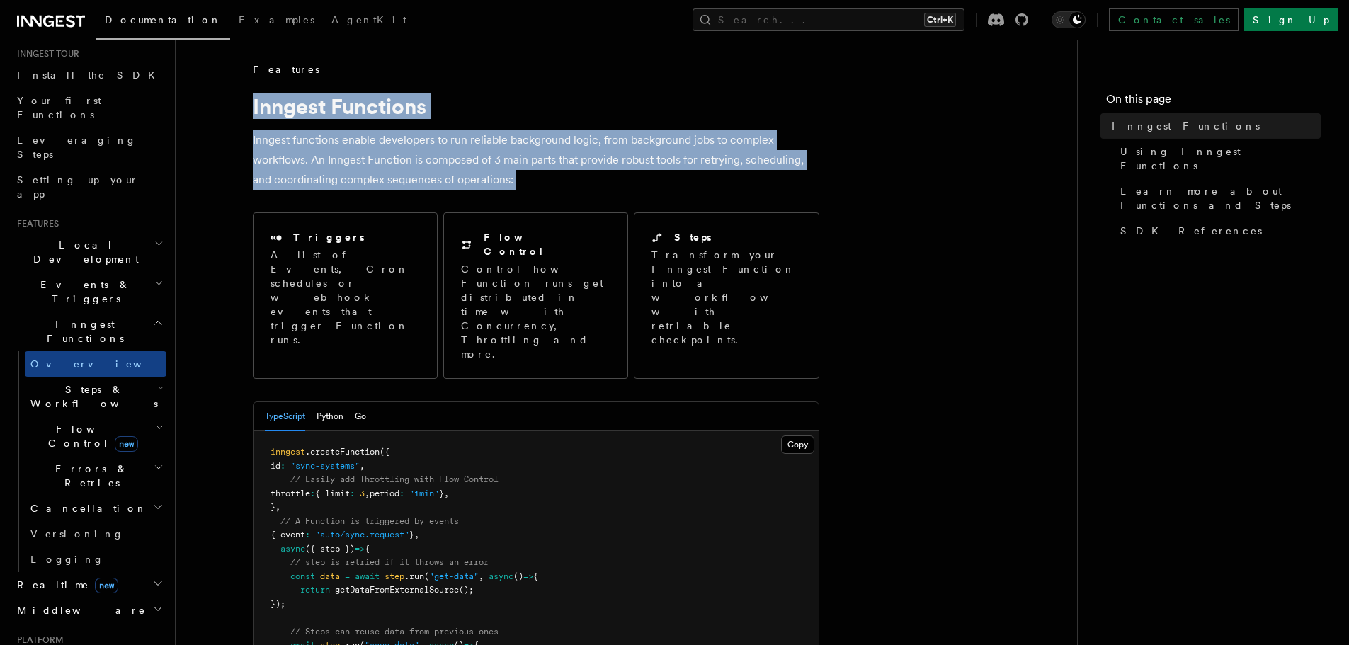
click at [580, 172] on p "Inngest functions enable developers to run reliable background logic, from back…" at bounding box center [536, 159] width 566 height 59
